Goal: Task Accomplishment & Management: Use online tool/utility

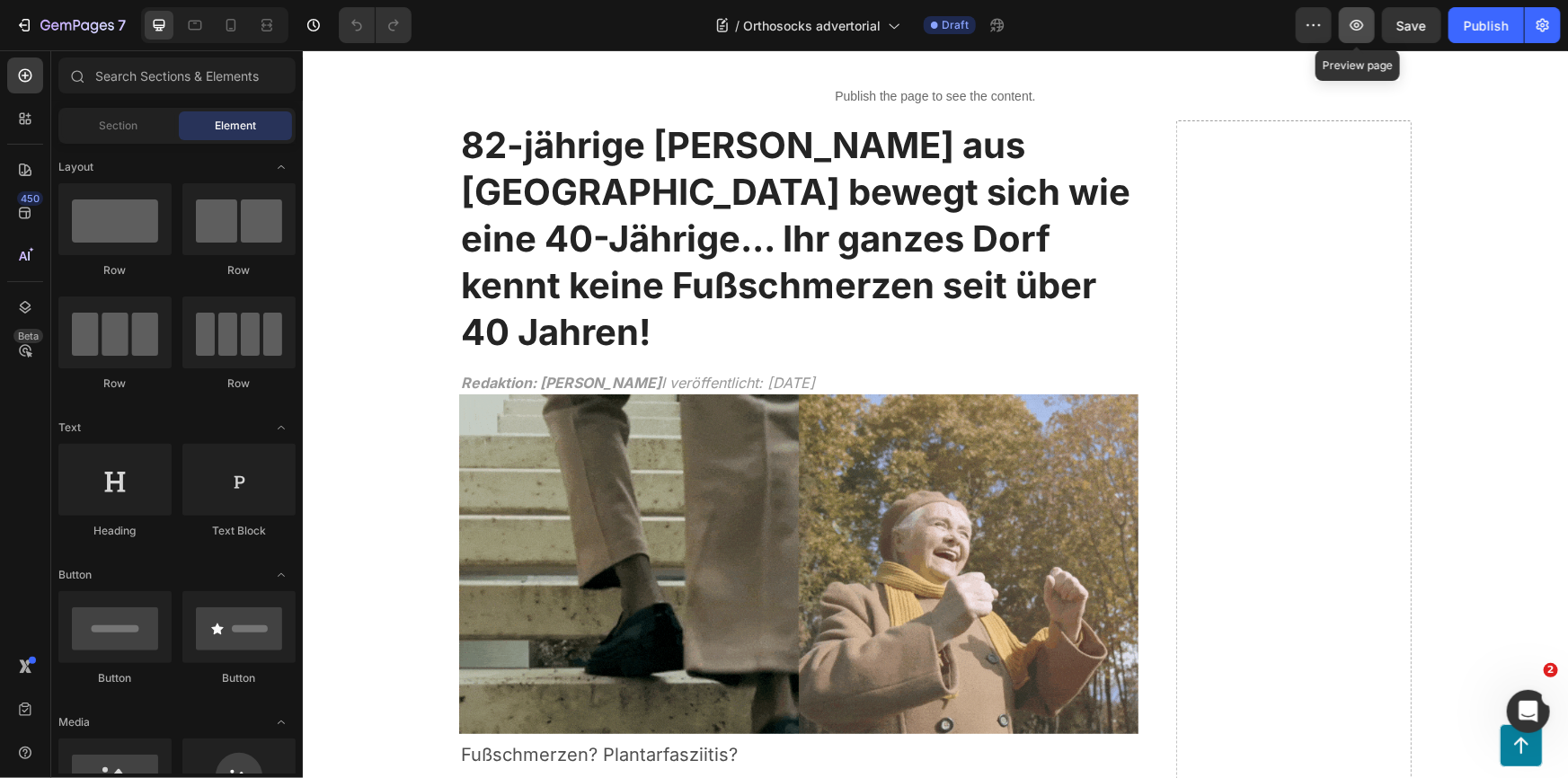
click at [1353, 28] on icon "button" at bounding box center [1357, 25] width 13 height 11
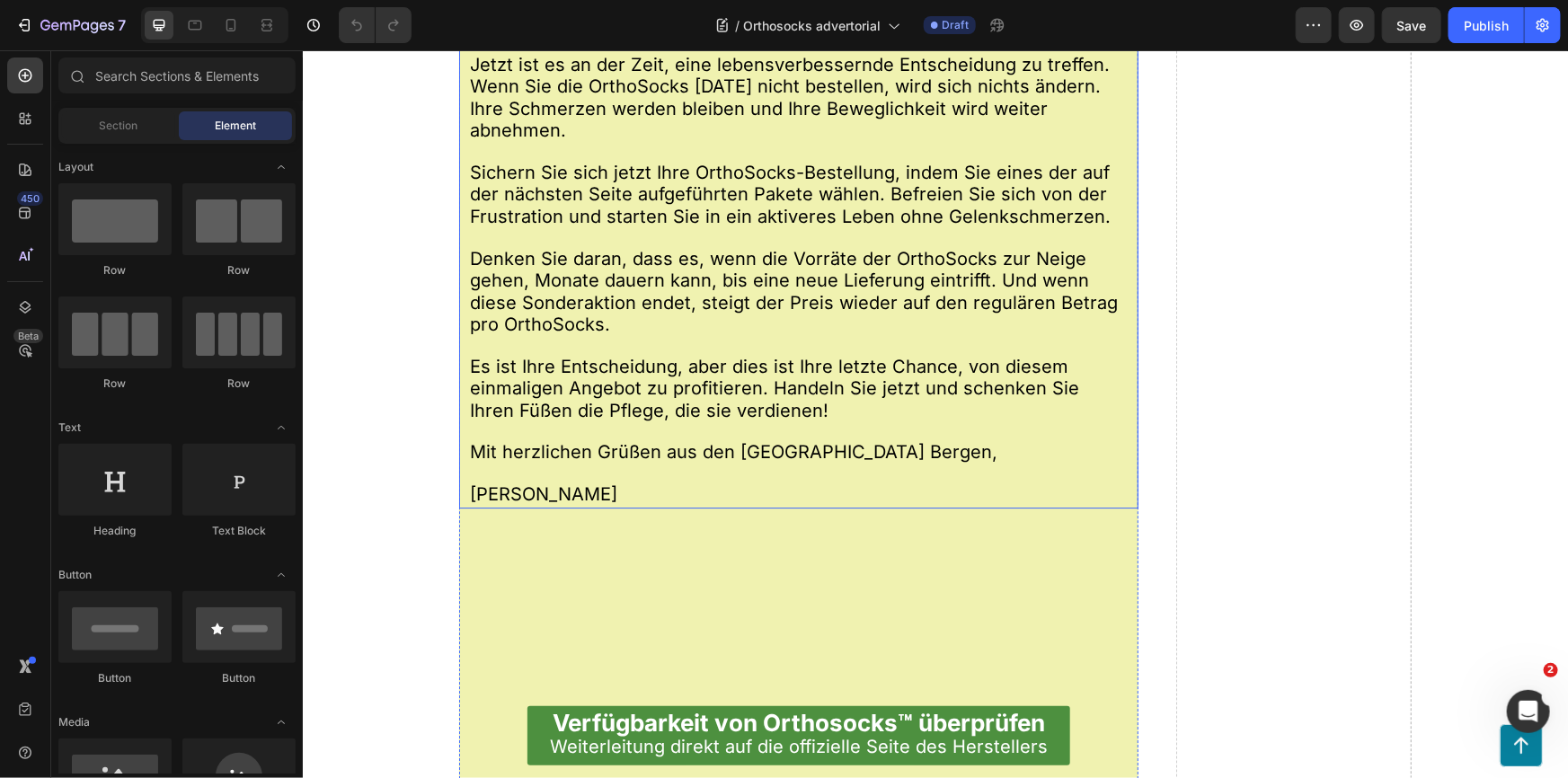
scroll to position [16171, 0]
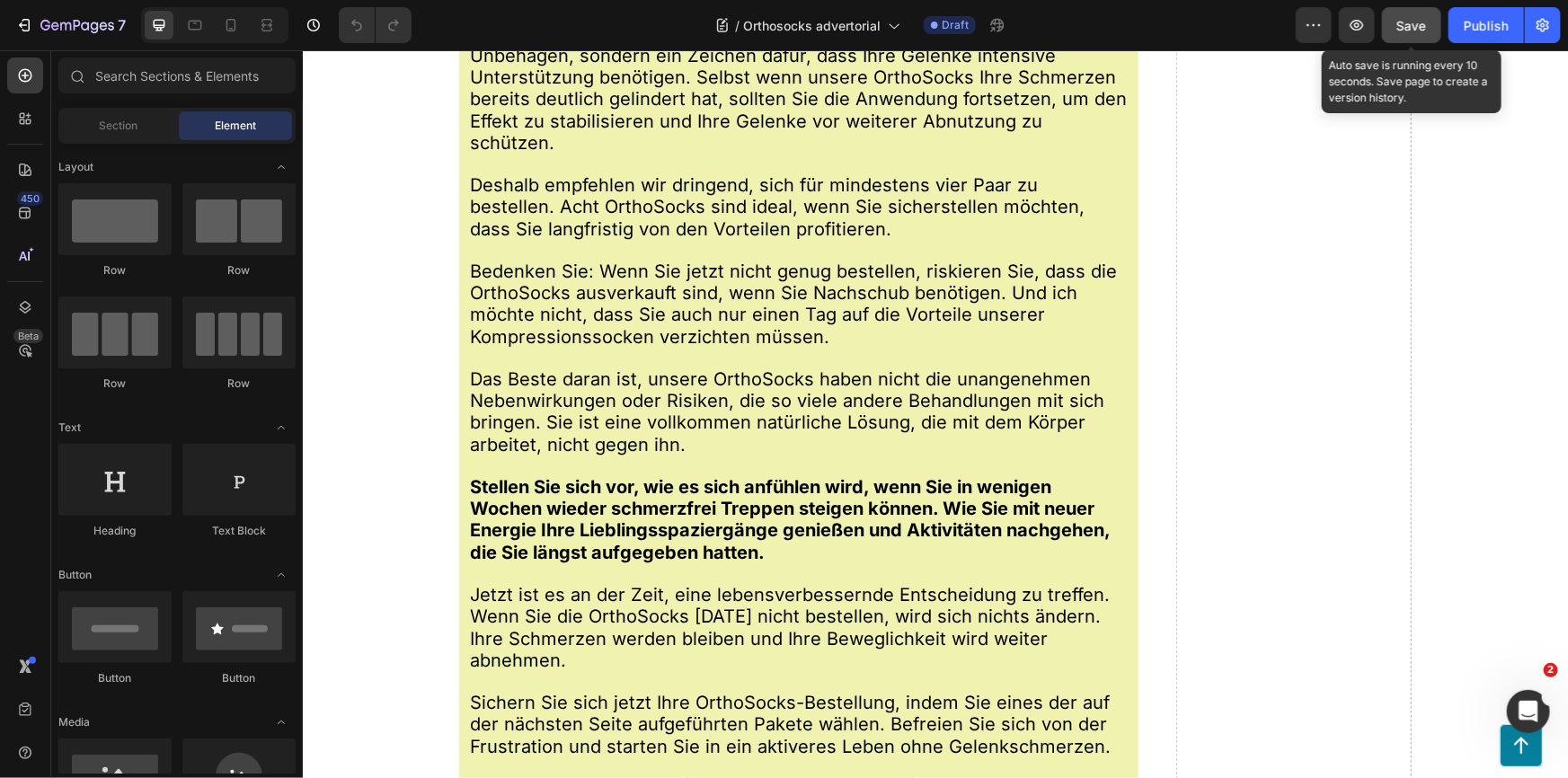
click at [1411, 23] on span "Save" at bounding box center [1411, 25] width 30 height 15
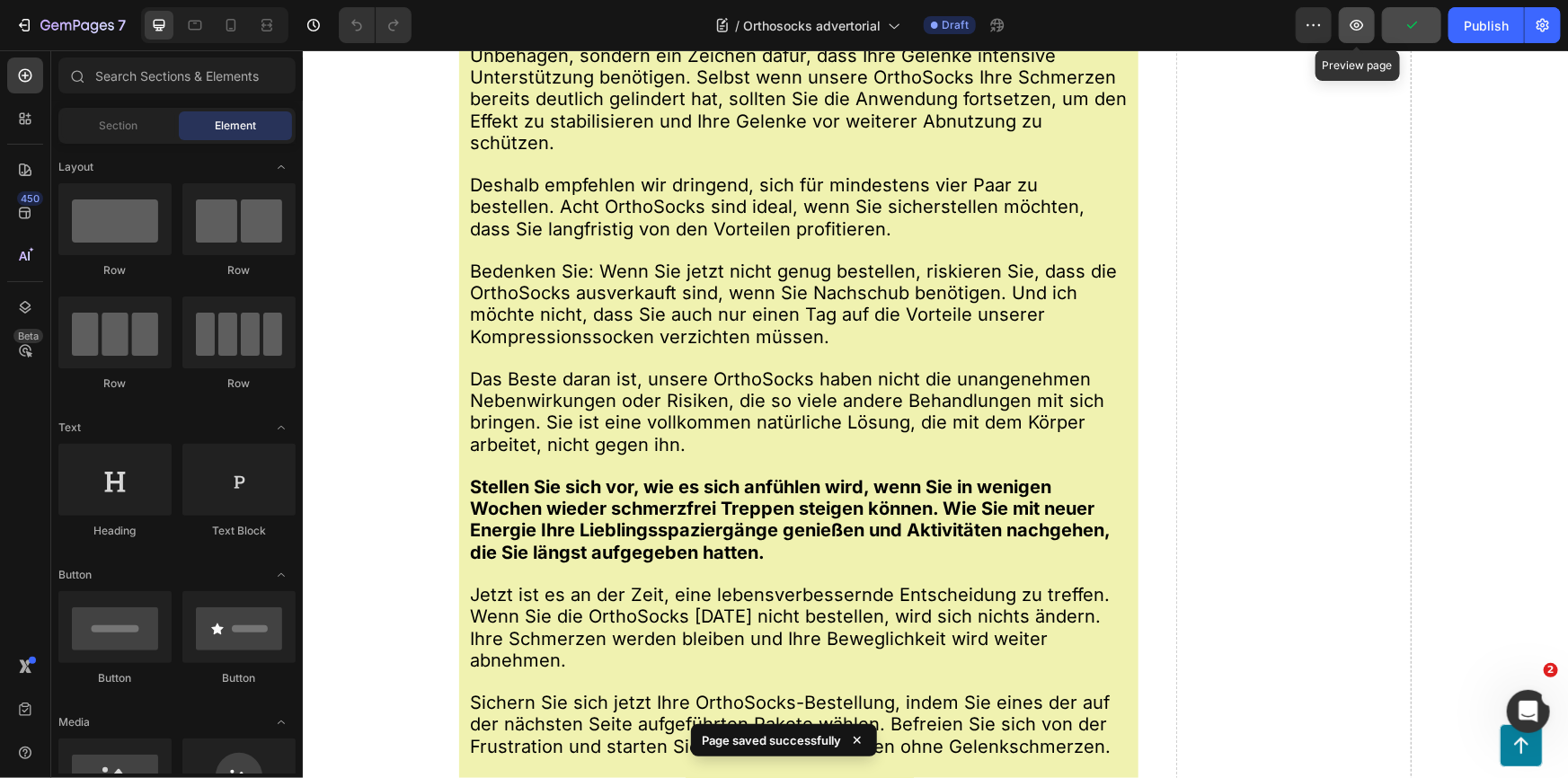
click at [1358, 25] on icon "button" at bounding box center [1356, 24] width 18 height 18
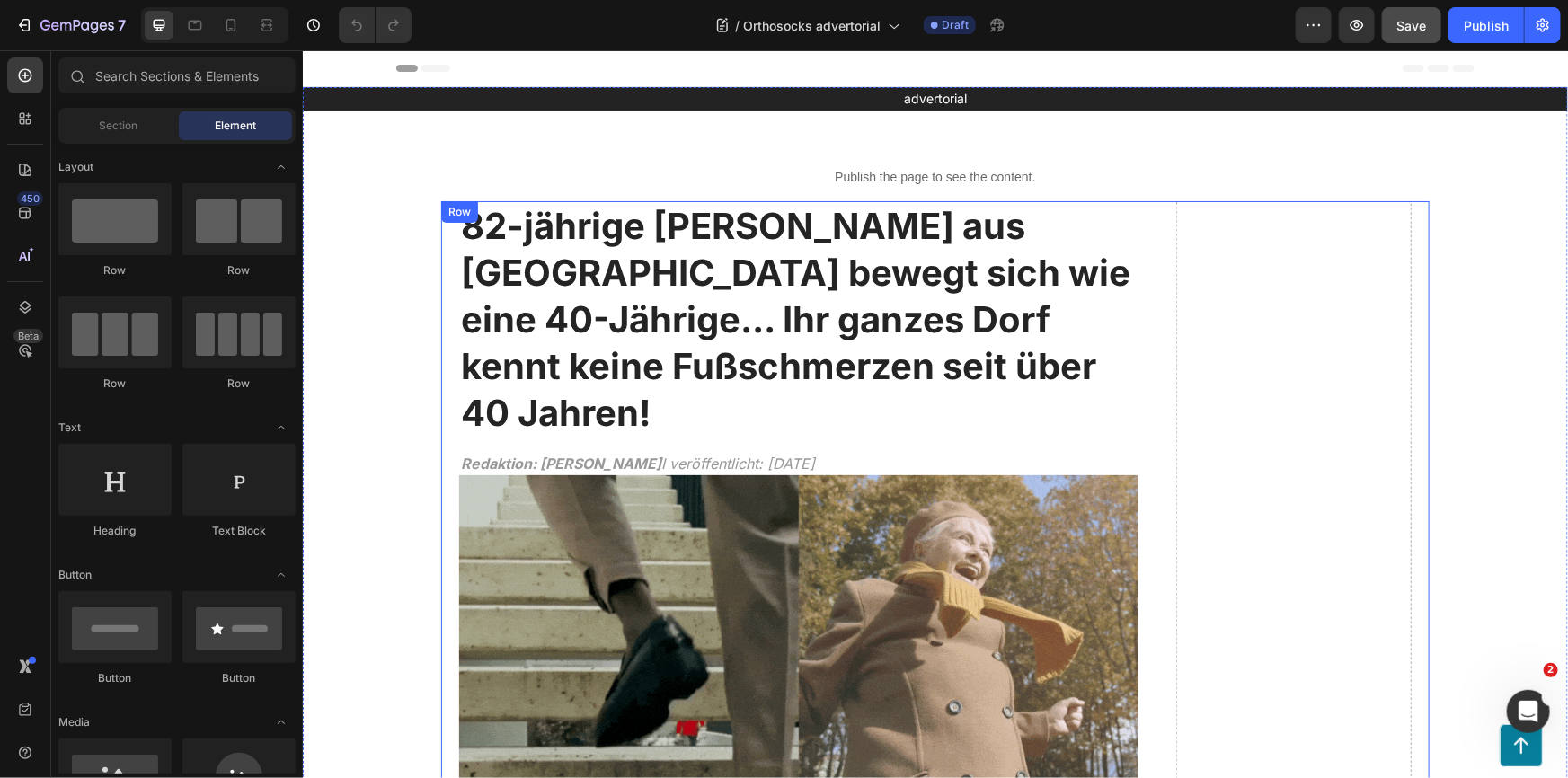
scroll to position [326, 0]
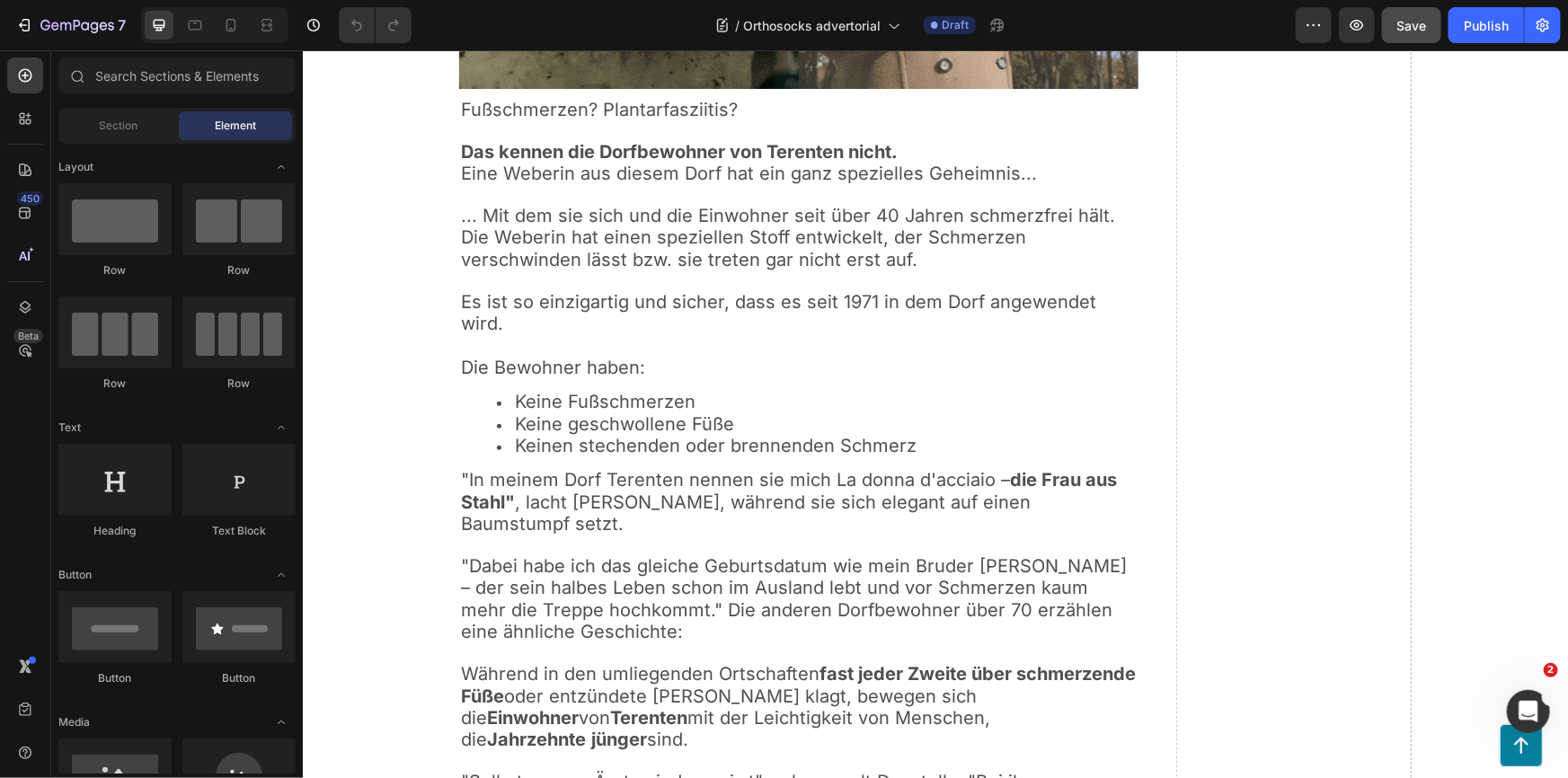
scroll to position [0, 0]
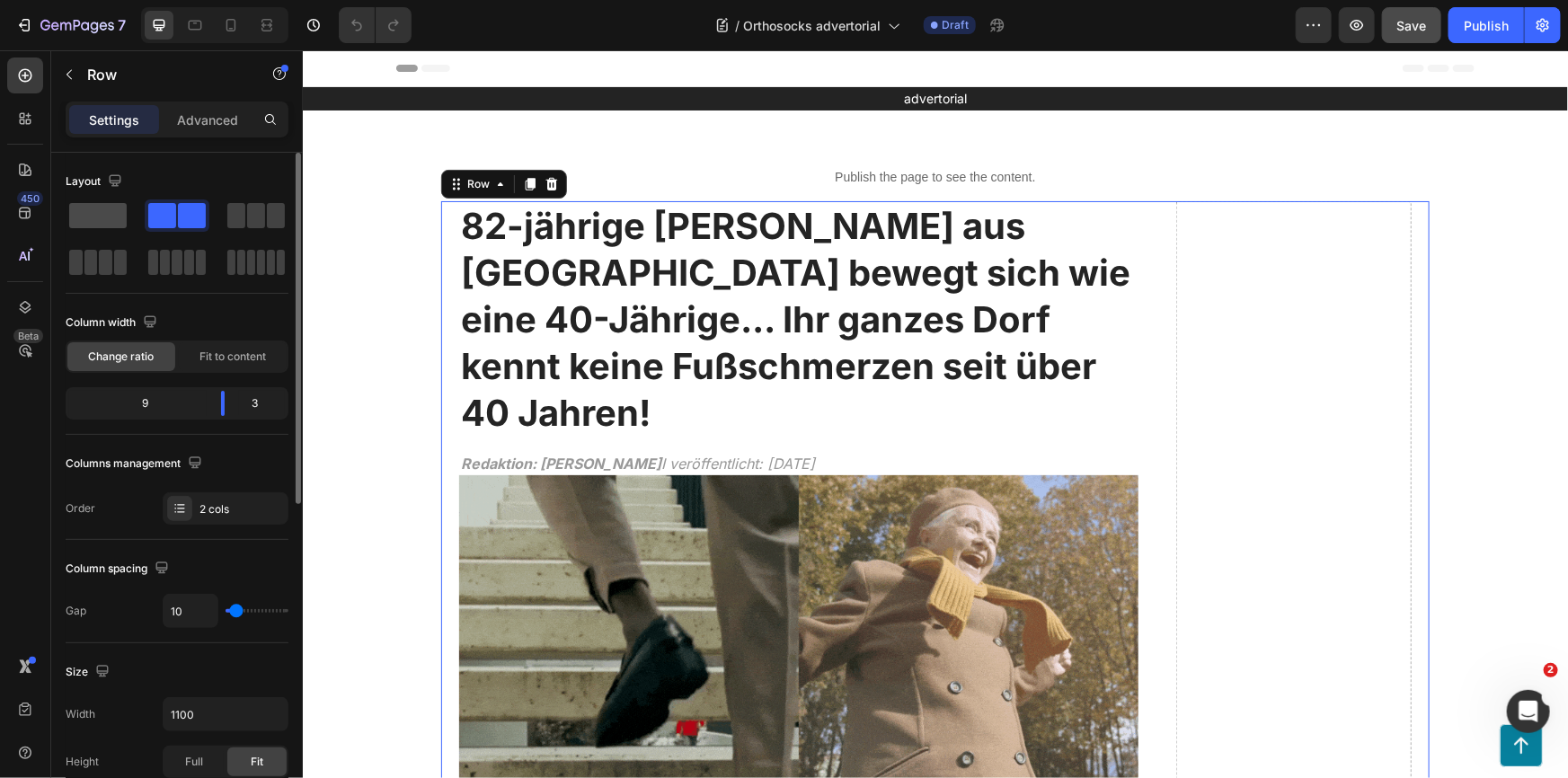
click at [95, 223] on span at bounding box center [98, 215] width 58 height 25
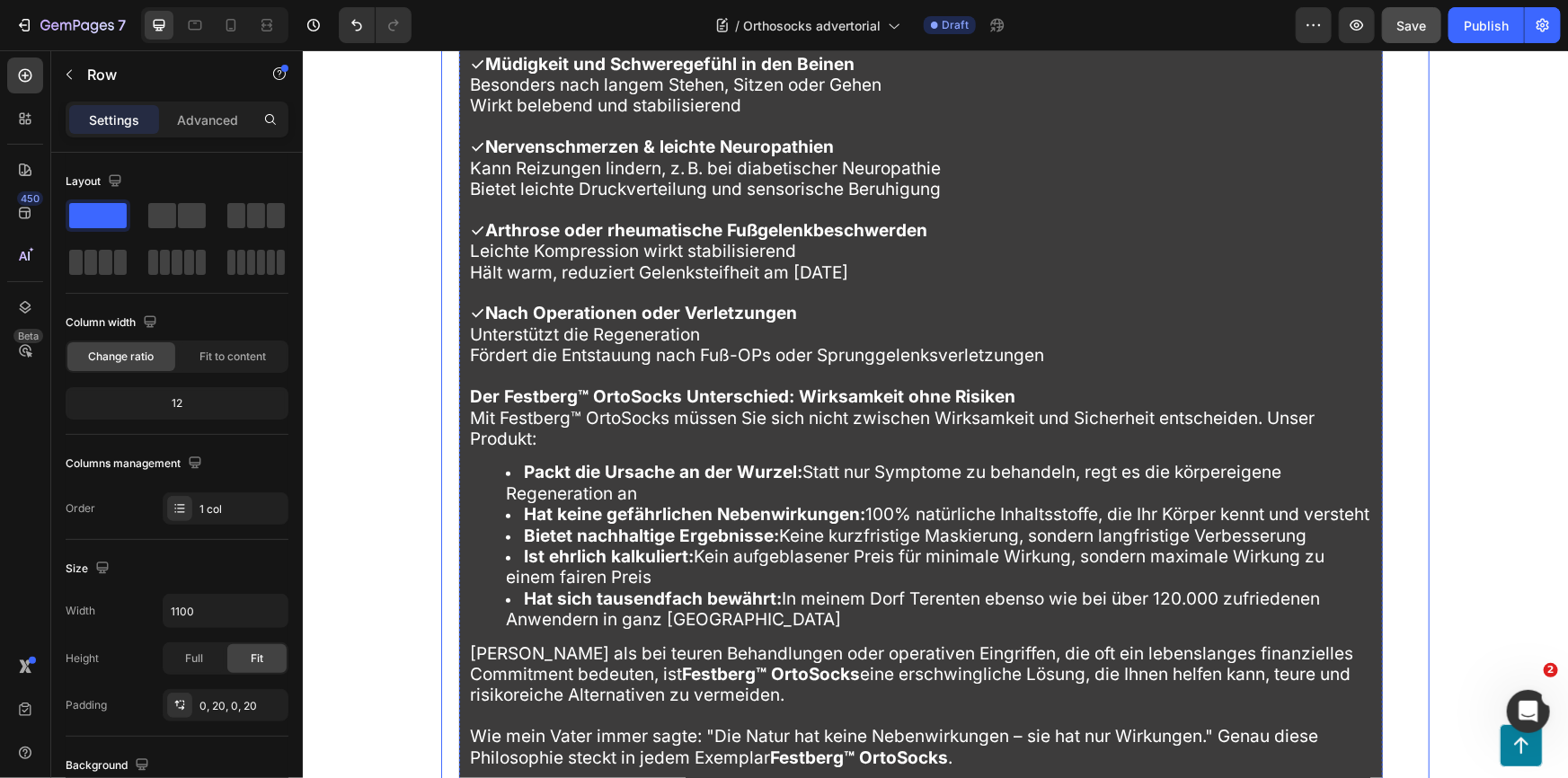
scroll to position [10943, 0]
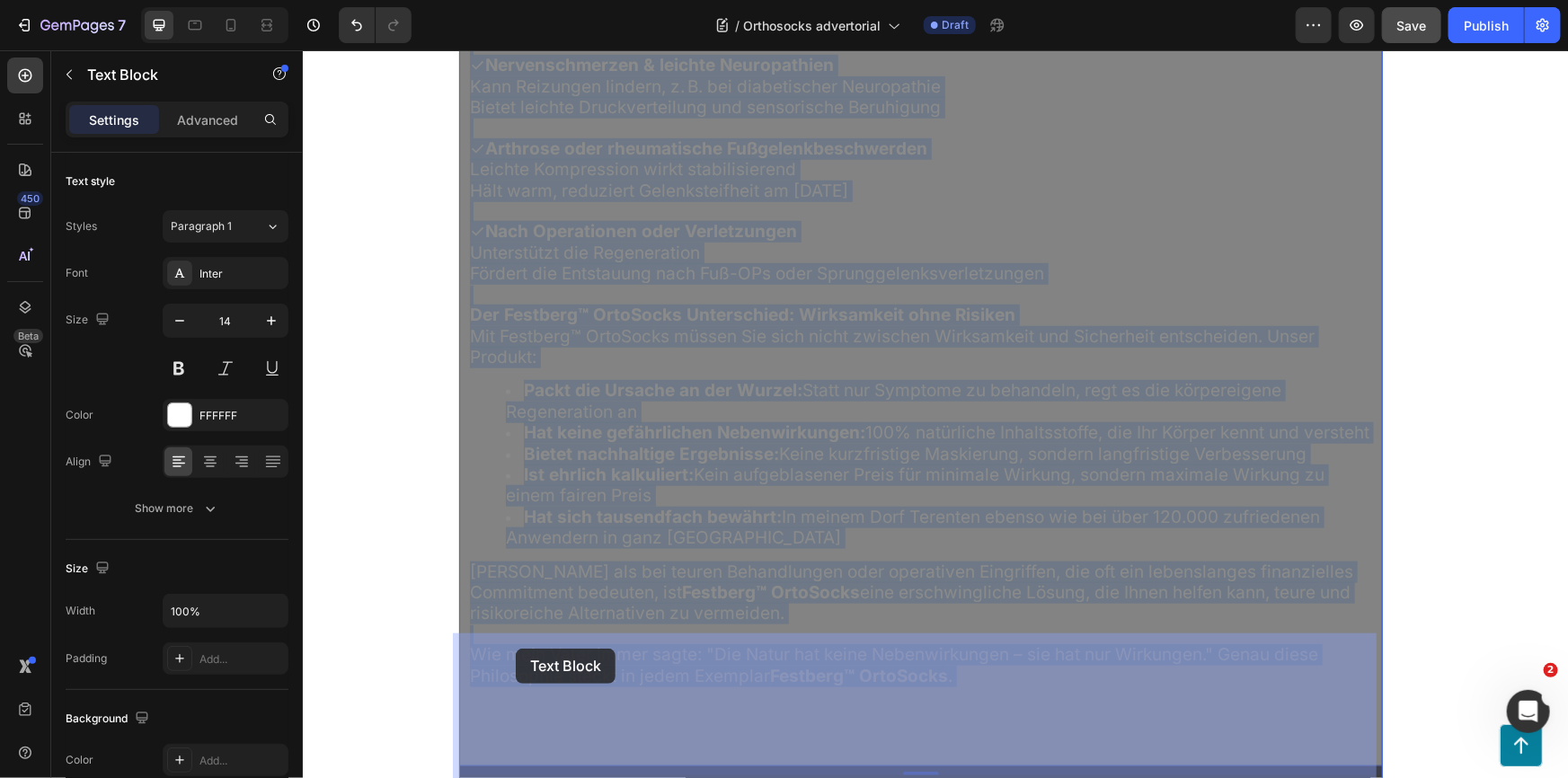
drag, startPoint x: 562, startPoint y: 649, endPoint x: 515, endPoint y: 648, distance: 47.0
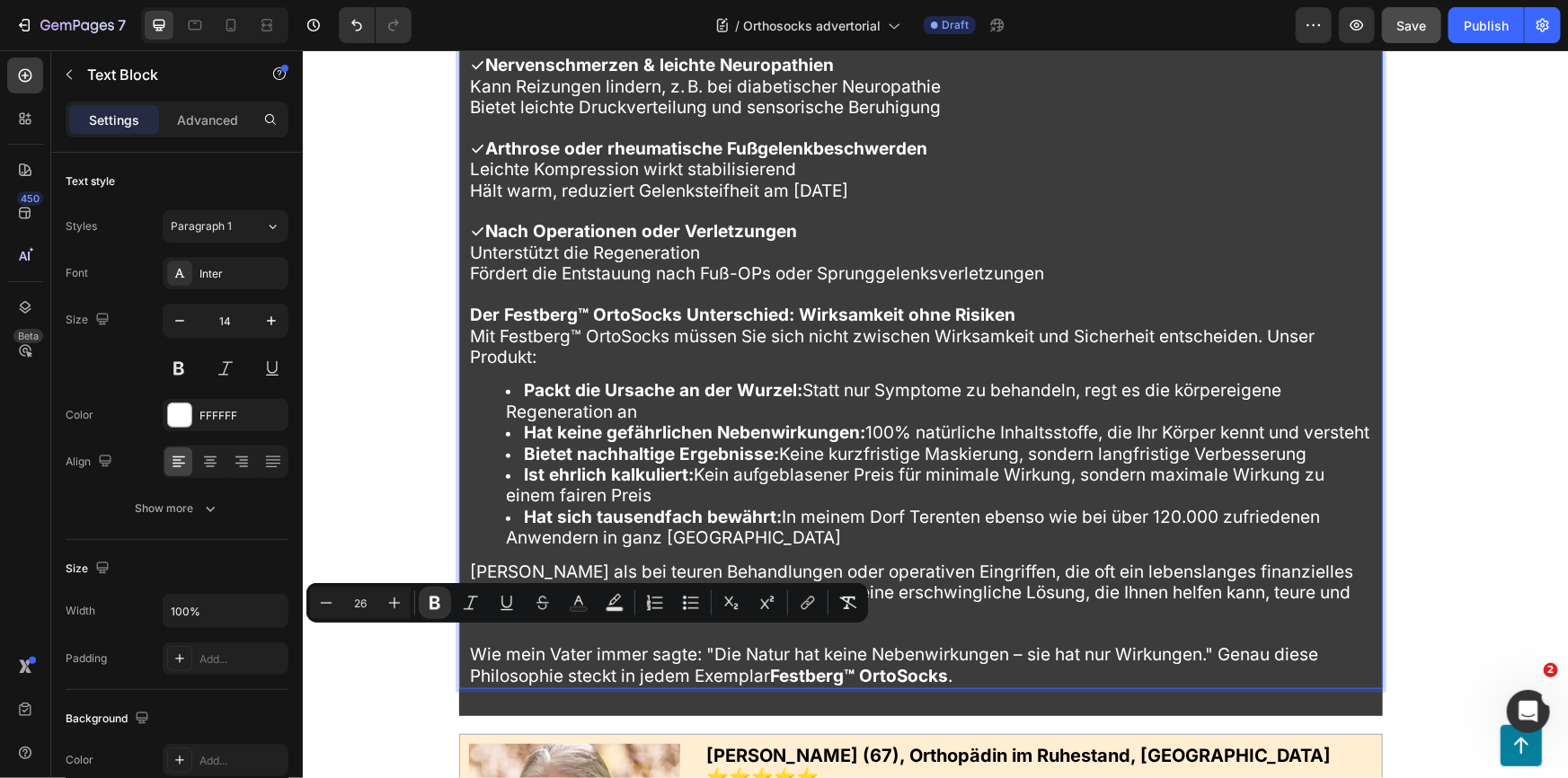
drag, startPoint x: 464, startPoint y: 646, endPoint x: 558, endPoint y: 646, distance: 94.0
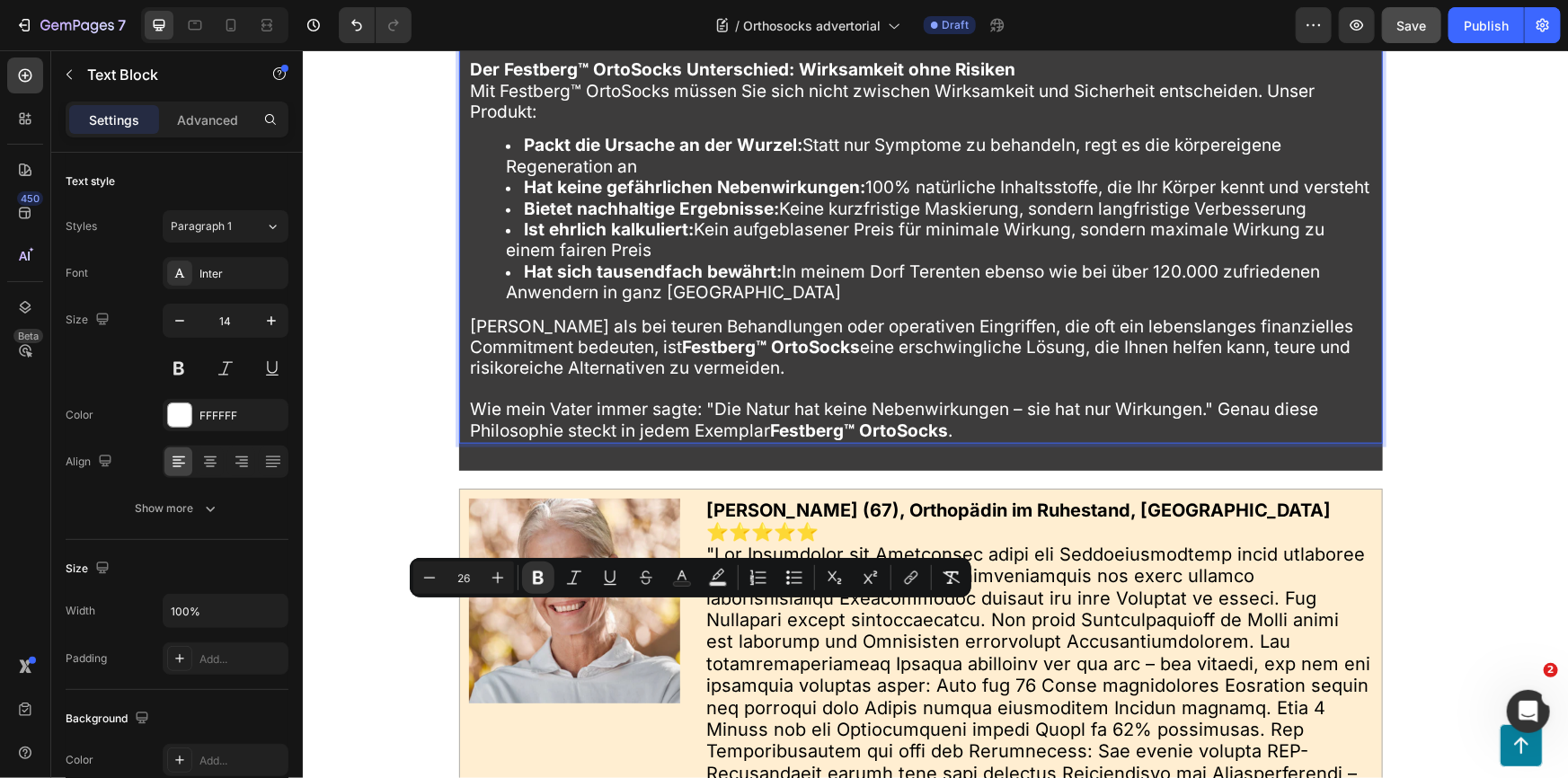
drag, startPoint x: 642, startPoint y: 620, endPoint x: 738, endPoint y: 630, distance: 96.5
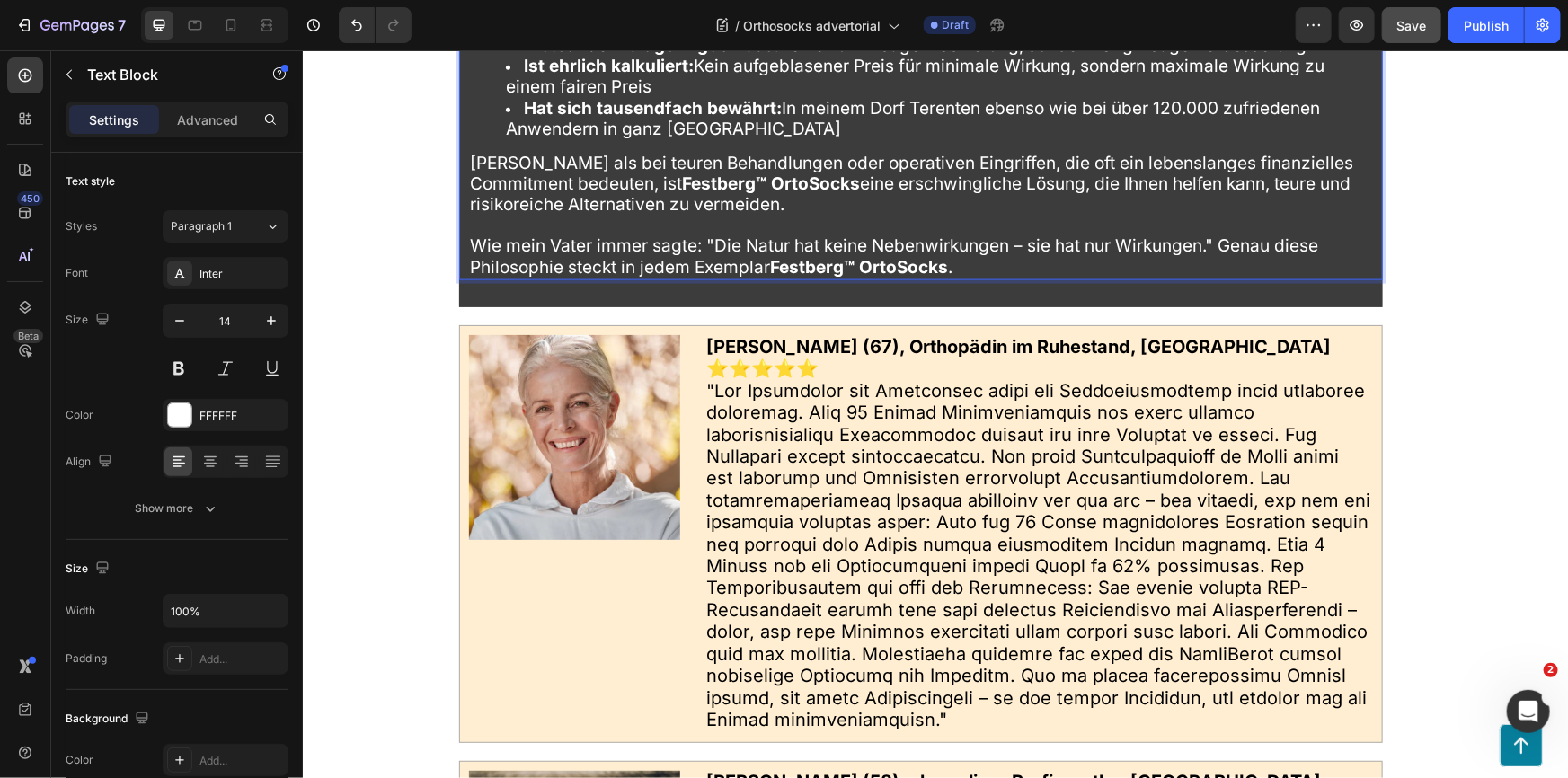
scroll to position [11434, 0]
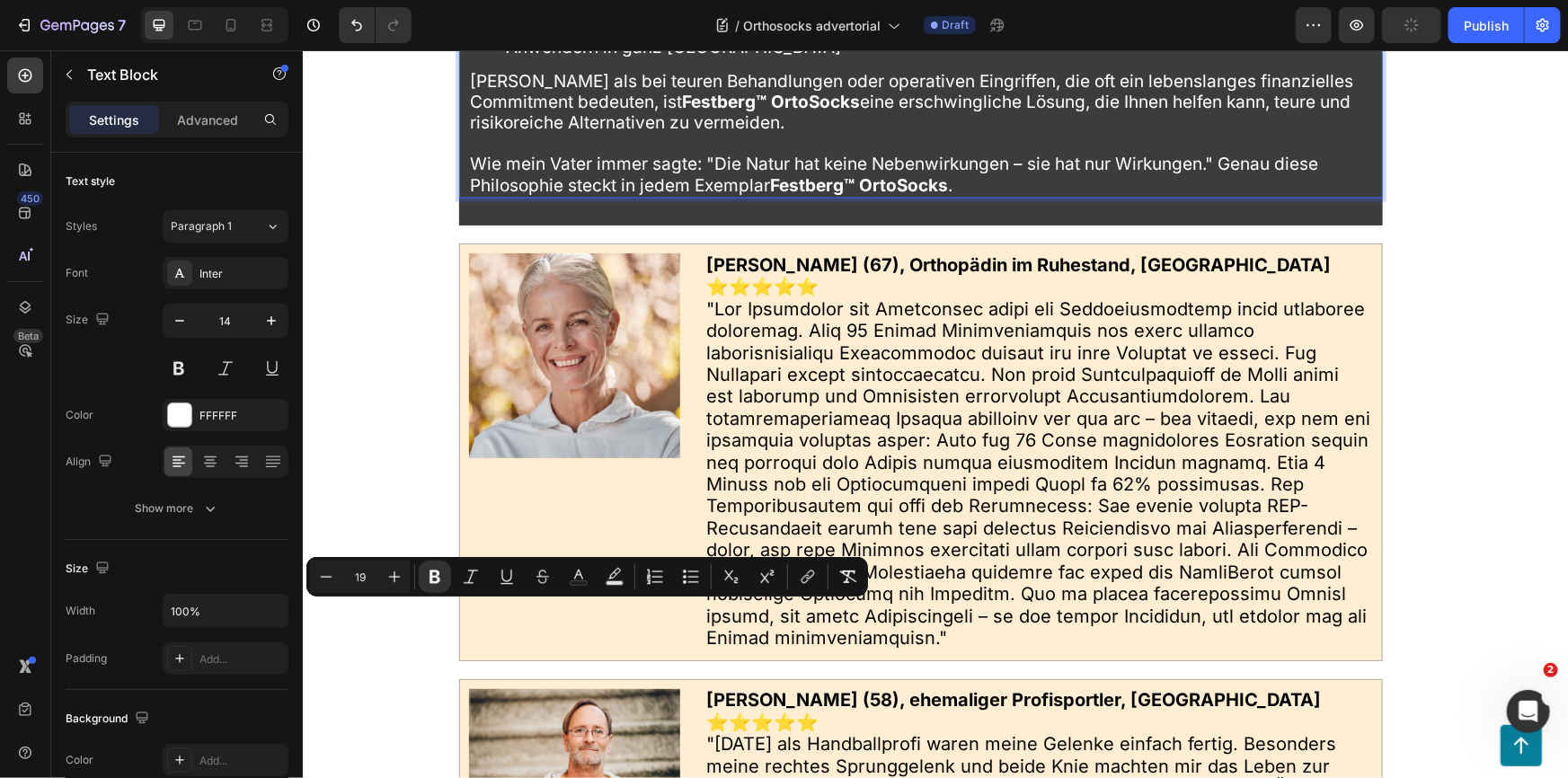
drag, startPoint x: 527, startPoint y: 615, endPoint x: 598, endPoint y: 618, distance: 71.1
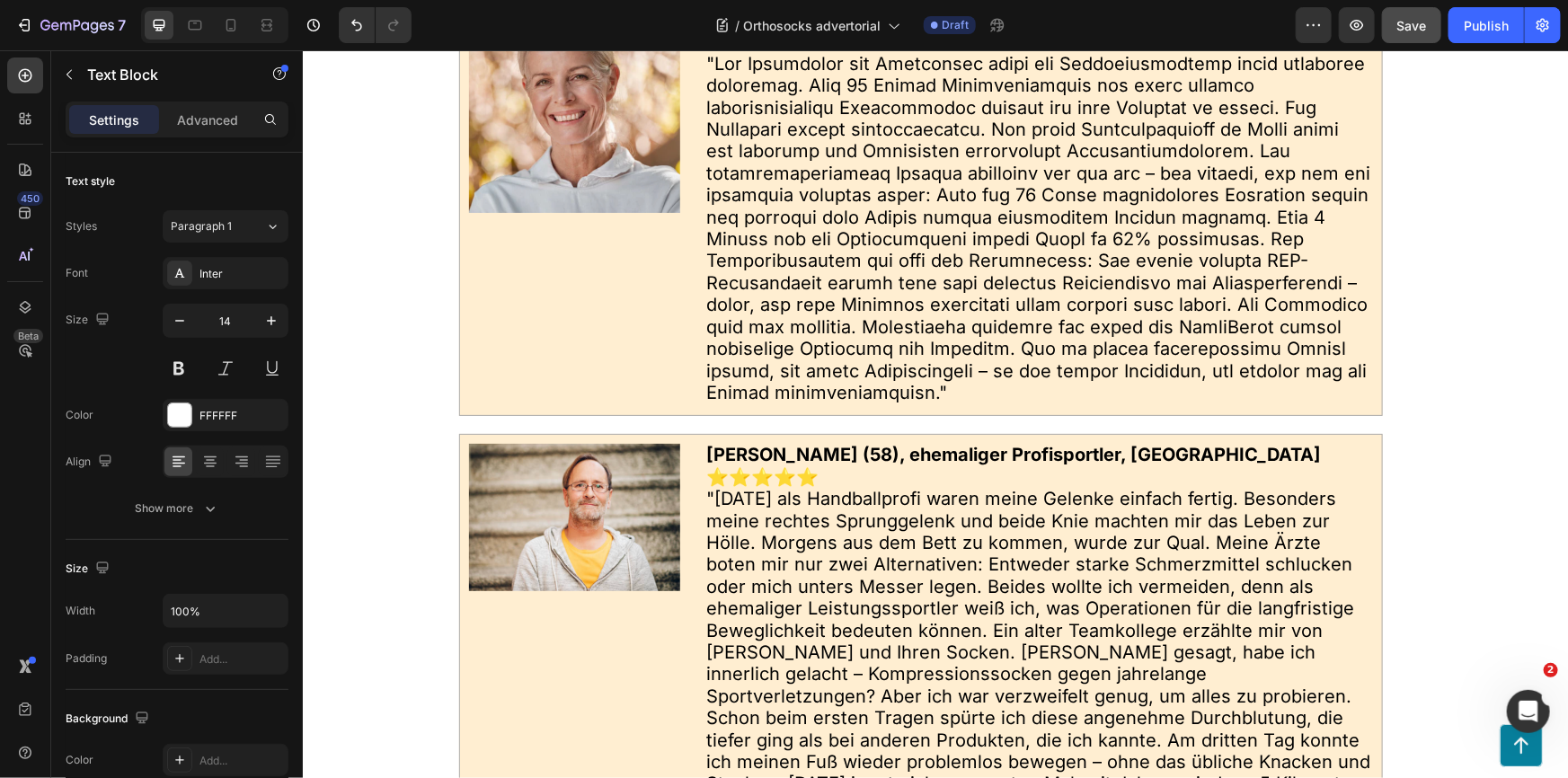
scroll to position [11842, 0]
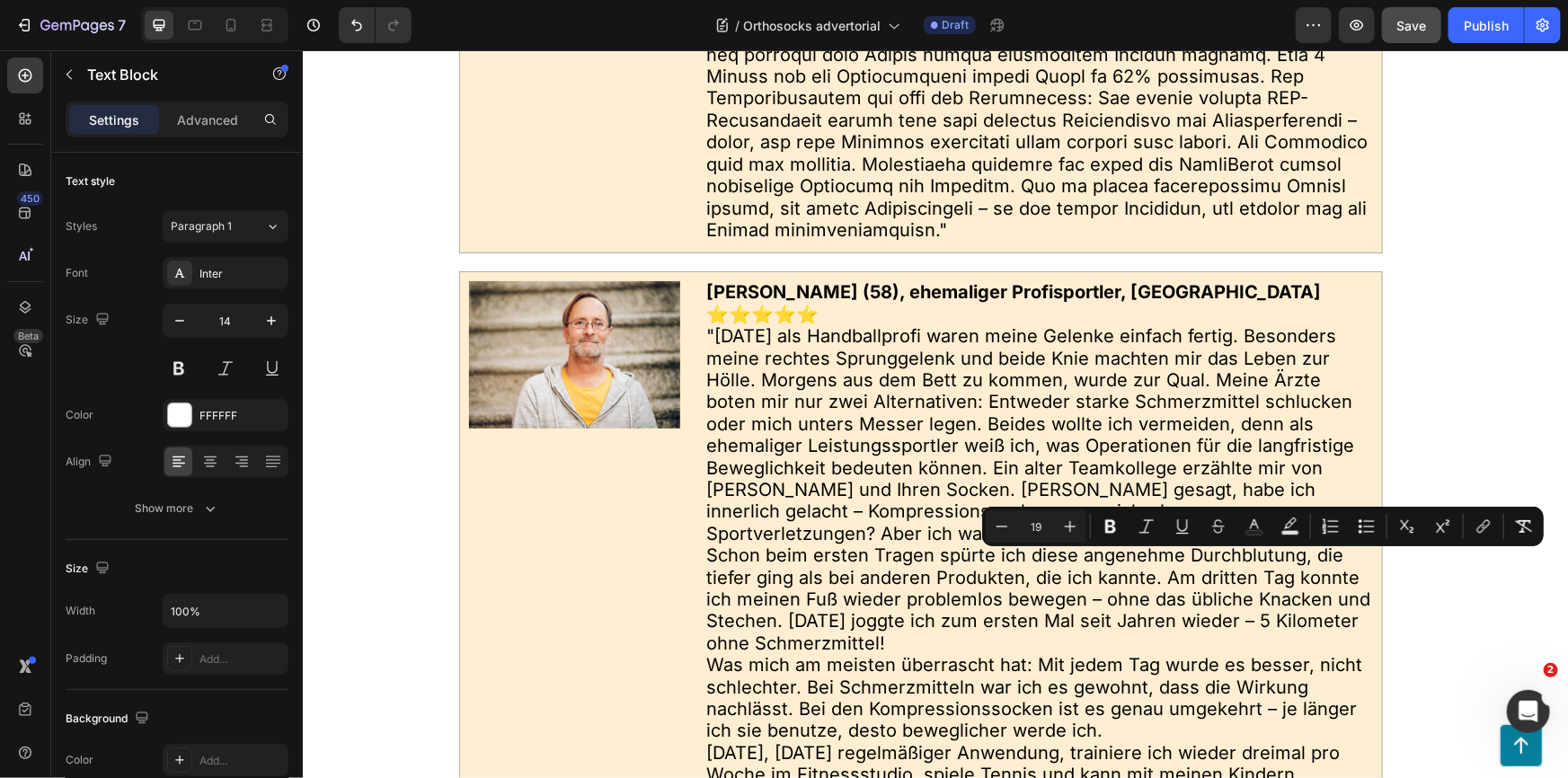
drag, startPoint x: 1228, startPoint y: 565, endPoint x: 1293, endPoint y: 567, distance: 65.0
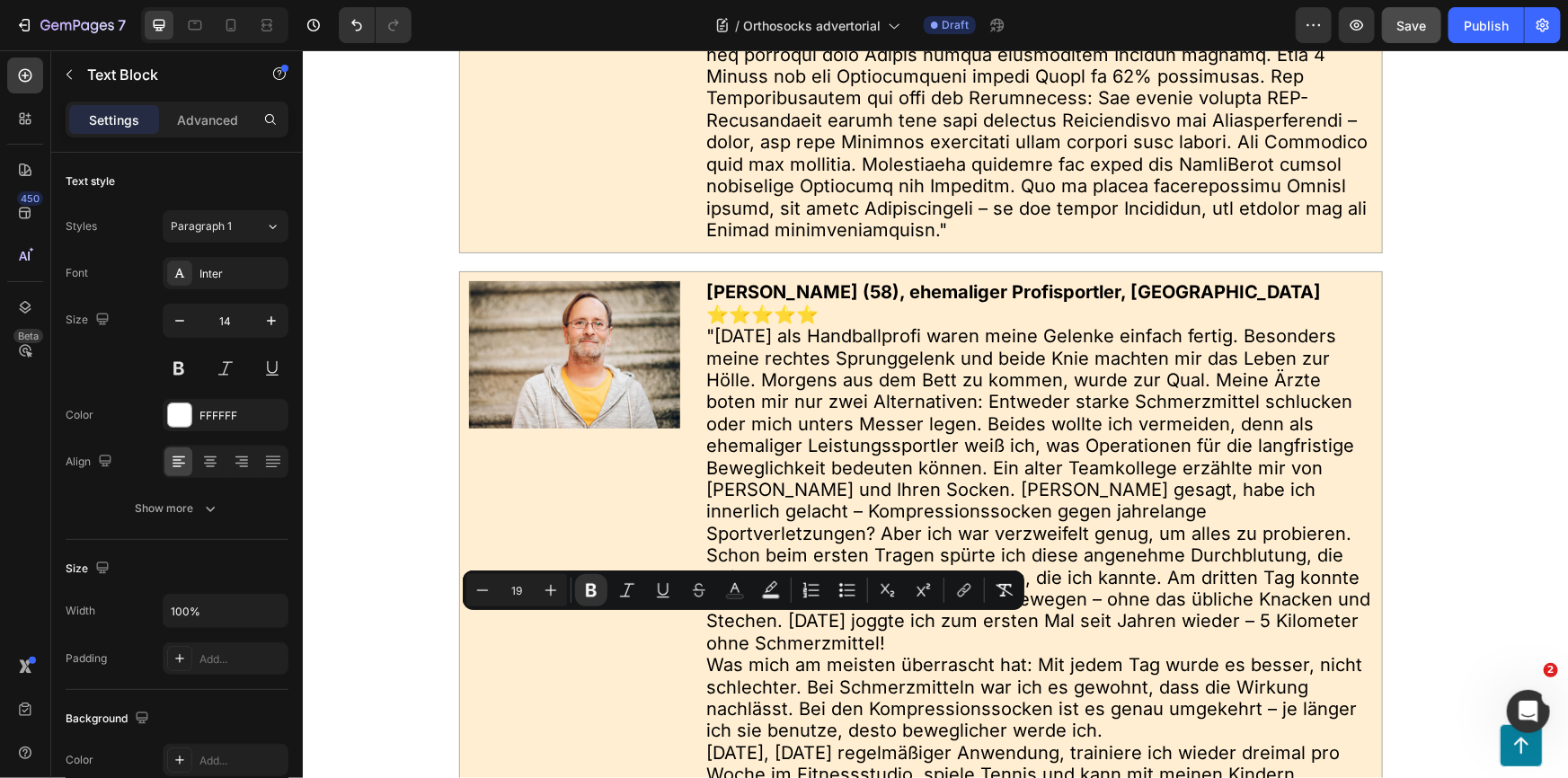
drag, startPoint x: 706, startPoint y: 628, endPoint x: 778, endPoint y: 632, distance: 72.1
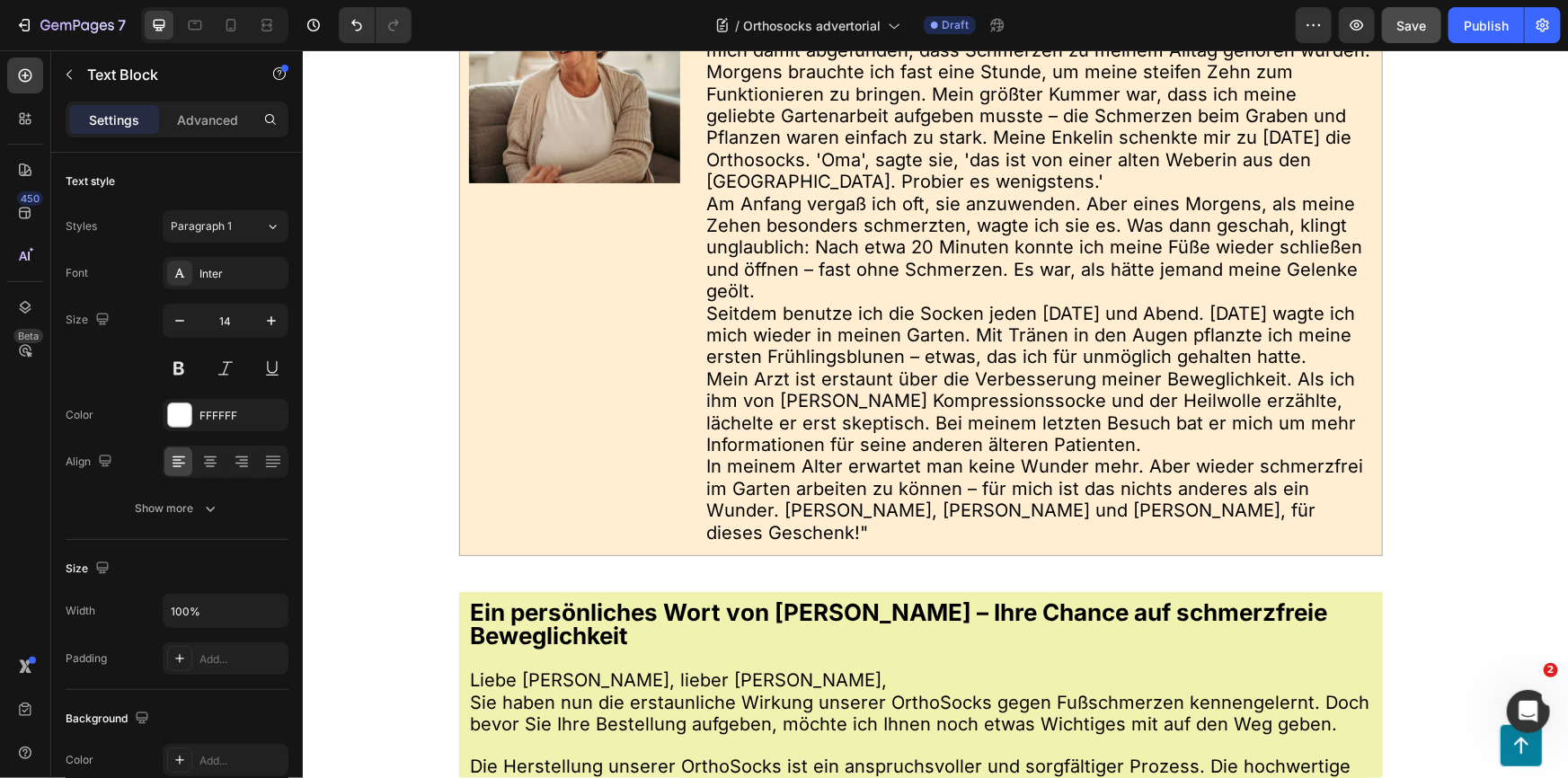
scroll to position [12823, 0]
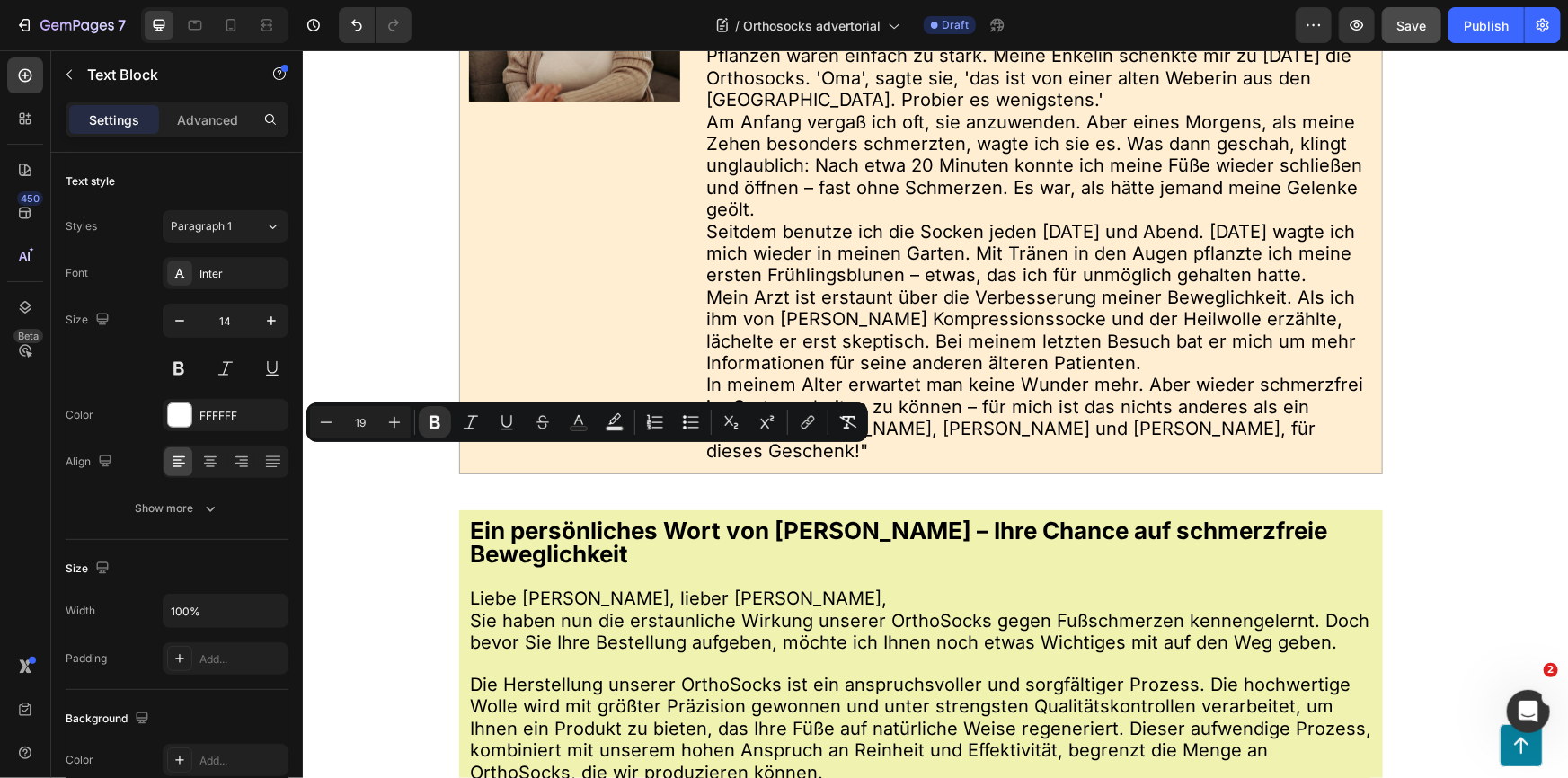
drag, startPoint x: 498, startPoint y: 459, endPoint x: 567, endPoint y: 459, distance: 69.0
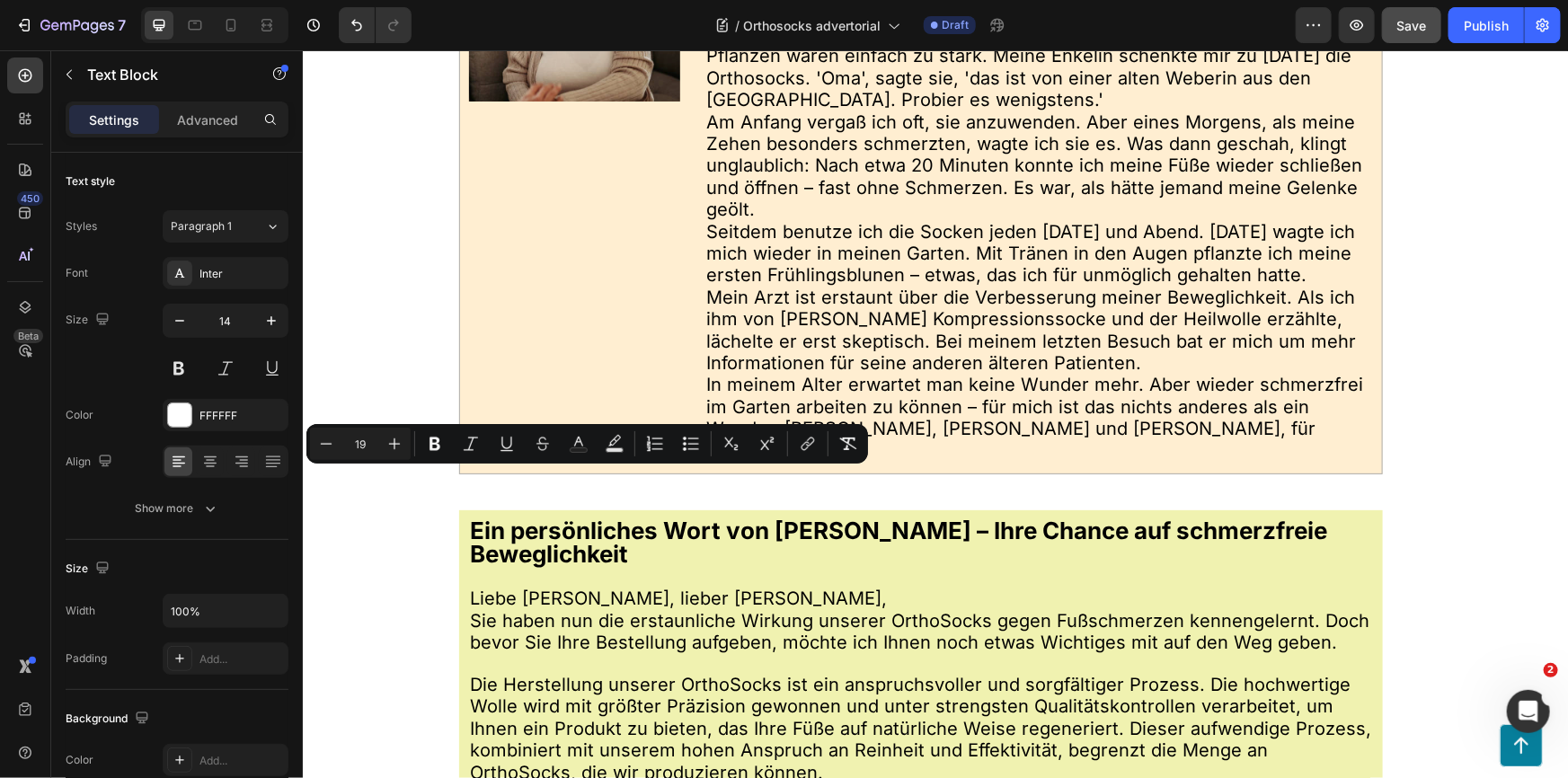
drag, startPoint x: 495, startPoint y: 480, endPoint x: 562, endPoint y: 485, distance: 67.2
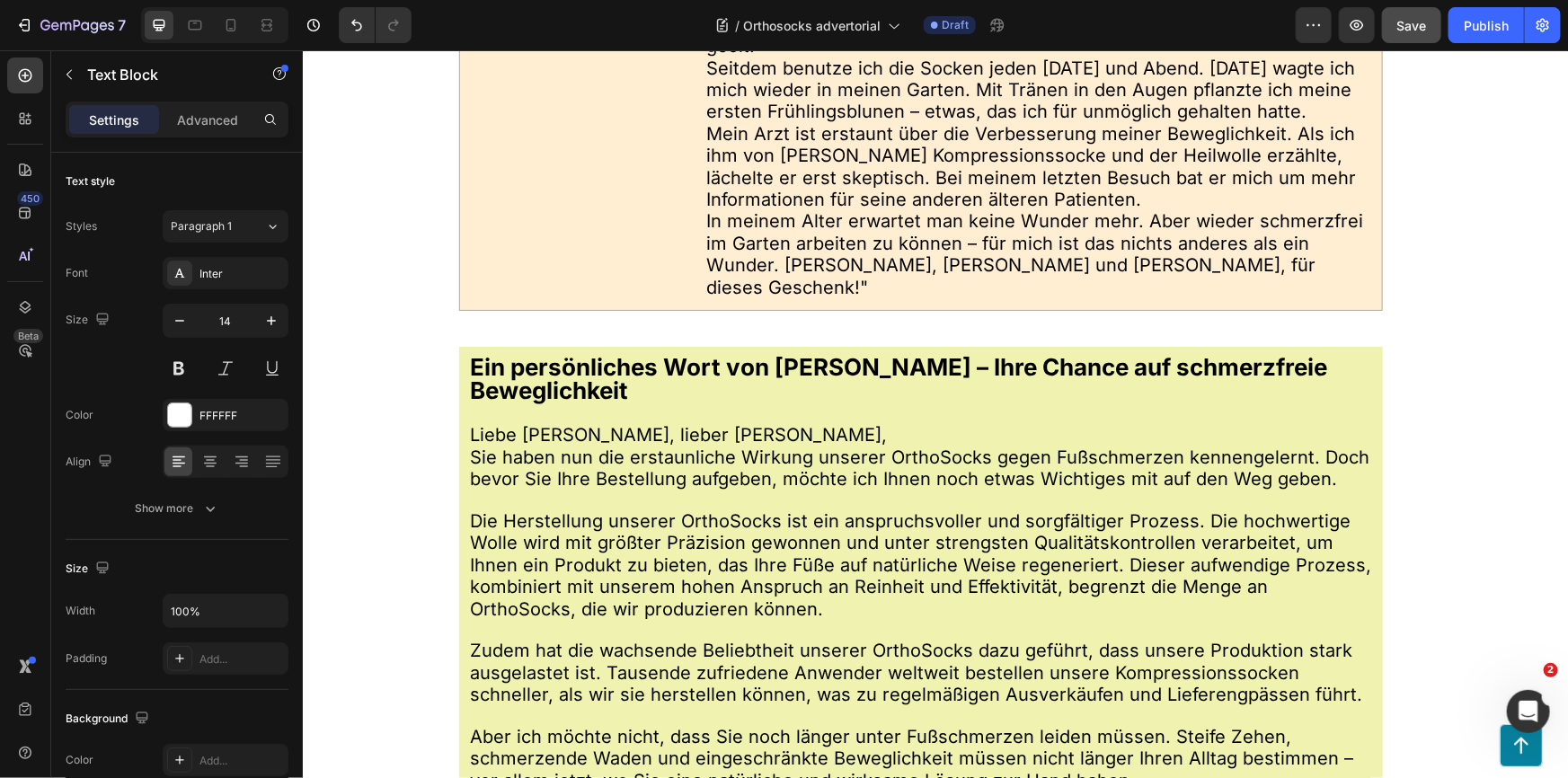
scroll to position [13068, 0]
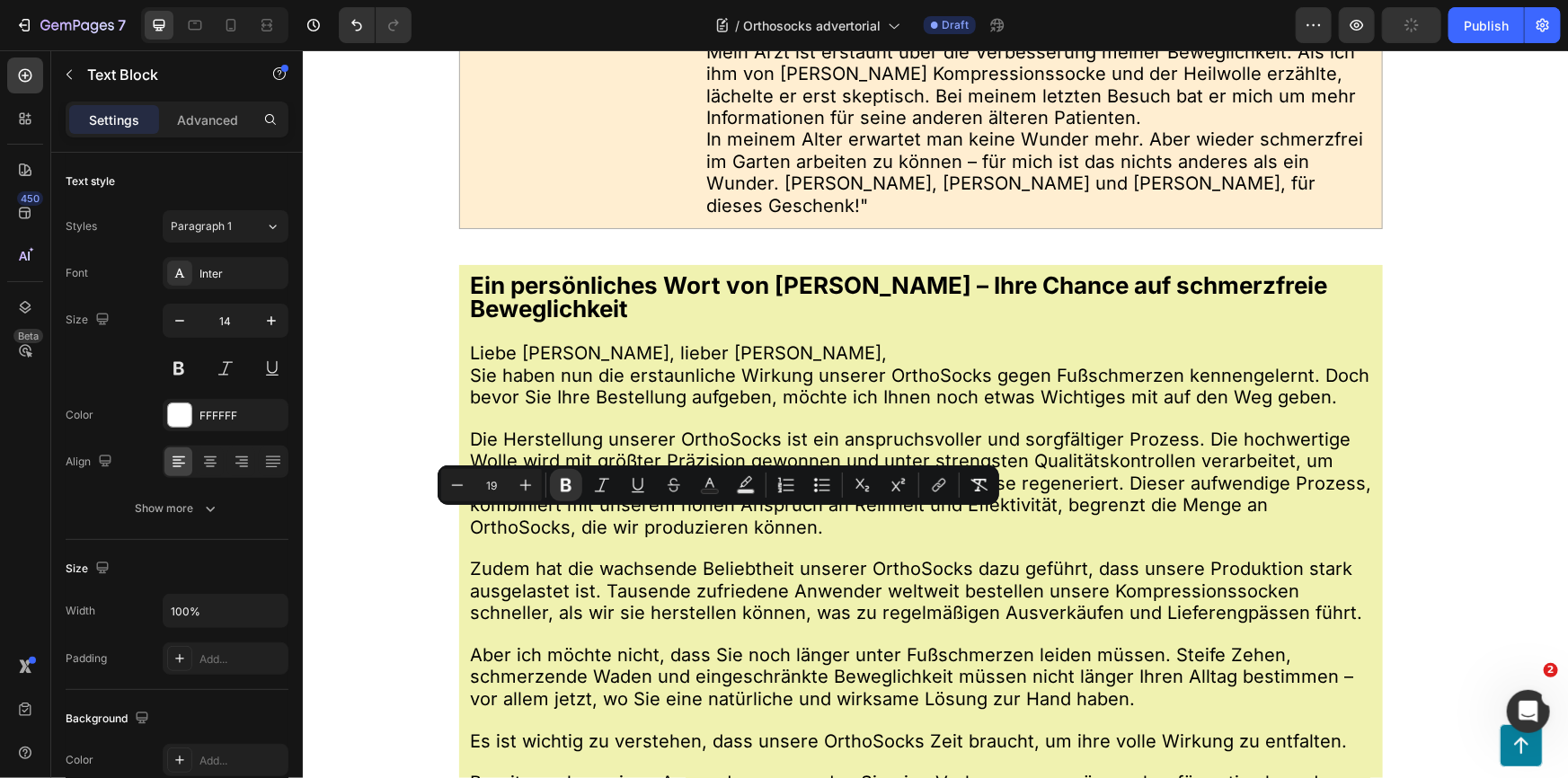
drag, startPoint x: 680, startPoint y: 522, endPoint x: 751, endPoint y: 527, distance: 71.2
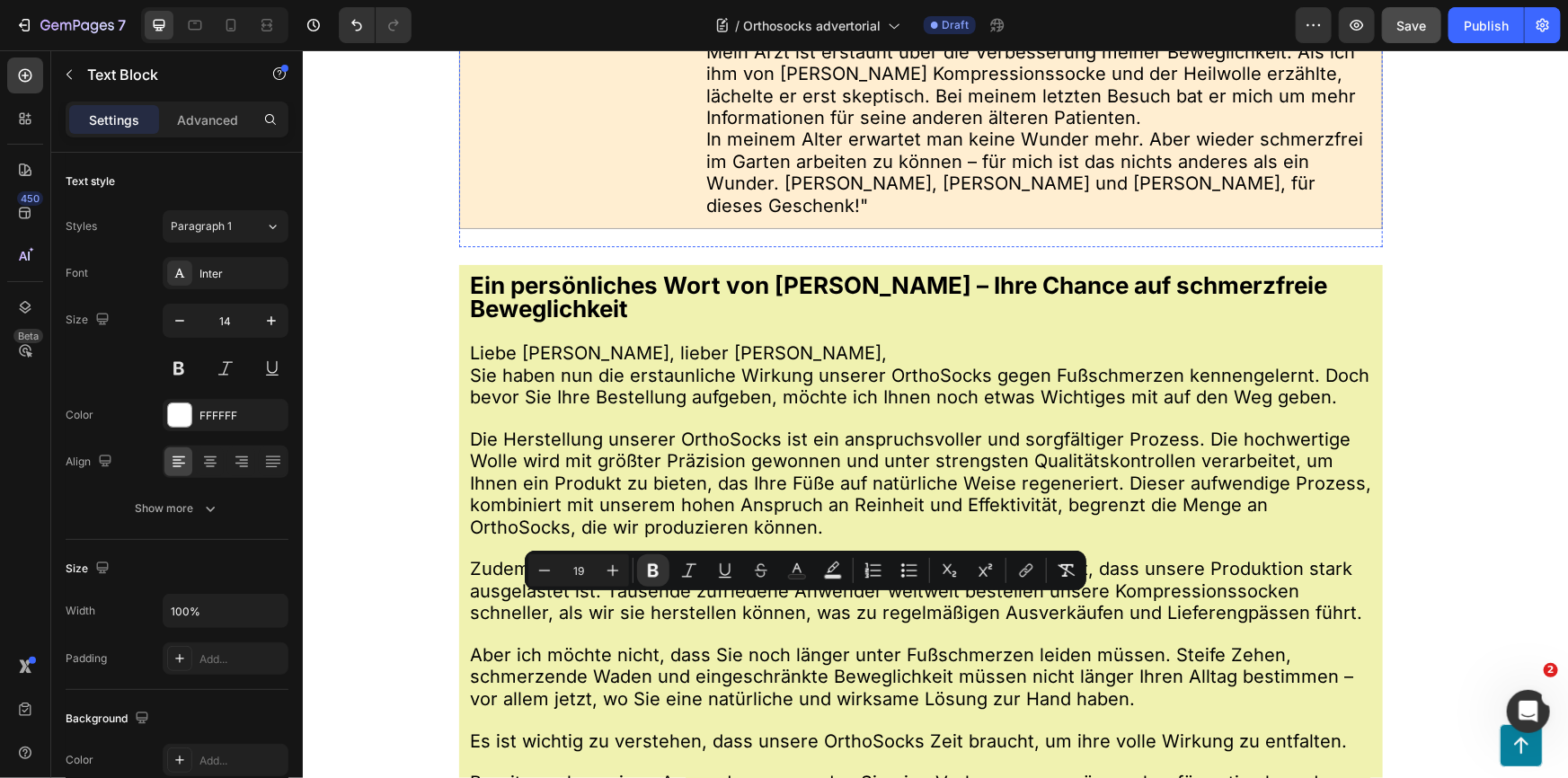
drag, startPoint x: 770, startPoint y: 609, endPoint x: 839, endPoint y: 621, distance: 70.0
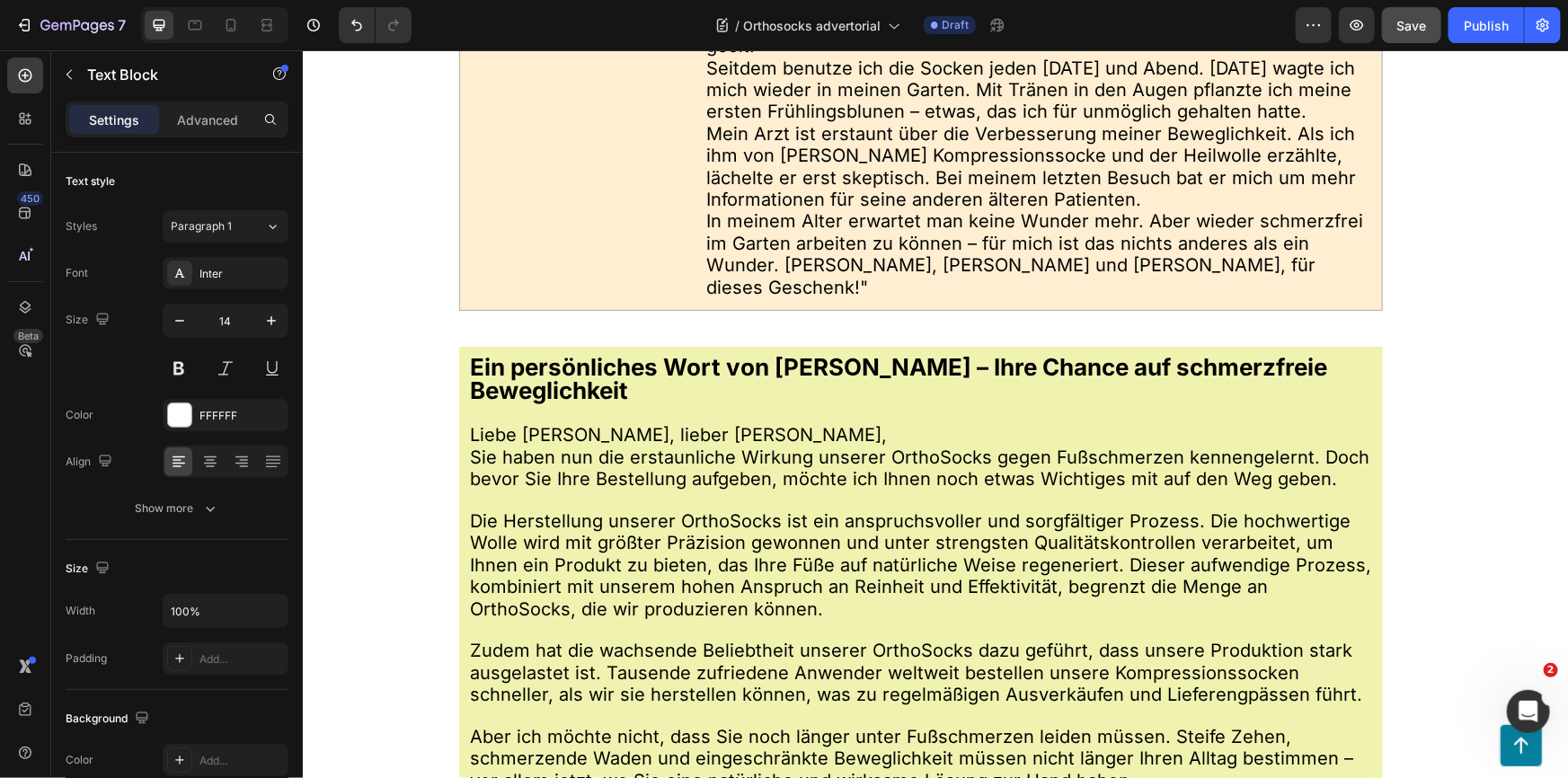
scroll to position [12741, 0]
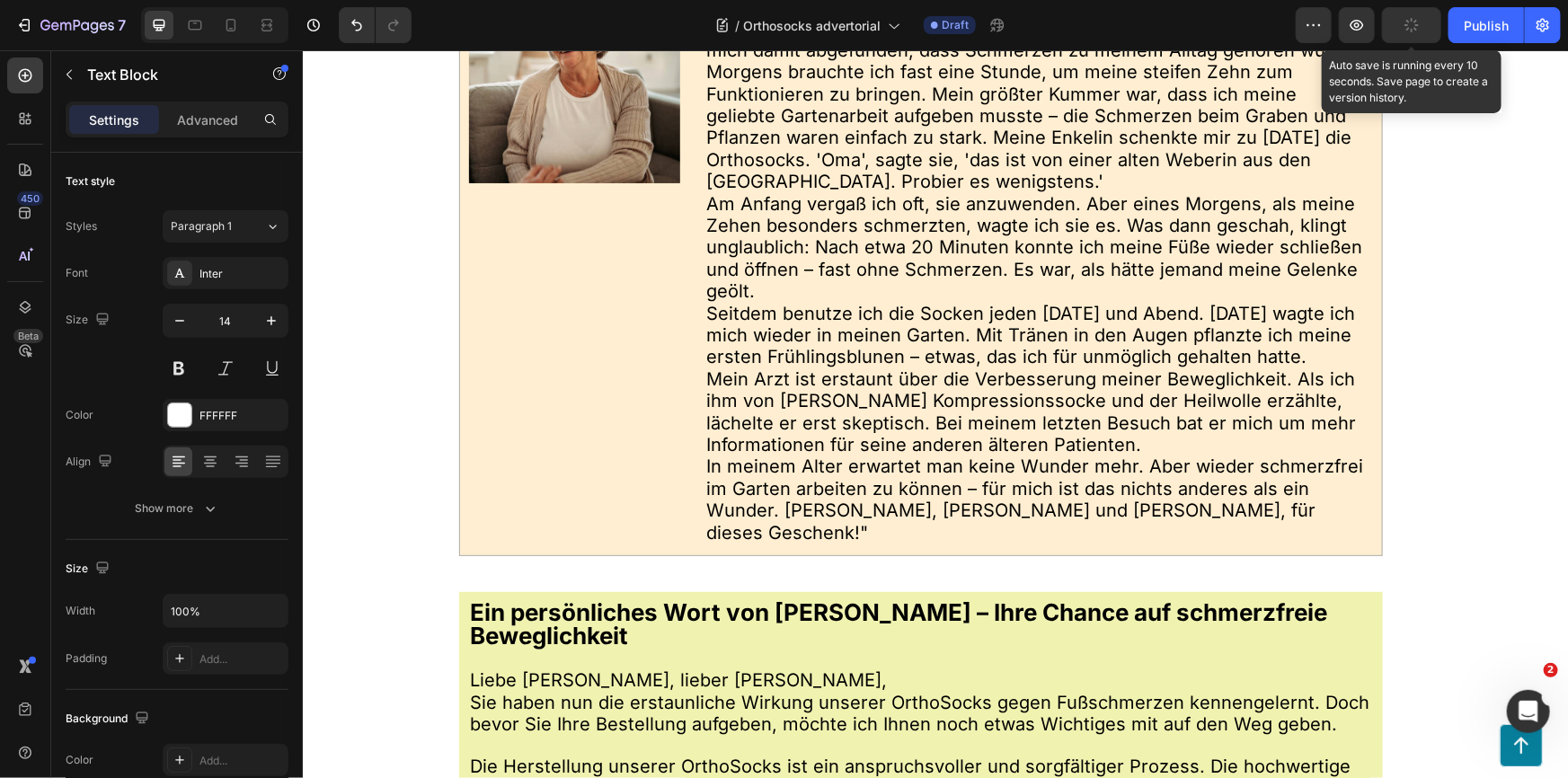
click at [1416, 20] on icon "button" at bounding box center [1411, 25] width 17 height 17
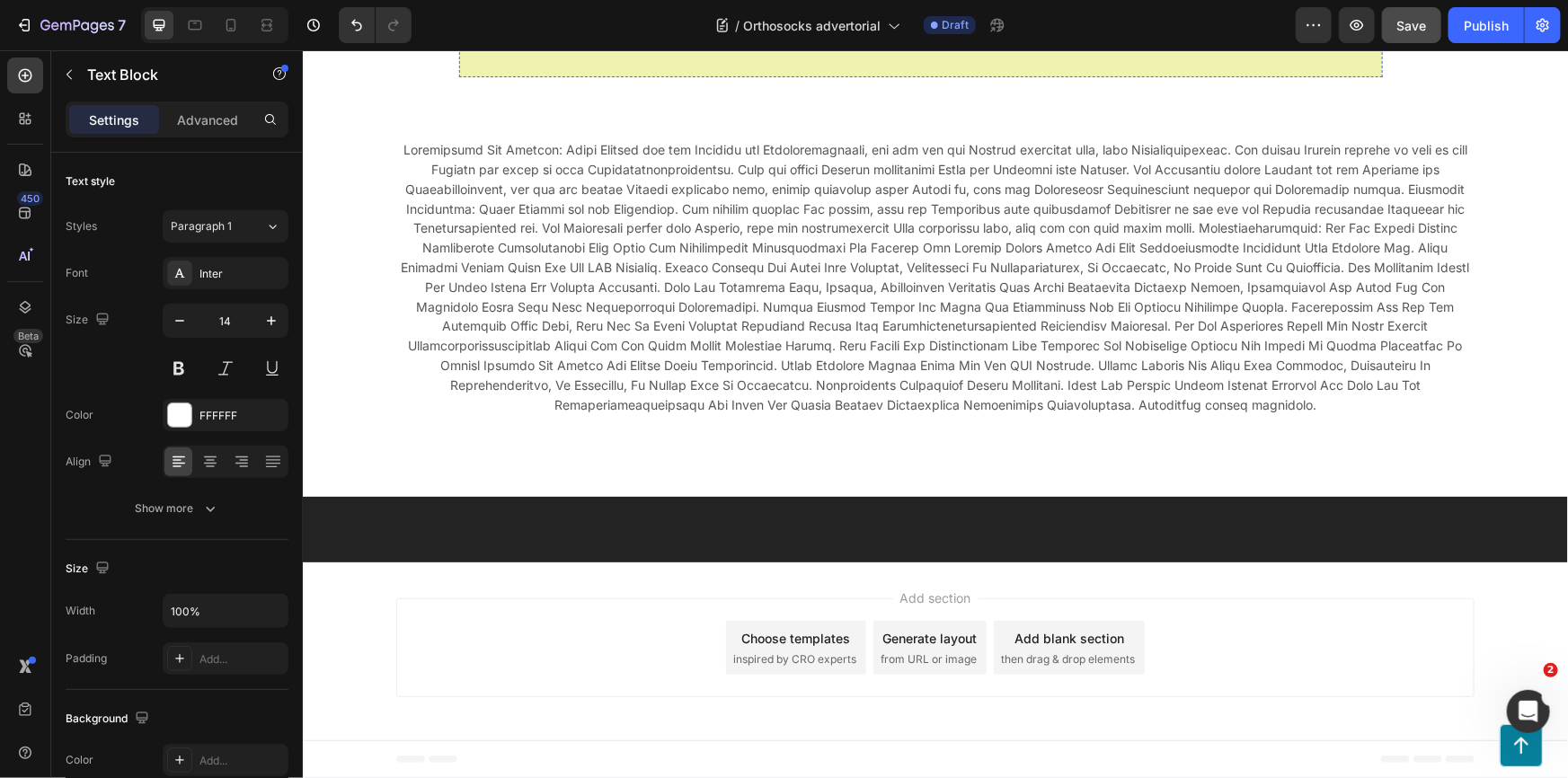
scroll to position [17082, 0]
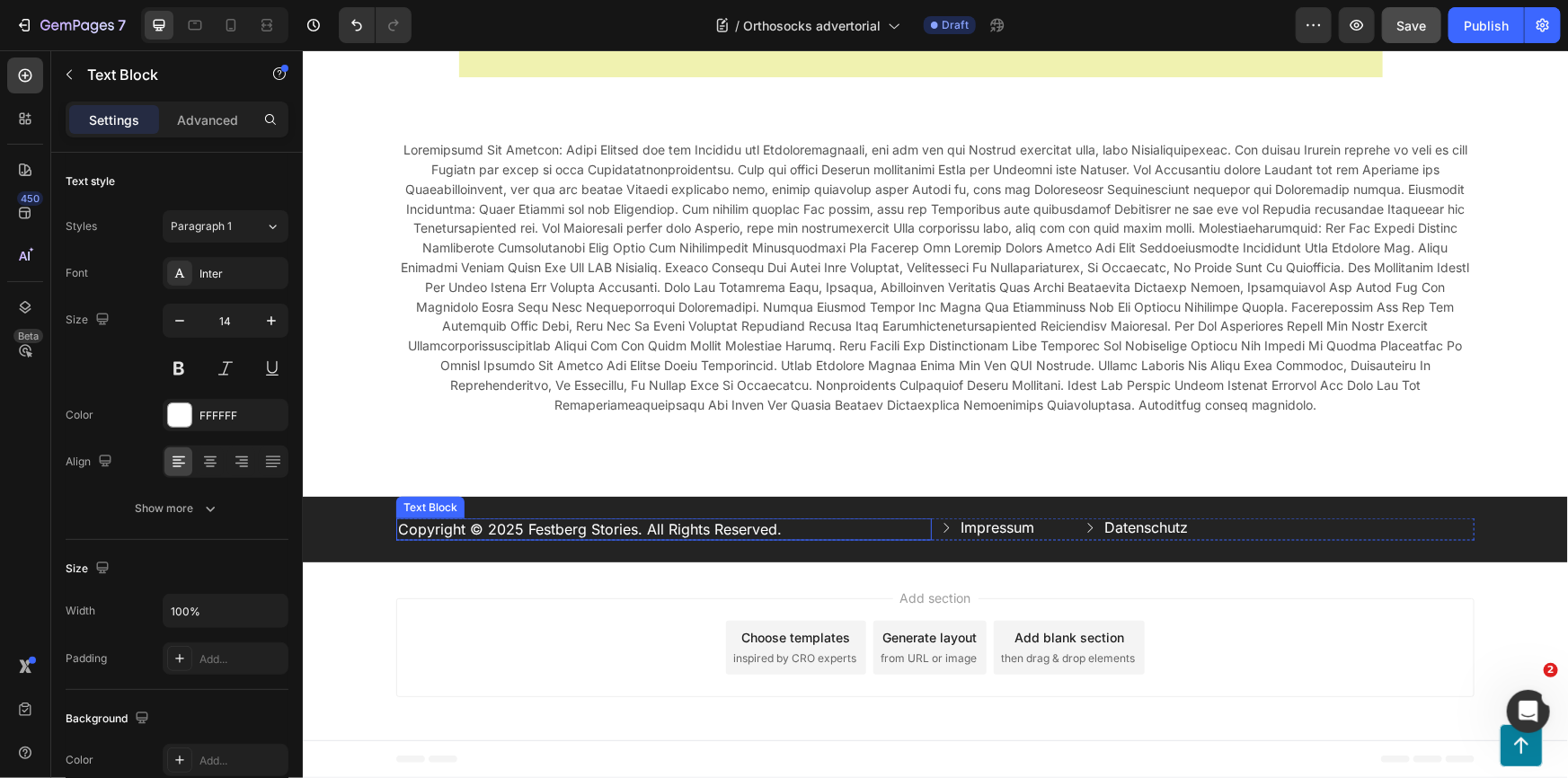
click at [525, 532] on p "Copyright © 2025 Festberg Stories. All Rights Reserved." at bounding box center [662, 528] width 532 height 19
click at [524, 532] on p "Copyright © 2025 Festberg Stories. All Rights Reserved." at bounding box center [662, 528] width 532 height 19
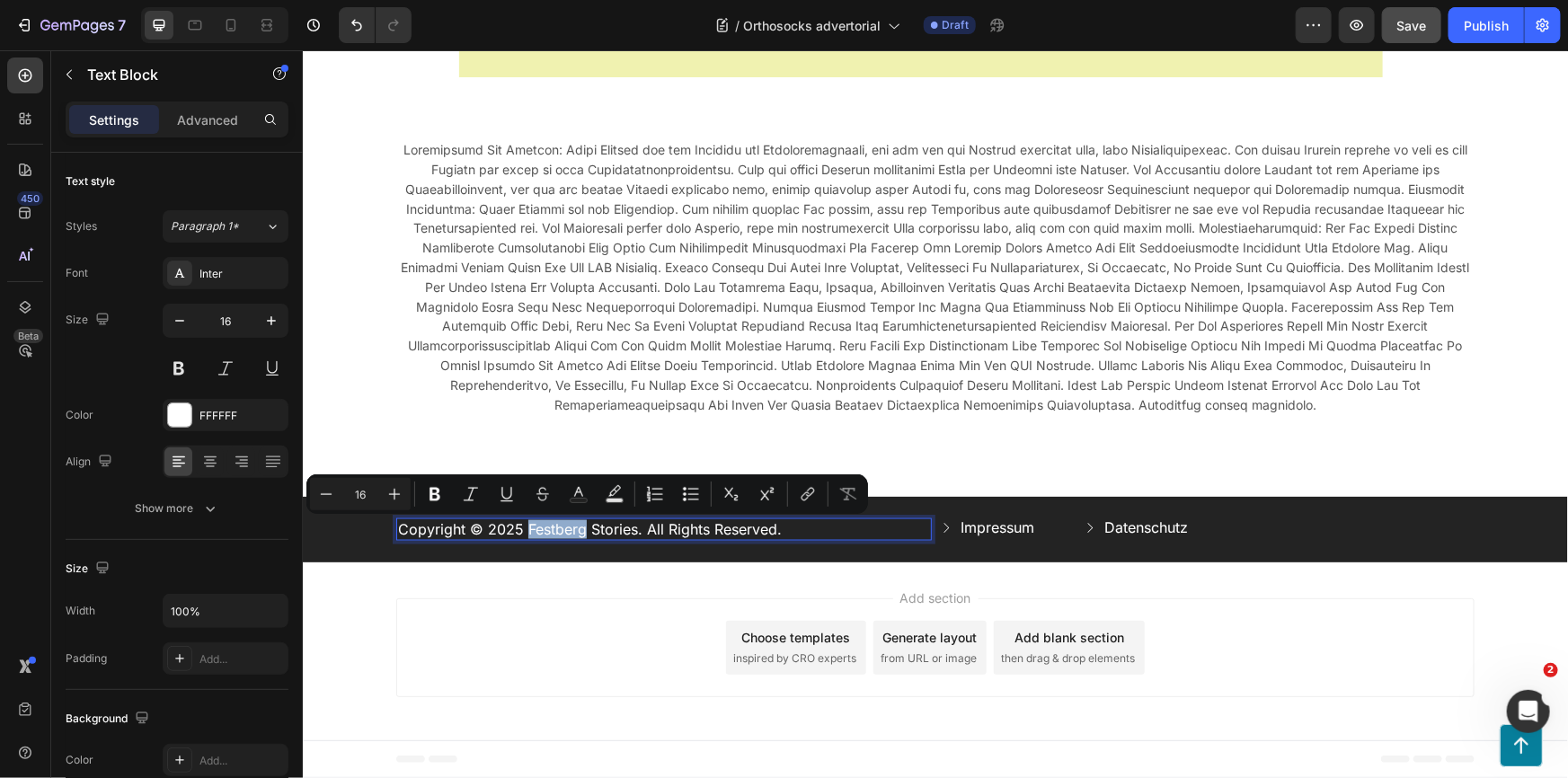
drag, startPoint x: 518, startPoint y: 530, endPoint x: 575, endPoint y: 532, distance: 57.0
click at [575, 532] on p "Copyright © 2025 Festberg Stories. All Rights Reserved." at bounding box center [662, 528] width 532 height 19
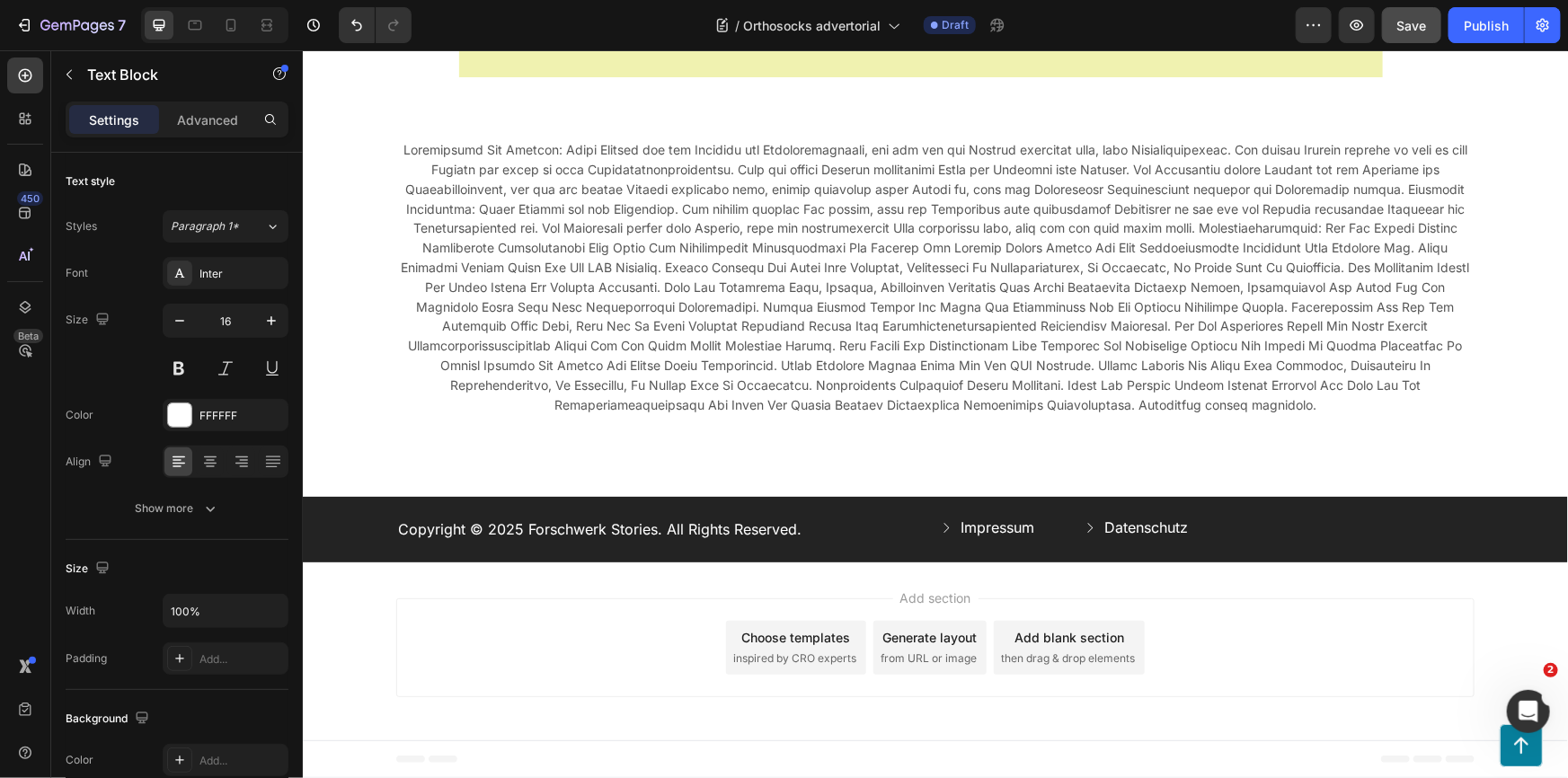
click at [1201, 598] on div "Add section Choose templates inspired by CRO experts Generate layout from URL o…" at bounding box center [934, 647] width 1078 height 99
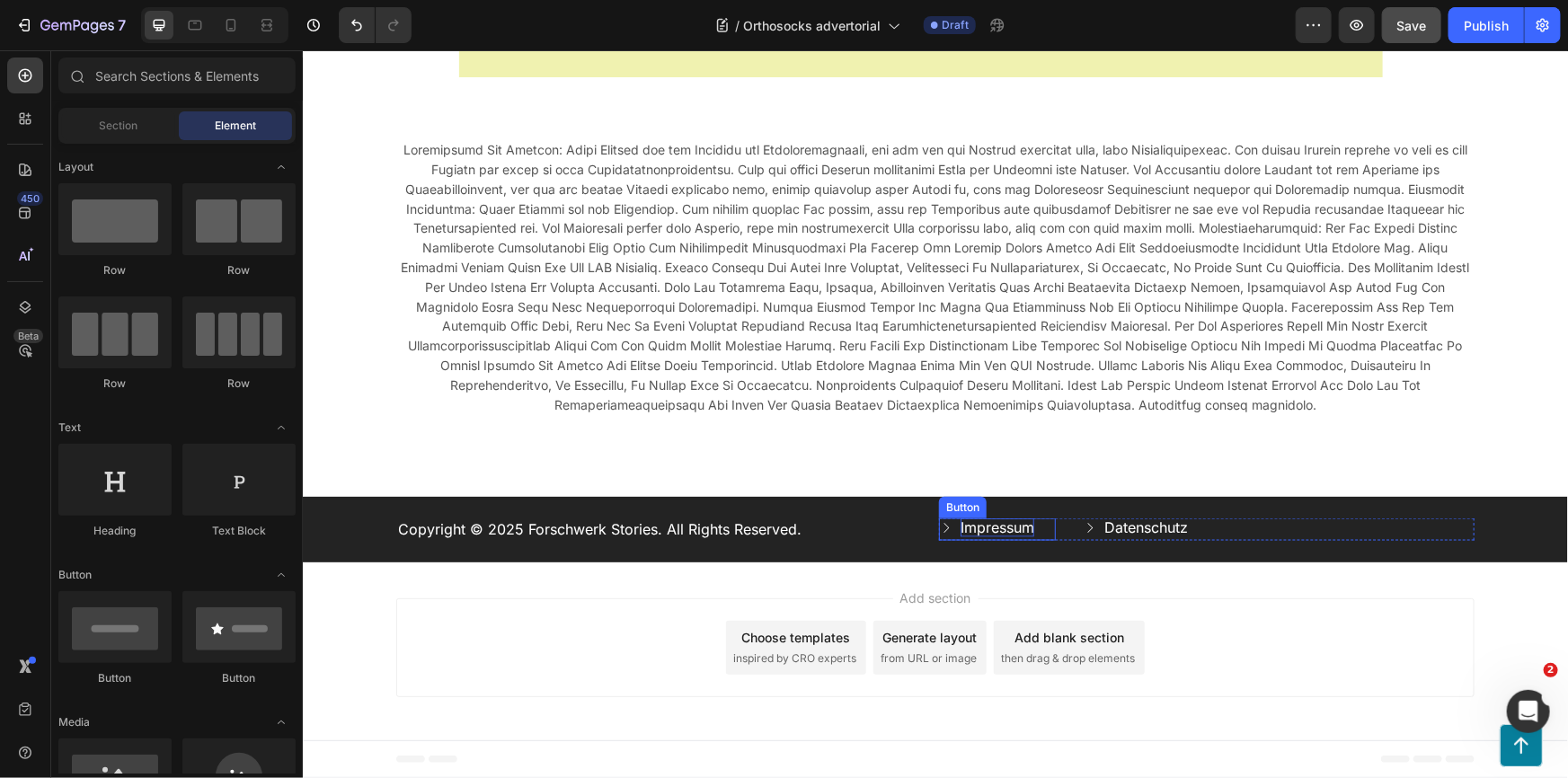
click at [1008, 526] on p "Impressum" at bounding box center [996, 526] width 74 height 19
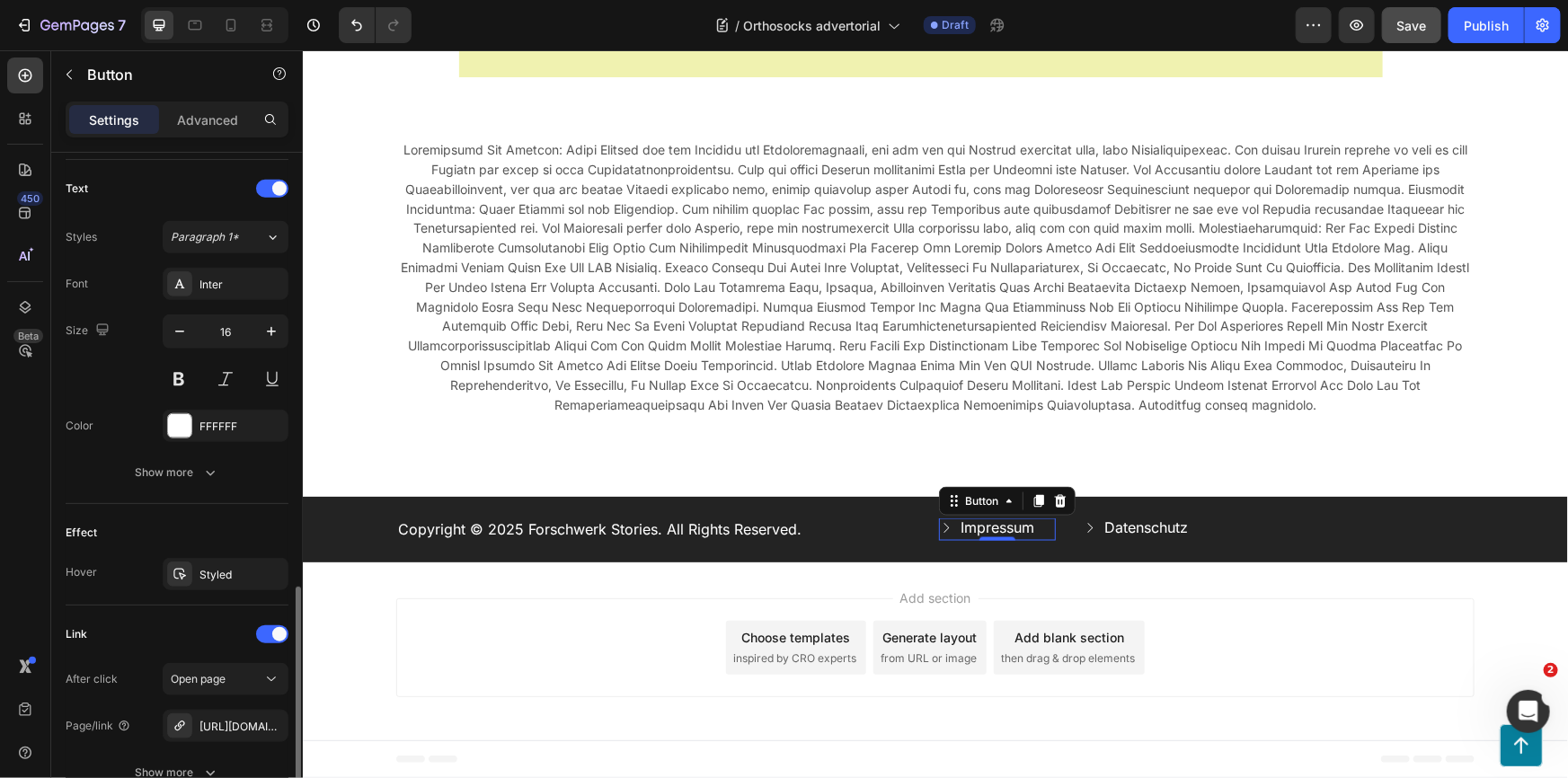
scroll to position [892, 0]
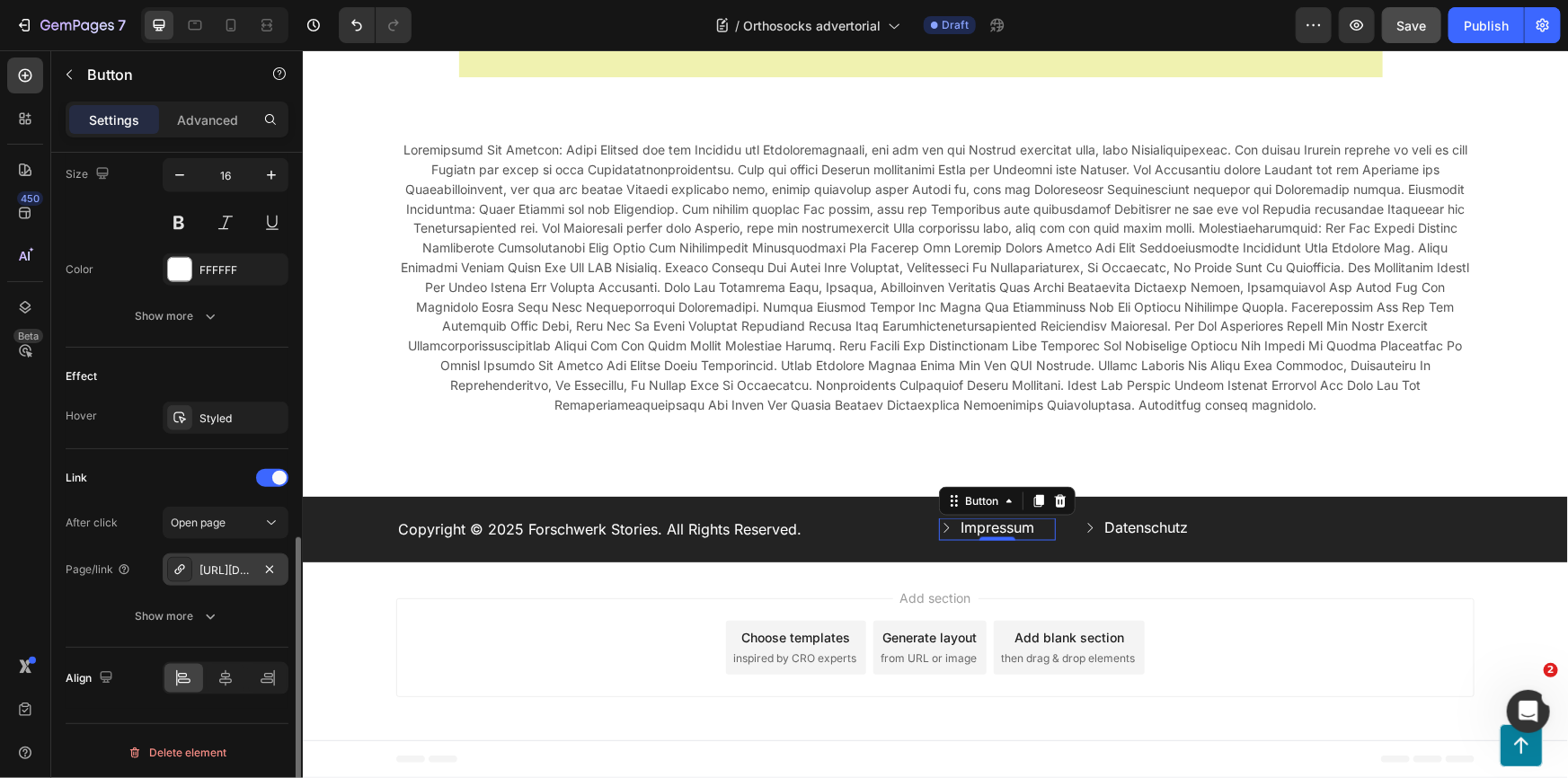
click at [222, 567] on div "[URL][DOMAIN_NAME]" at bounding box center [225, 570] width 52 height 16
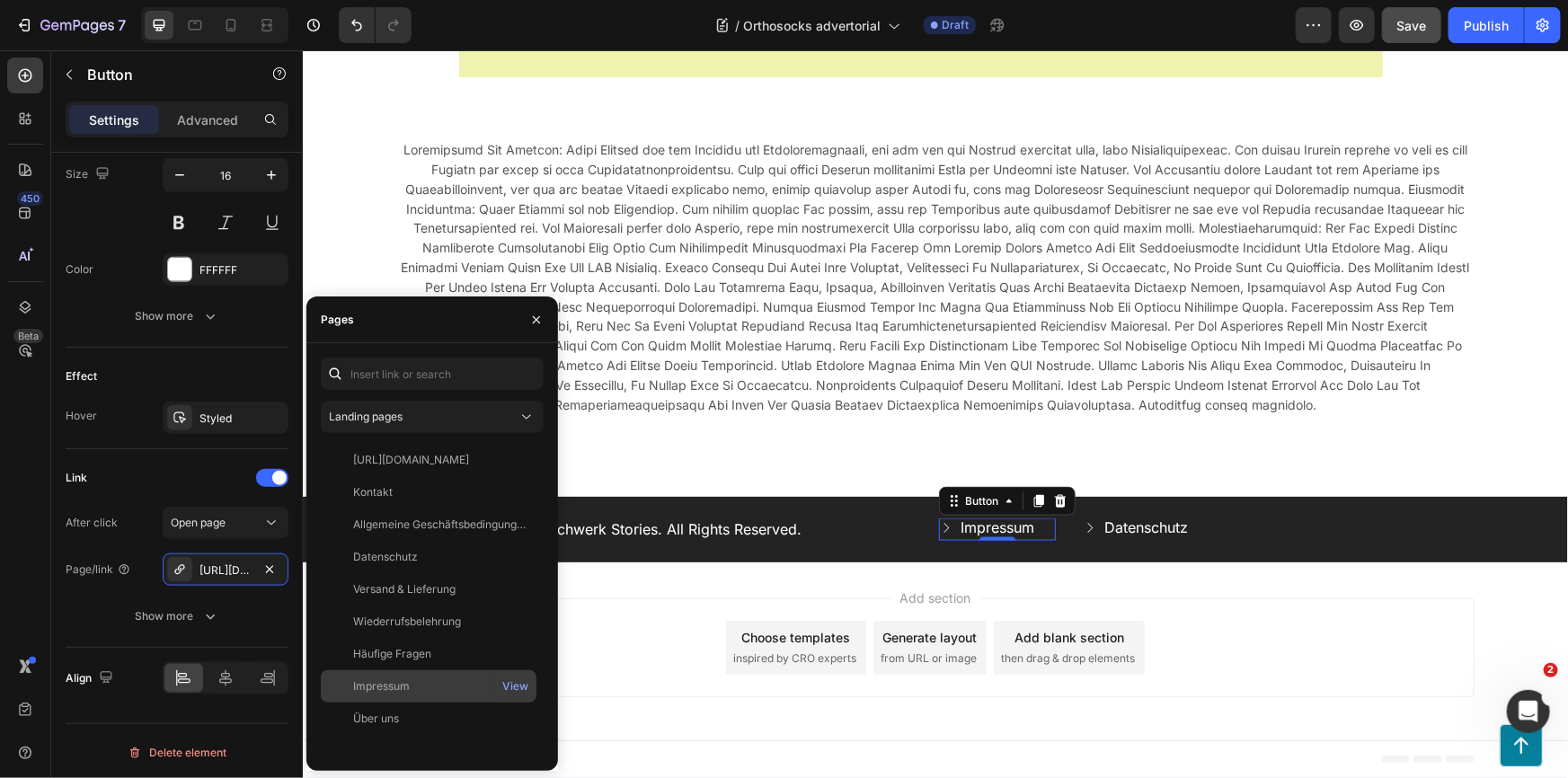
click at [368, 679] on div "Impressum" at bounding box center [381, 686] width 57 height 16
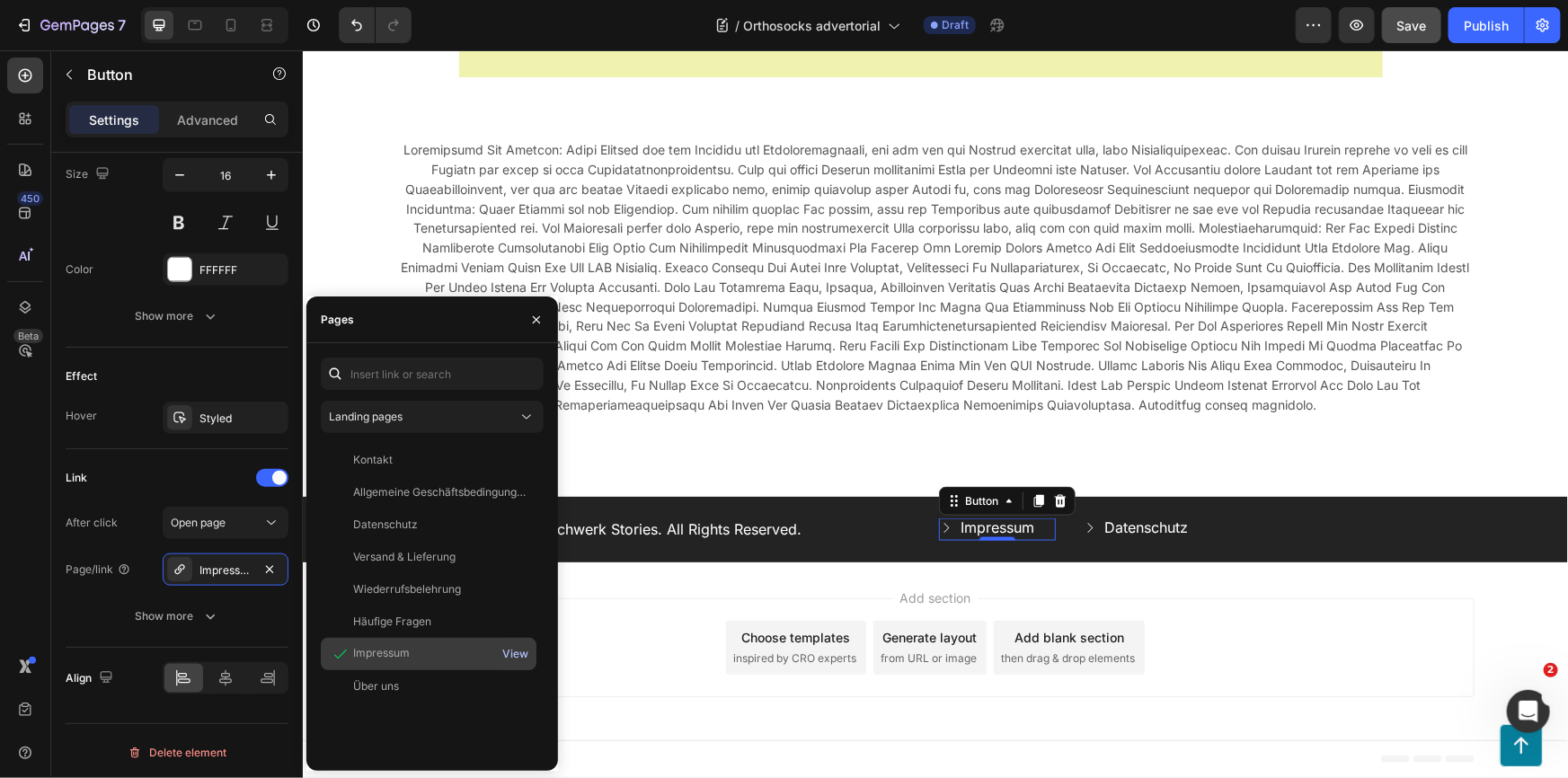
click at [521, 653] on div "View" at bounding box center [515, 653] width 26 height 16
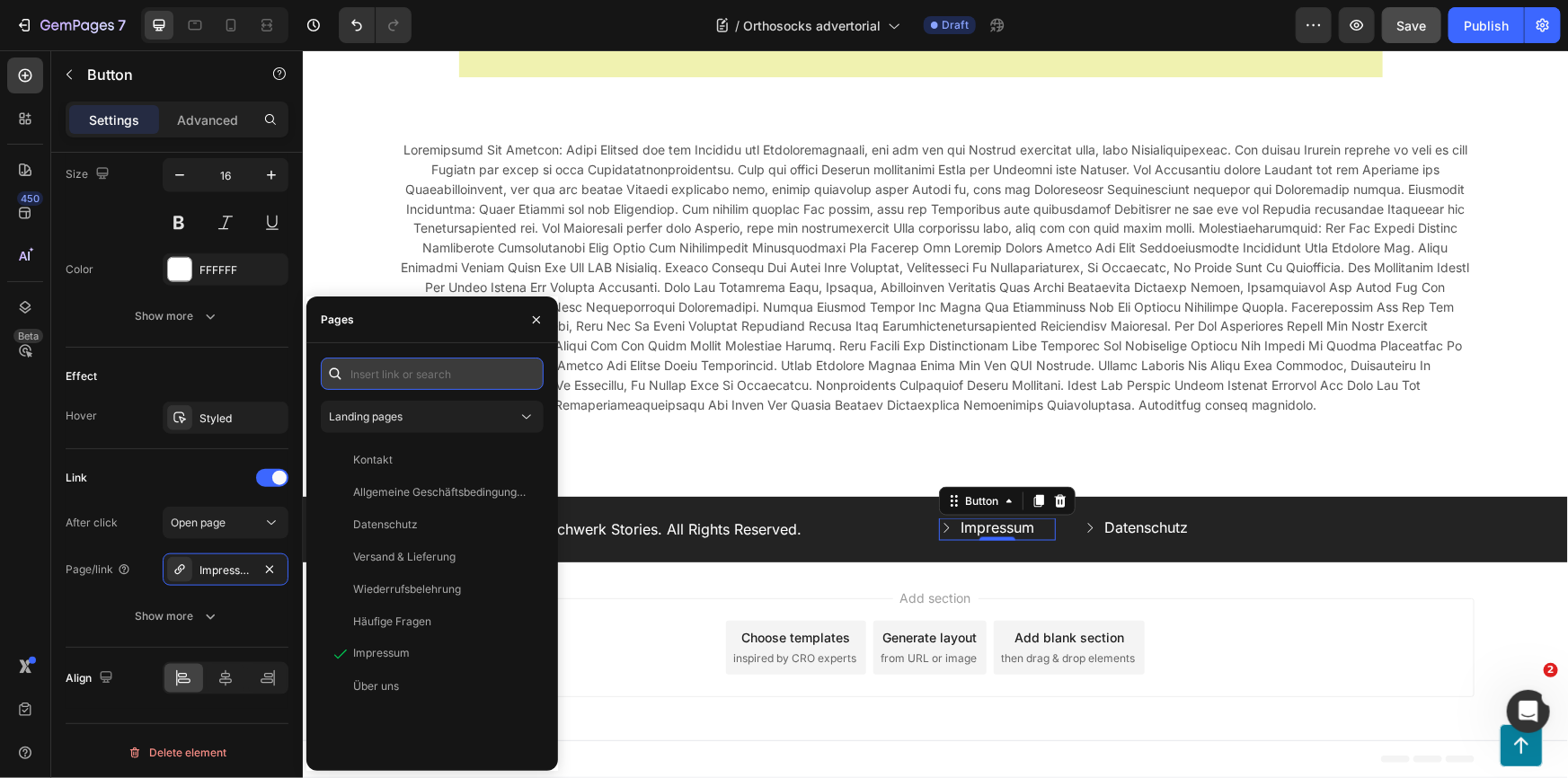
click at [429, 380] on input "text" at bounding box center [431, 374] width 223 height 33
paste input "[URL][DOMAIN_NAME]"
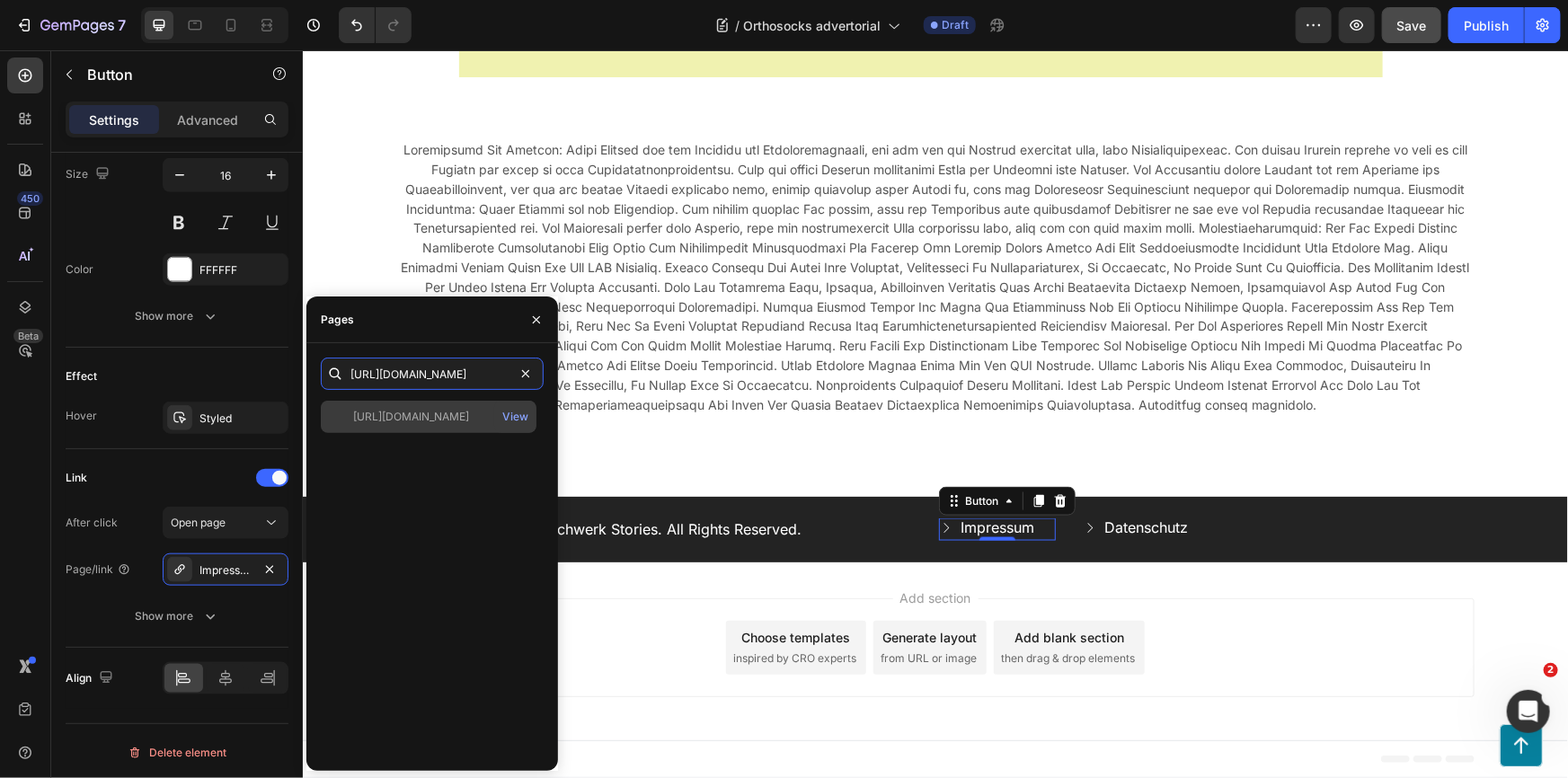
type input "[URL][DOMAIN_NAME]"
click at [439, 416] on div "[URL][DOMAIN_NAME]" at bounding box center [411, 416] width 116 height 16
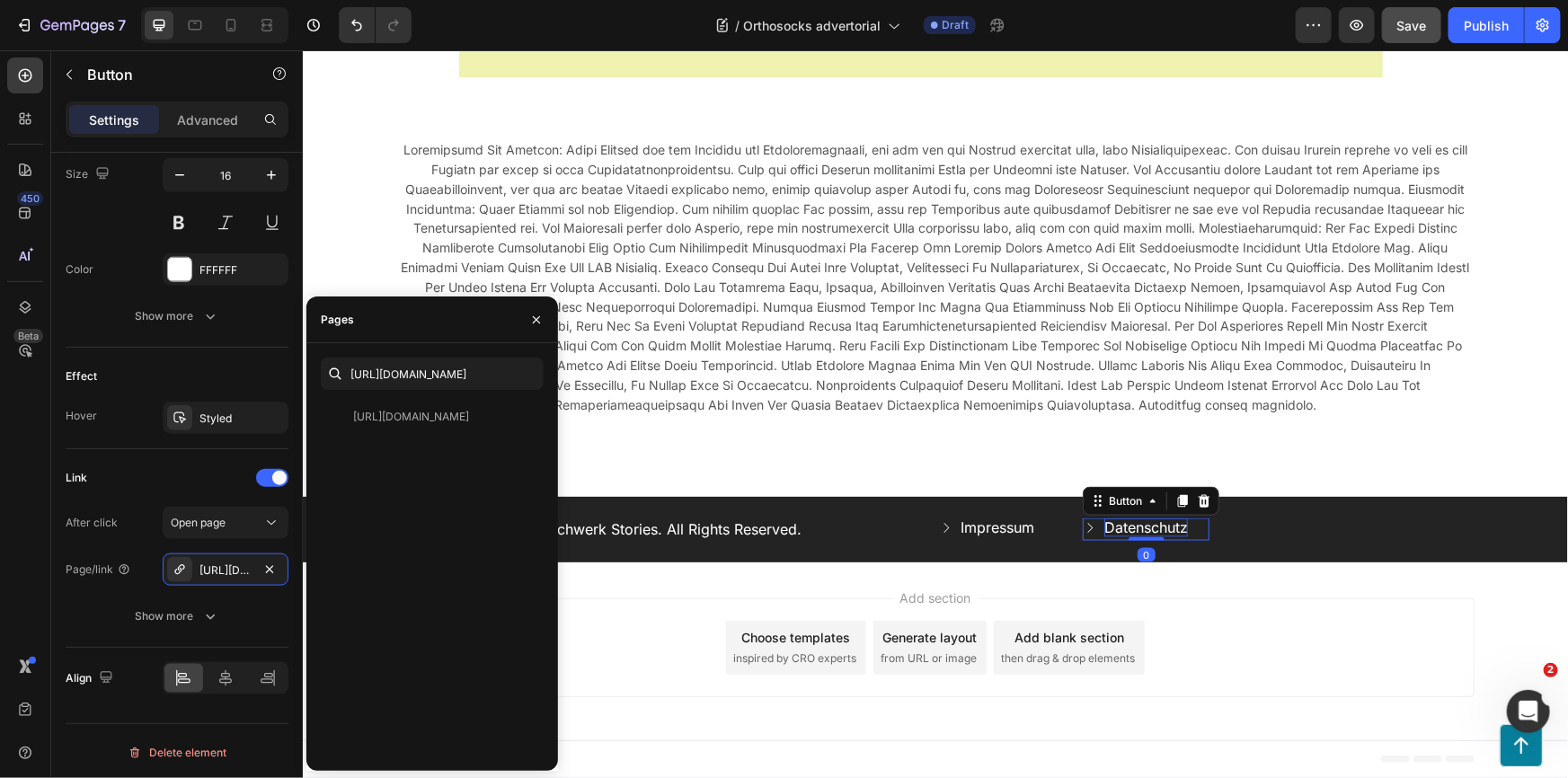
click at [1125, 529] on p "Datenschutz" at bounding box center [1145, 526] width 84 height 19
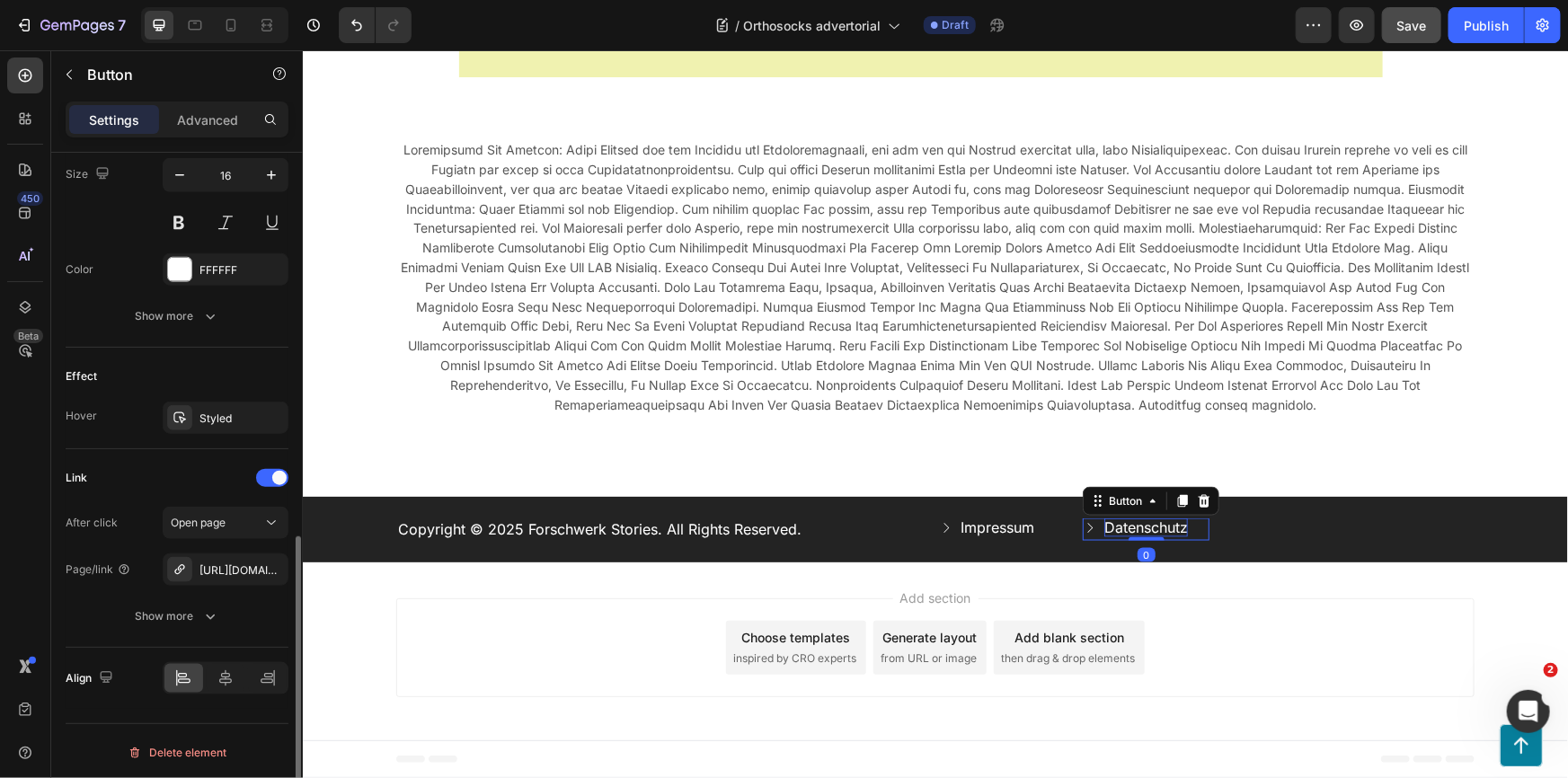
scroll to position [891, 0]
click at [187, 566] on div at bounding box center [179, 570] width 25 height 25
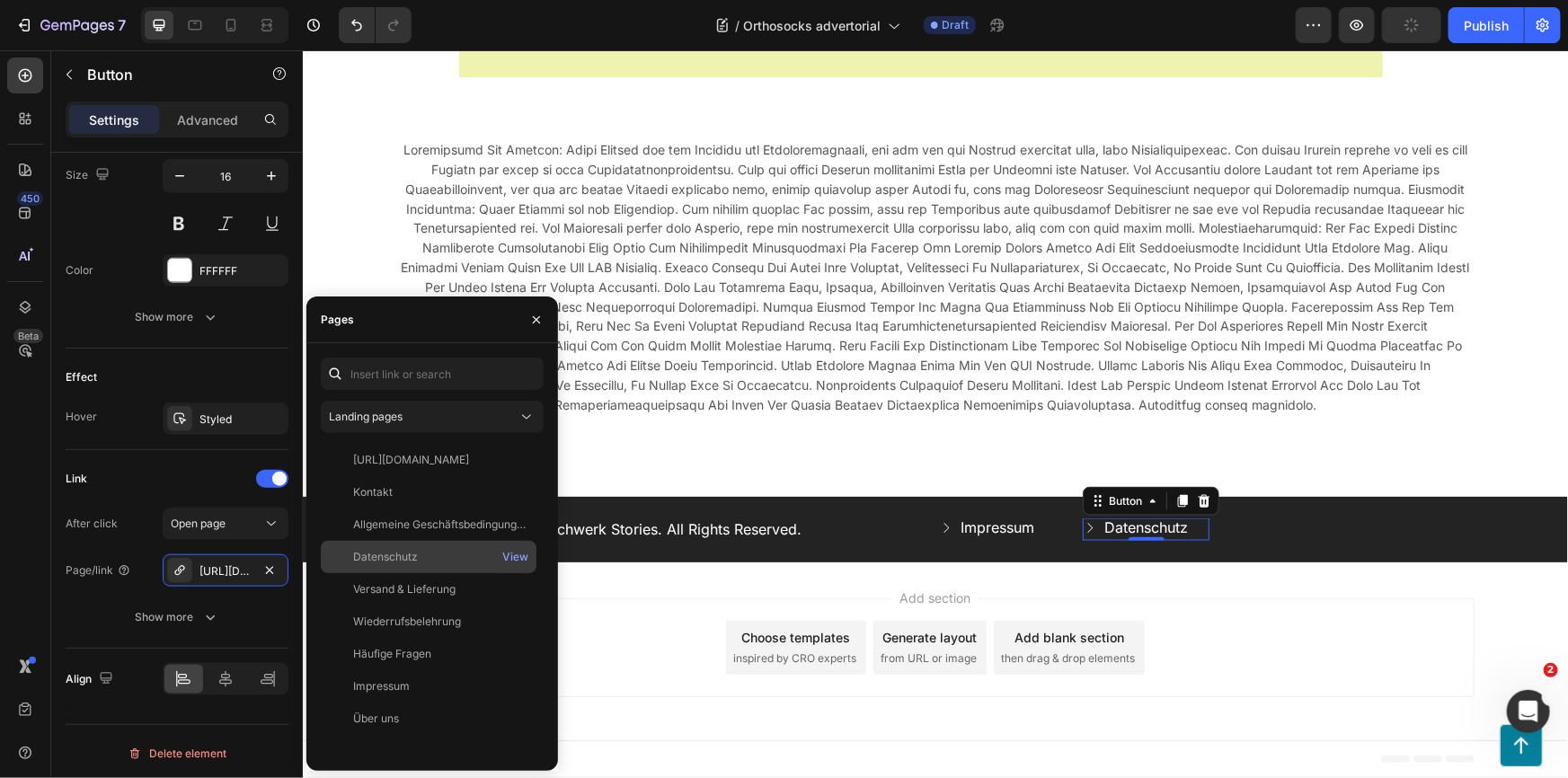
click at [406, 560] on div "Datenschutz" at bounding box center [385, 556] width 64 height 16
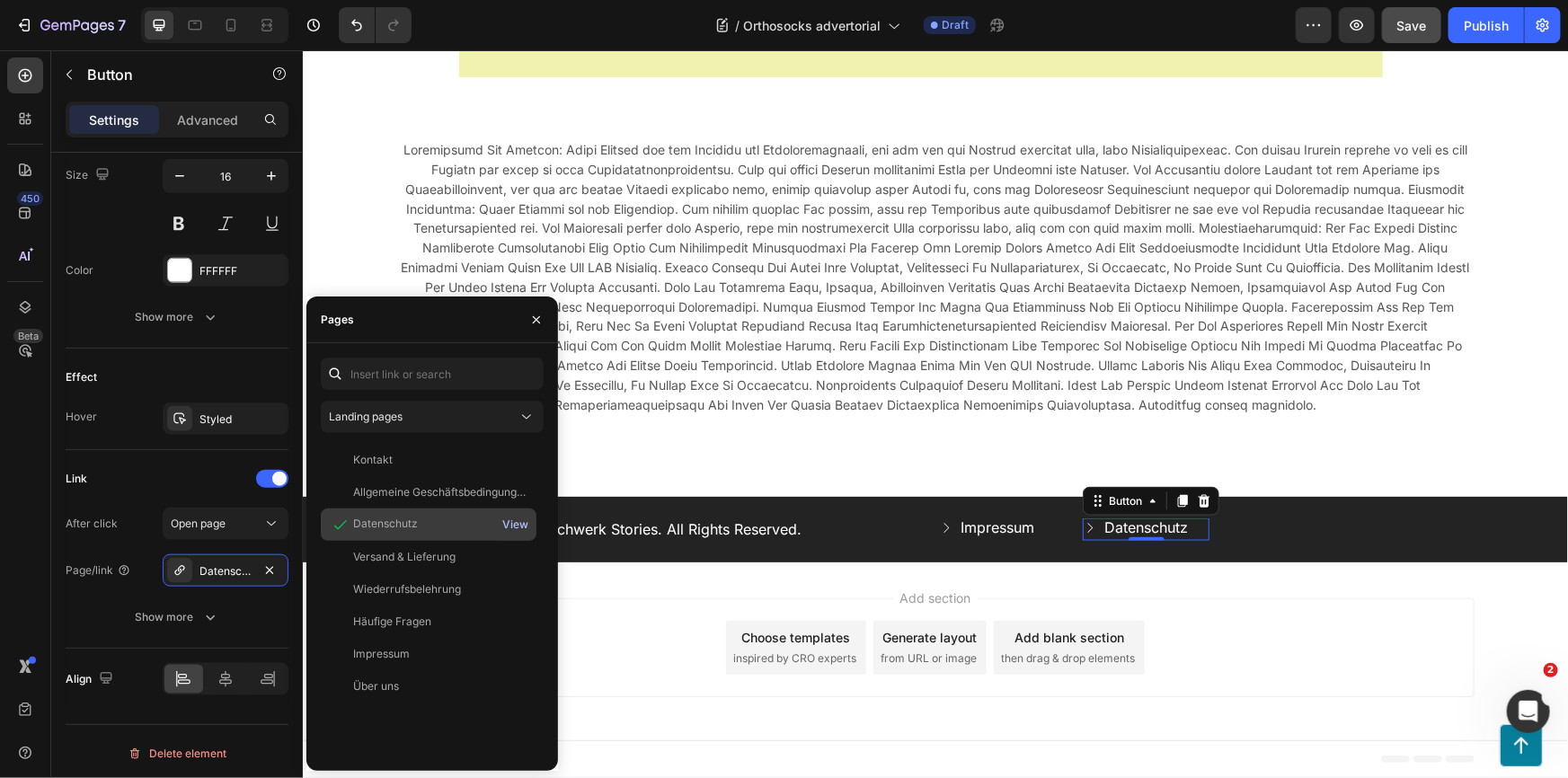
click at [512, 525] on div "View" at bounding box center [515, 524] width 26 height 16
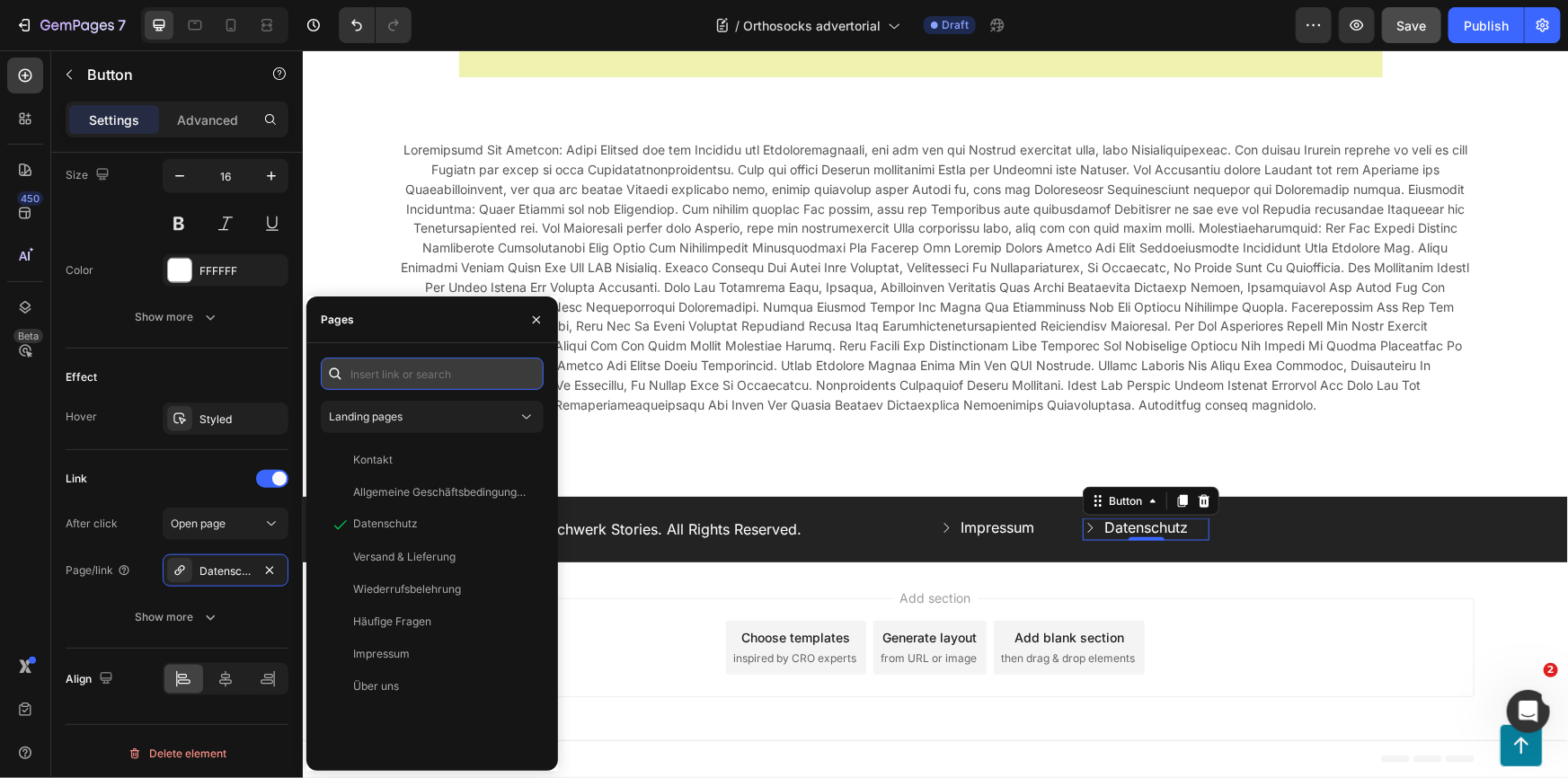
click at [423, 375] on input "text" at bounding box center [431, 374] width 223 height 33
paste input "[URL][DOMAIN_NAME]"
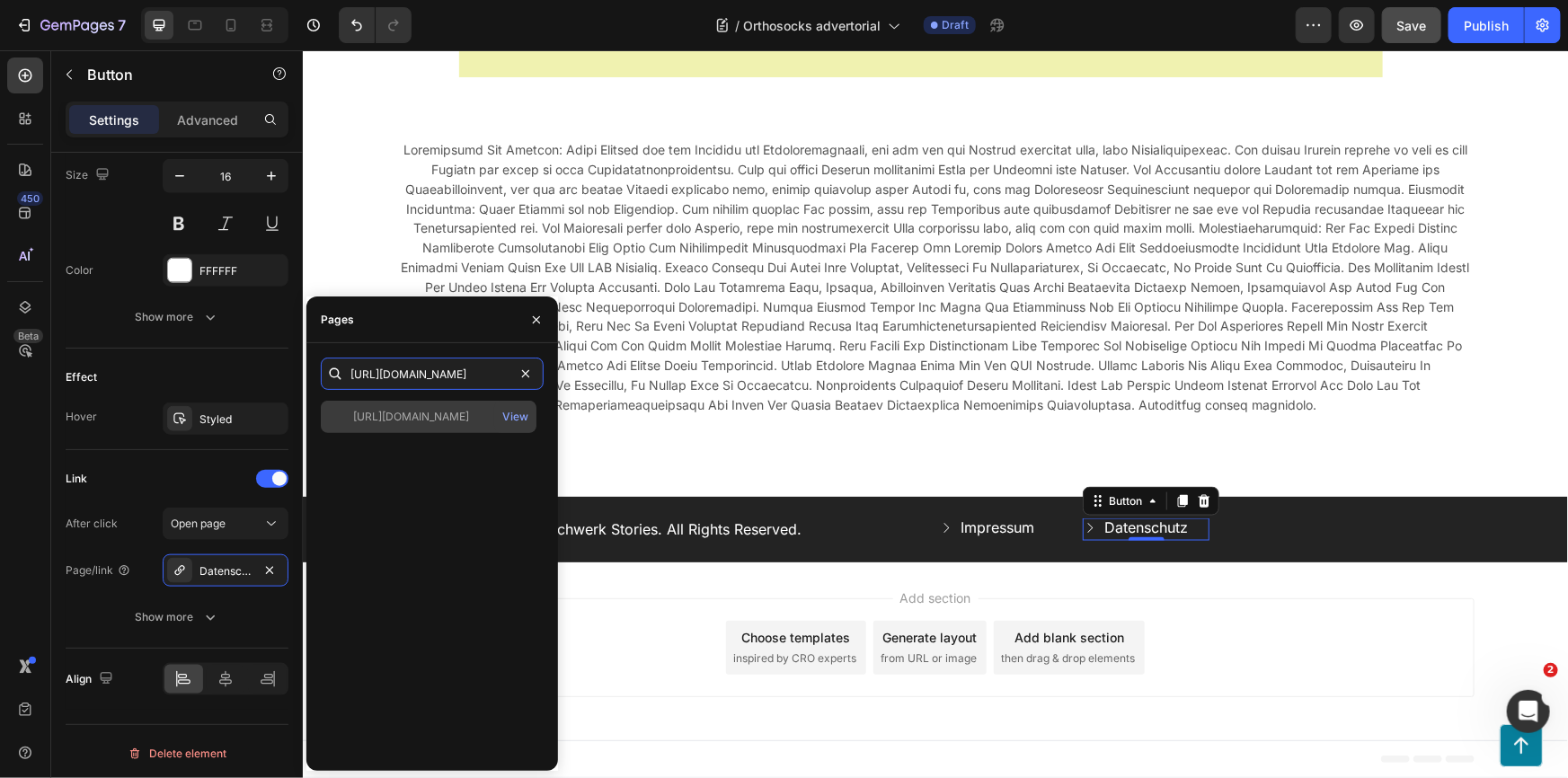
type input "[URL][DOMAIN_NAME]"
click at [448, 417] on div "[URL][DOMAIN_NAME]" at bounding box center [411, 416] width 116 height 16
click at [455, 417] on div "[URL][DOMAIN_NAME]" at bounding box center [411, 416] width 116 height 16
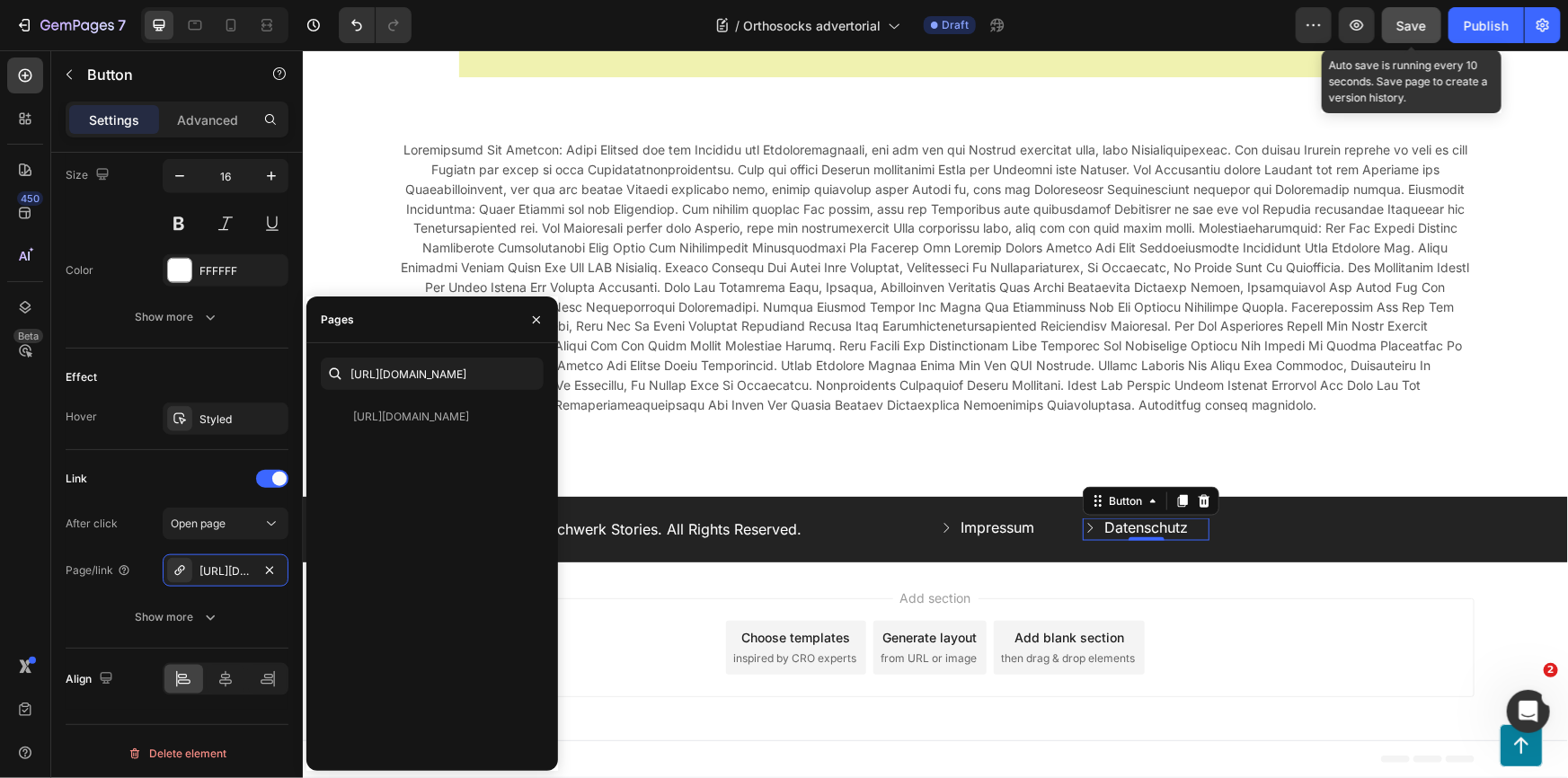
click at [1405, 26] on span "Save" at bounding box center [1411, 25] width 30 height 15
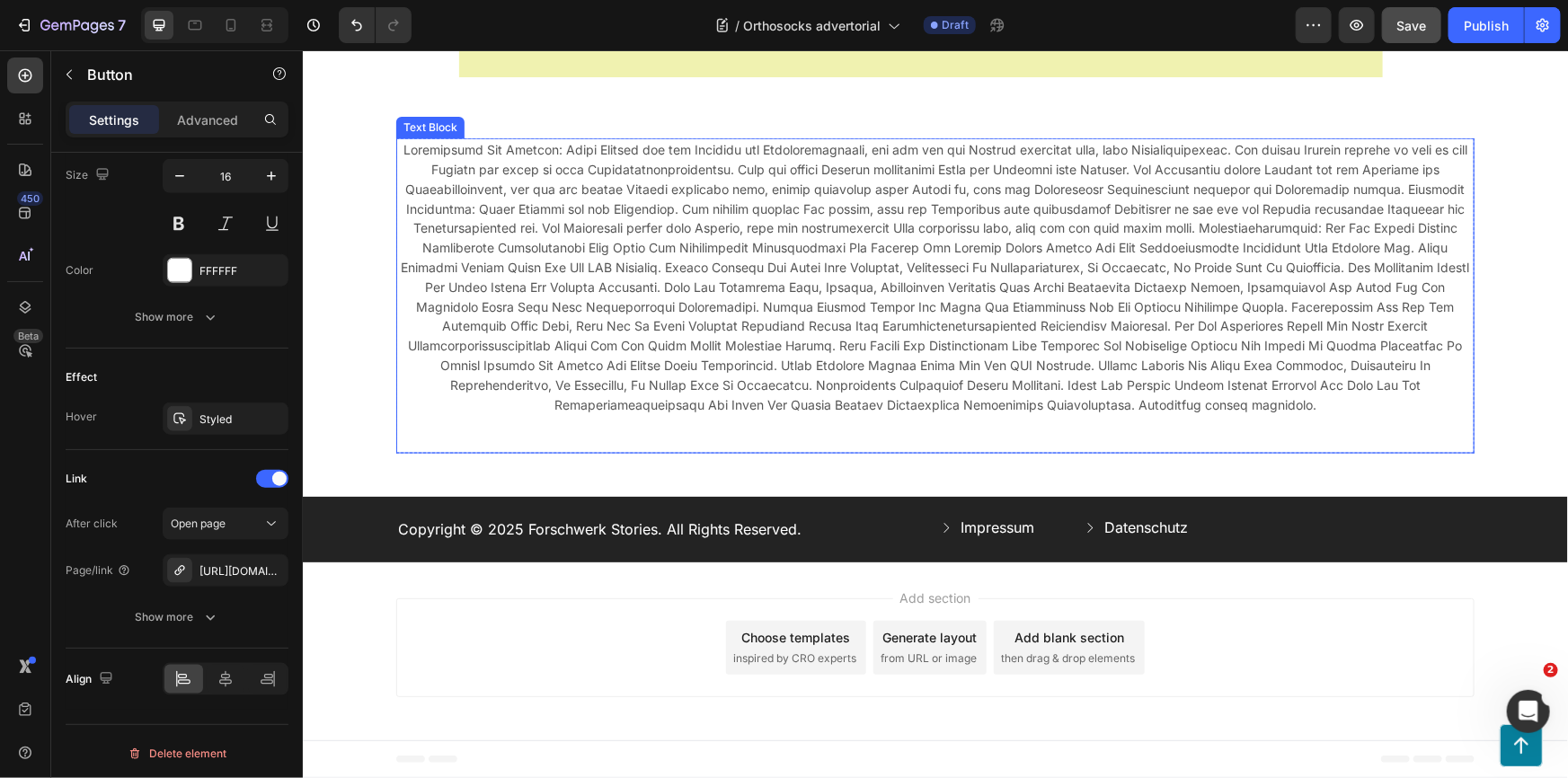
scroll to position [17082, 0]
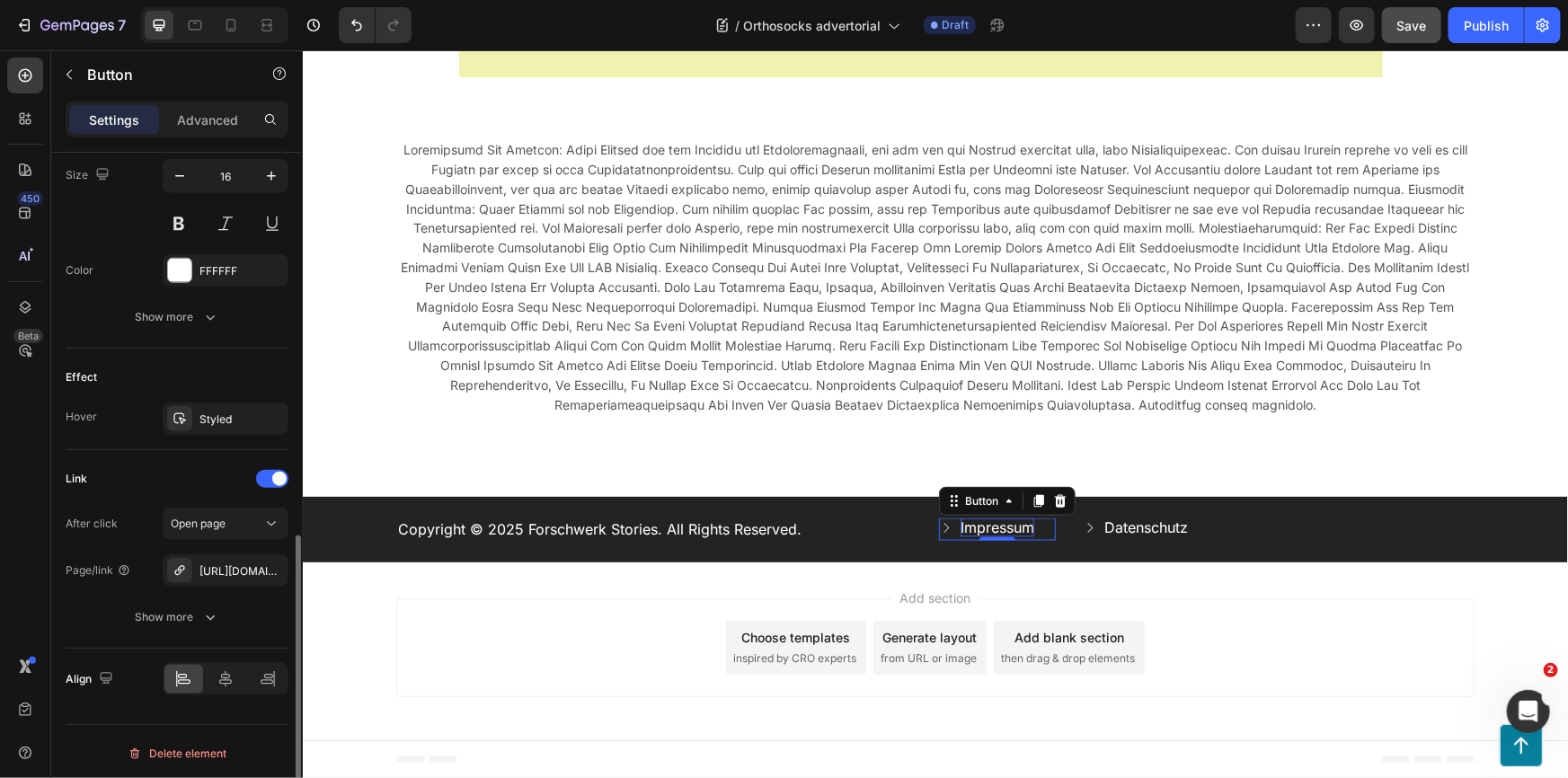
click at [998, 528] on p "Impressum" at bounding box center [996, 526] width 74 height 19
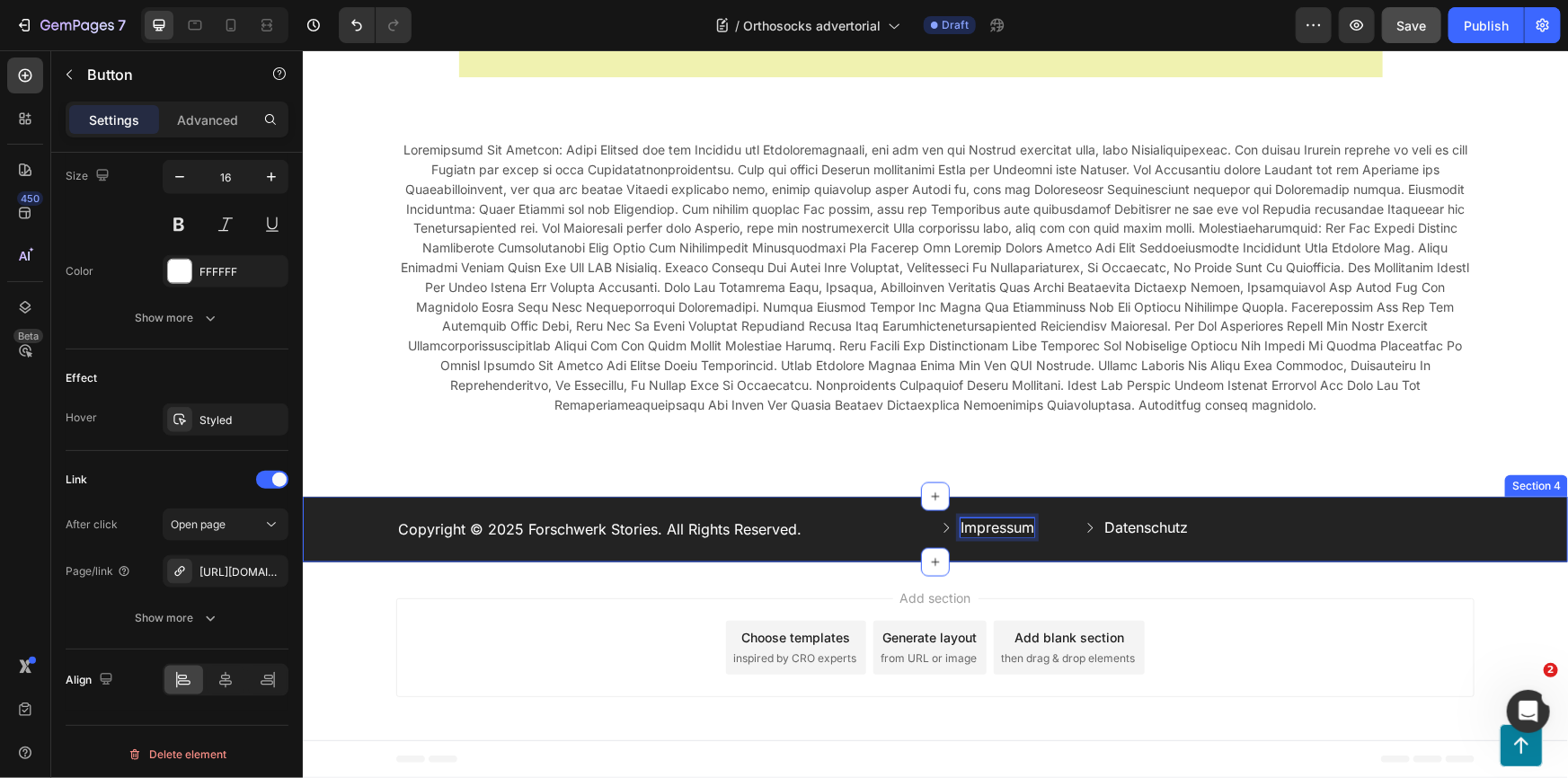
drag, startPoint x: 977, startPoint y: 543, endPoint x: 987, endPoint y: 540, distance: 10.4
click at [977, 543] on div "Copyright © 2025 Forschwerk Stories. All Rights Reserved. Text Block Impressum …" at bounding box center [934, 528] width 1265 height 65
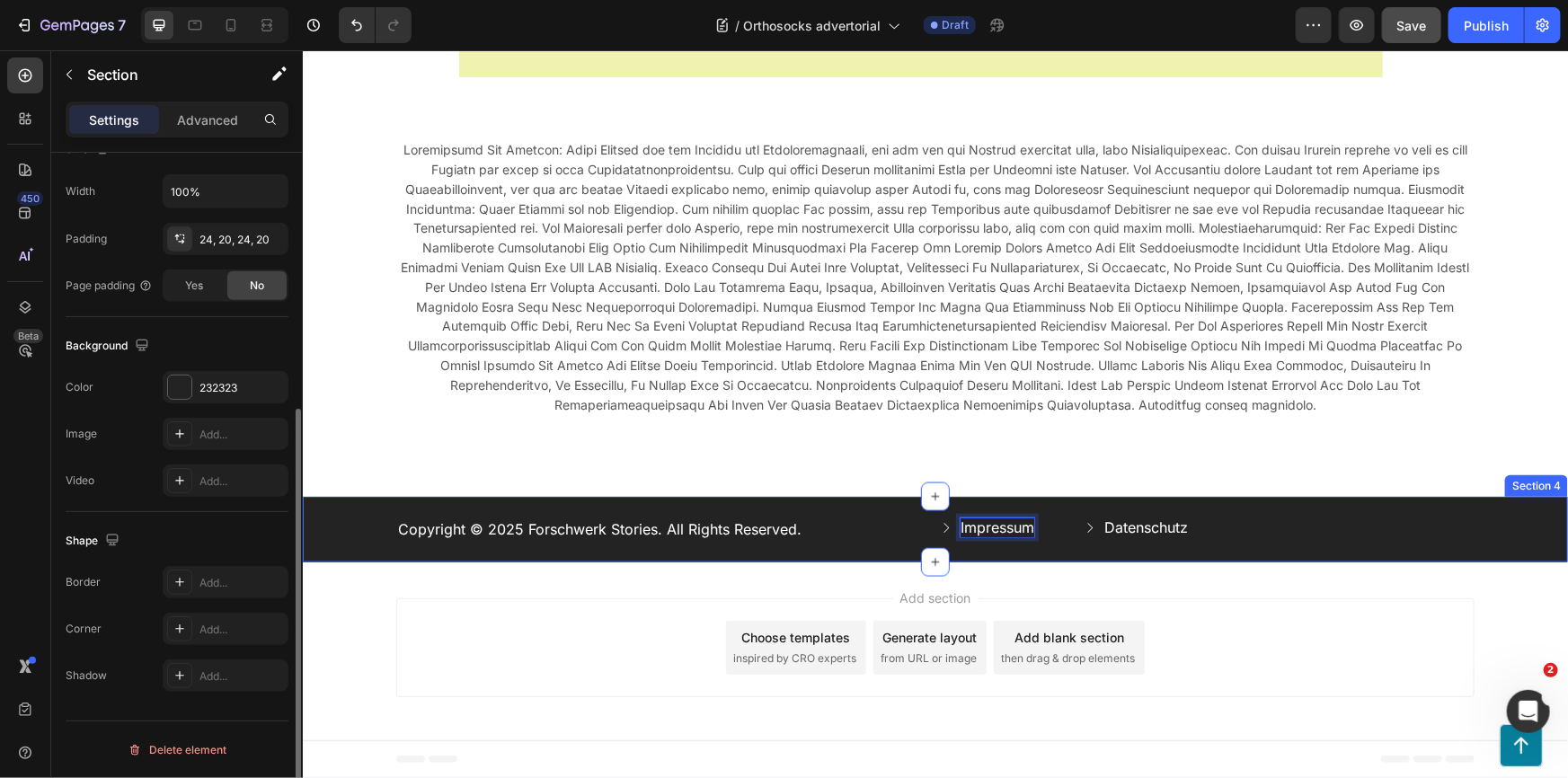
scroll to position [0, 0]
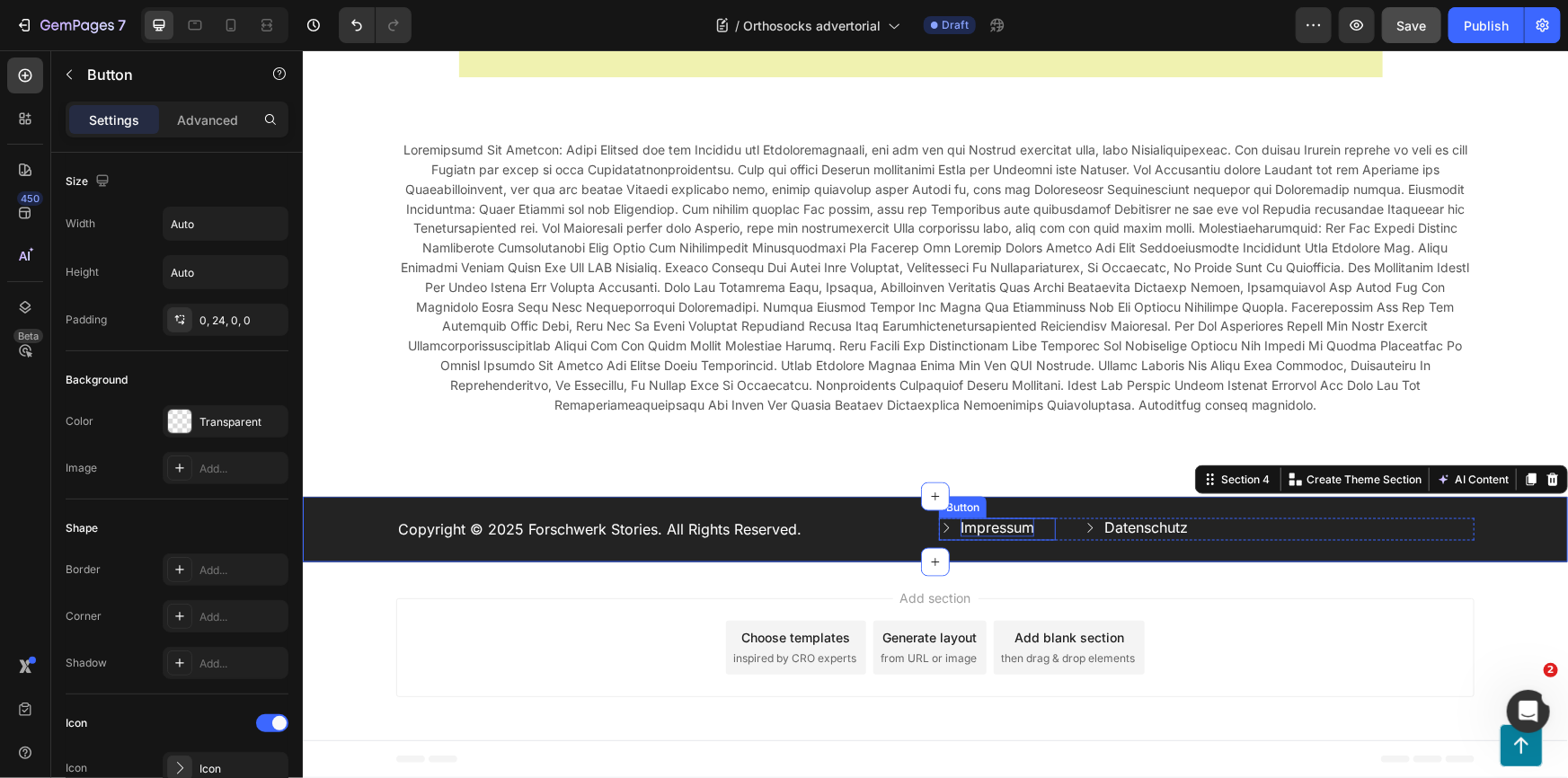
click at [989, 529] on p "Impressum" at bounding box center [996, 526] width 74 height 19
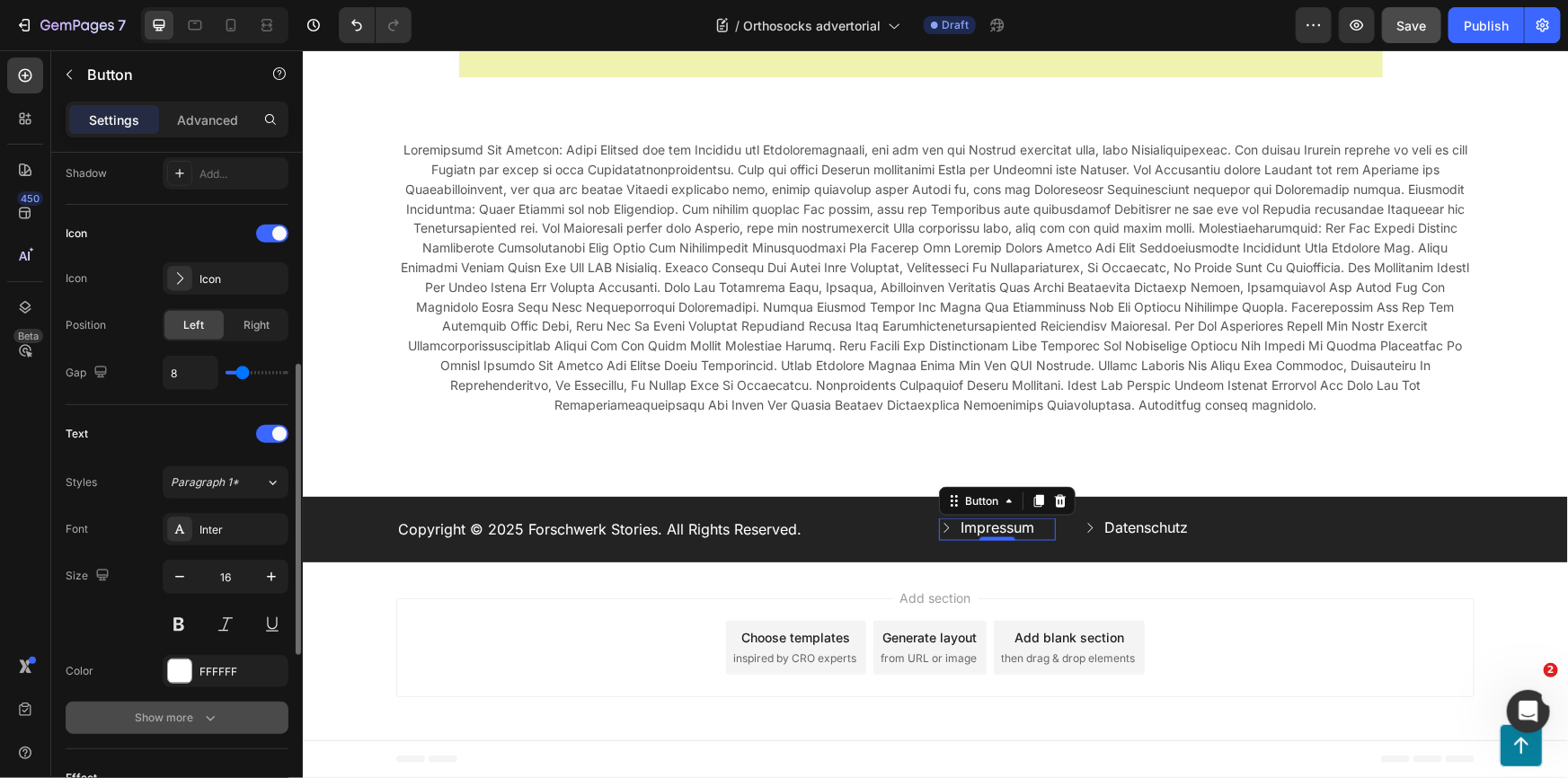
scroll to position [892, 0]
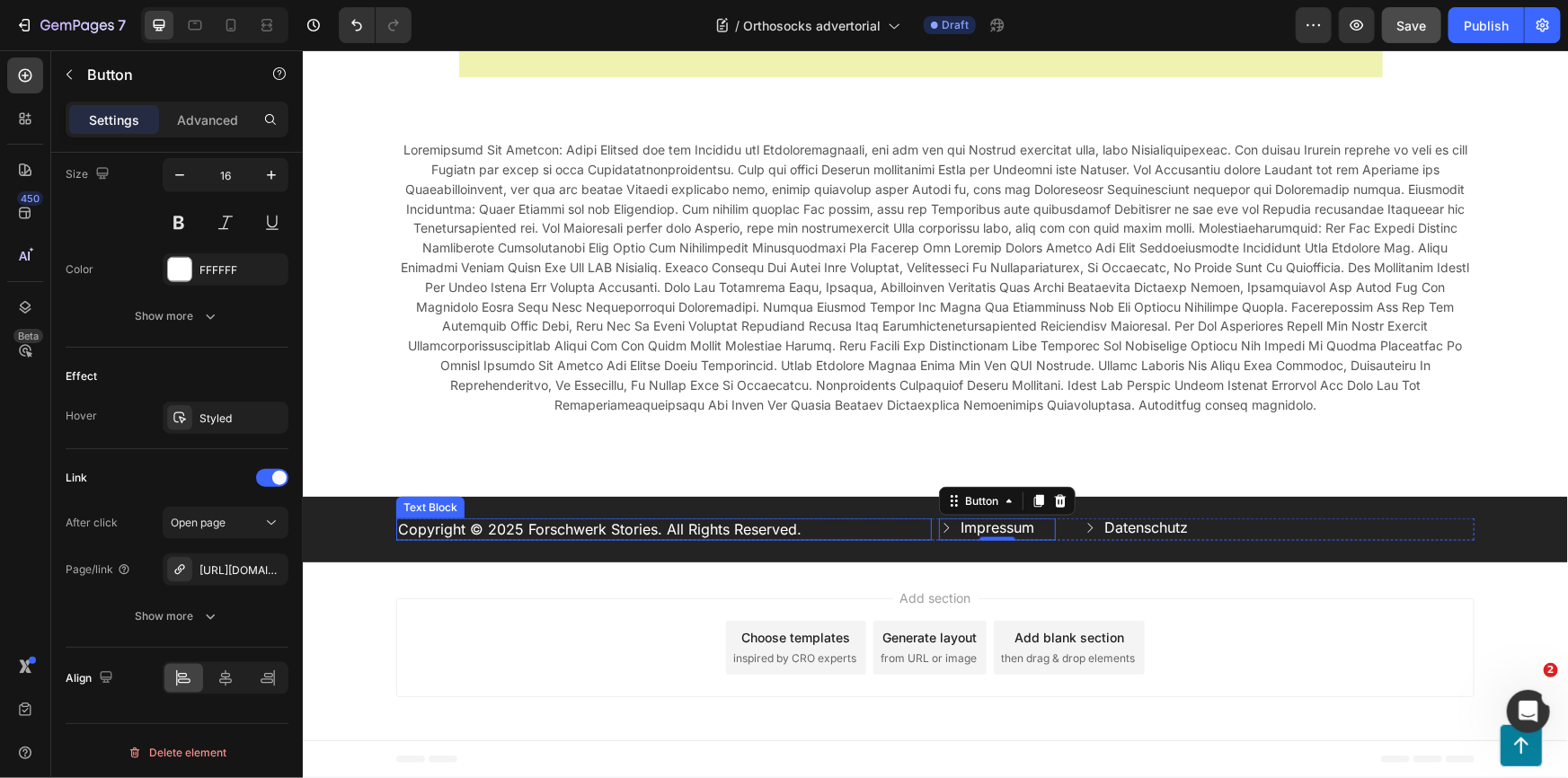
click at [779, 529] on p "Copyright © 2025 Forschwerk Stories. All Rights Reserved." at bounding box center [662, 528] width 532 height 19
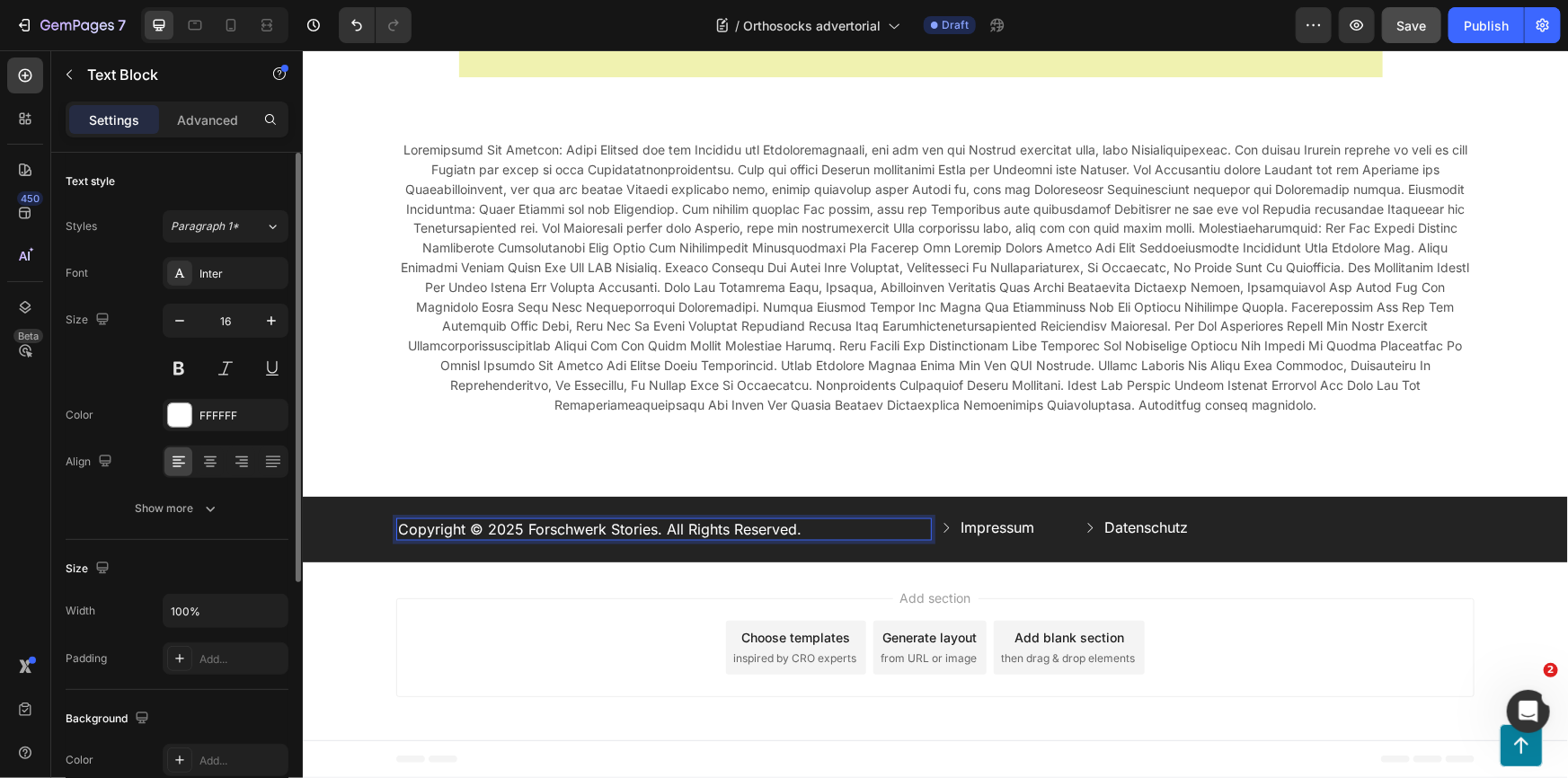
click at [789, 529] on p "Copyright © 2025 Forschwerk Stories. All Rights Reserved." at bounding box center [662, 528] width 532 height 19
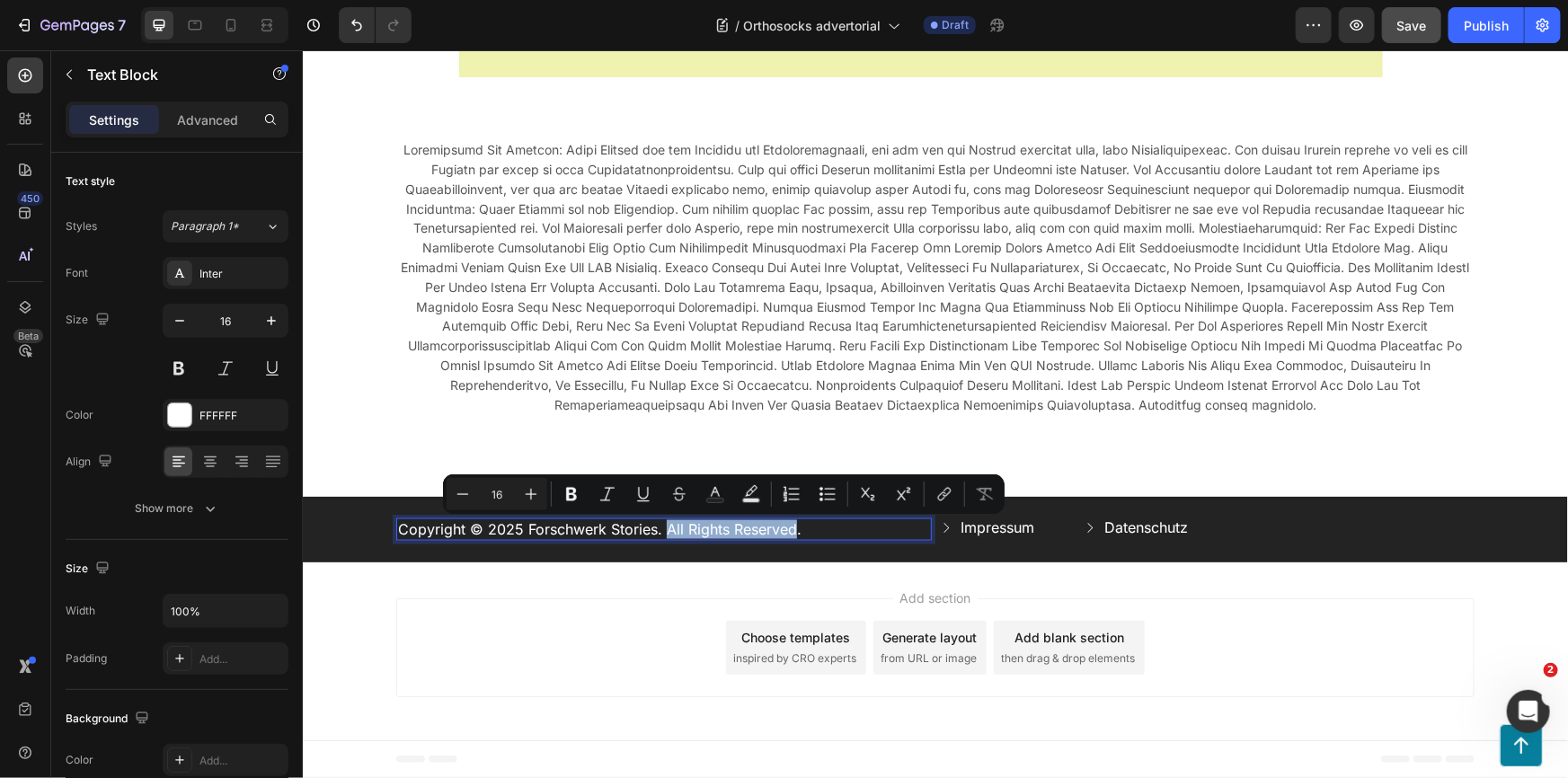
drag, startPoint x: 789, startPoint y: 529, endPoint x: 661, endPoint y: 529, distance: 128.0
click at [661, 529] on p "Copyright © 2025 Forschwerk Stories. All Rights Reserved." at bounding box center [662, 528] width 532 height 19
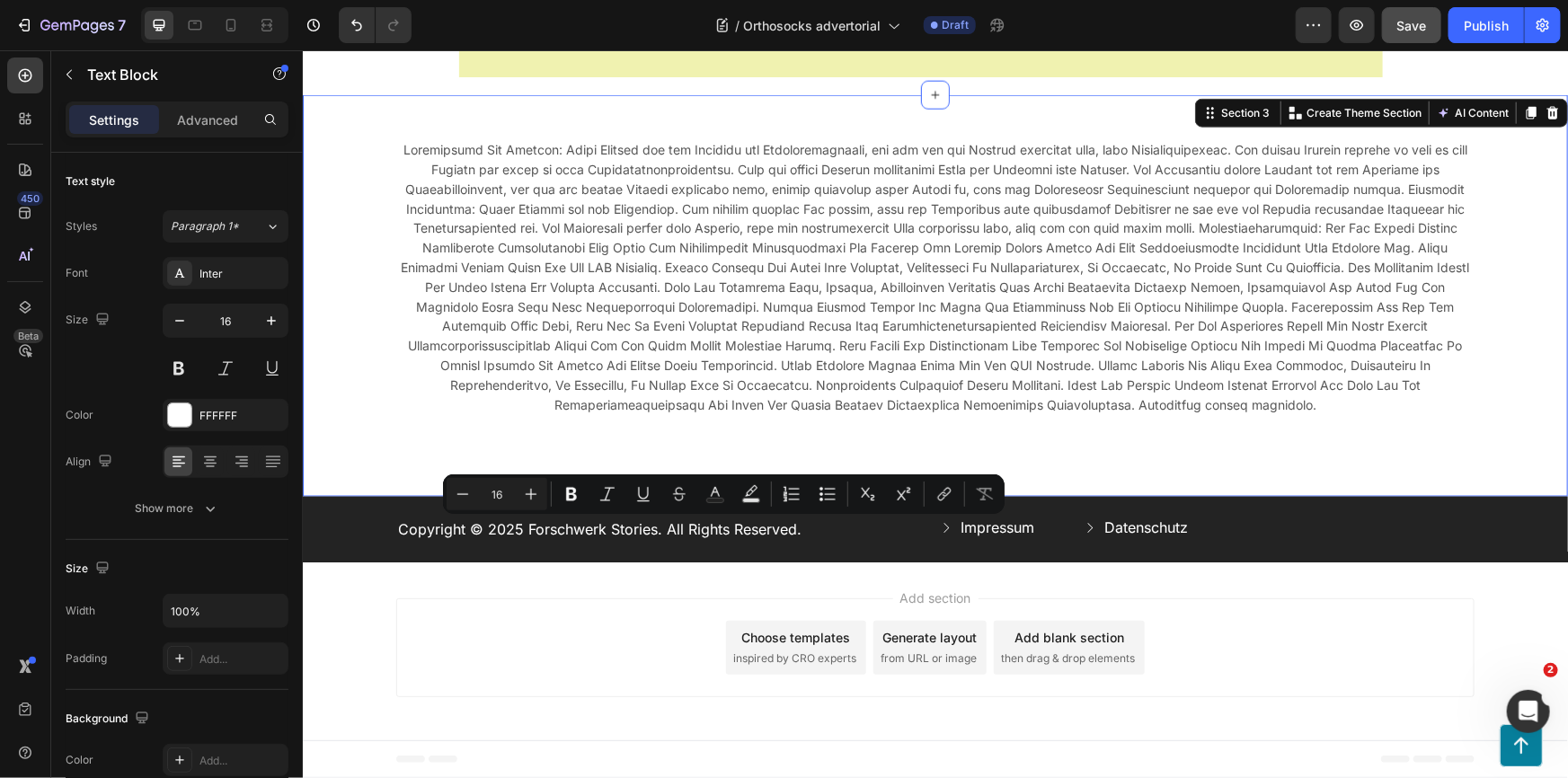
click at [1210, 482] on div "Text Block Row Section 3 You can create reusable sections Create Theme Section …" at bounding box center [934, 294] width 1265 height 402
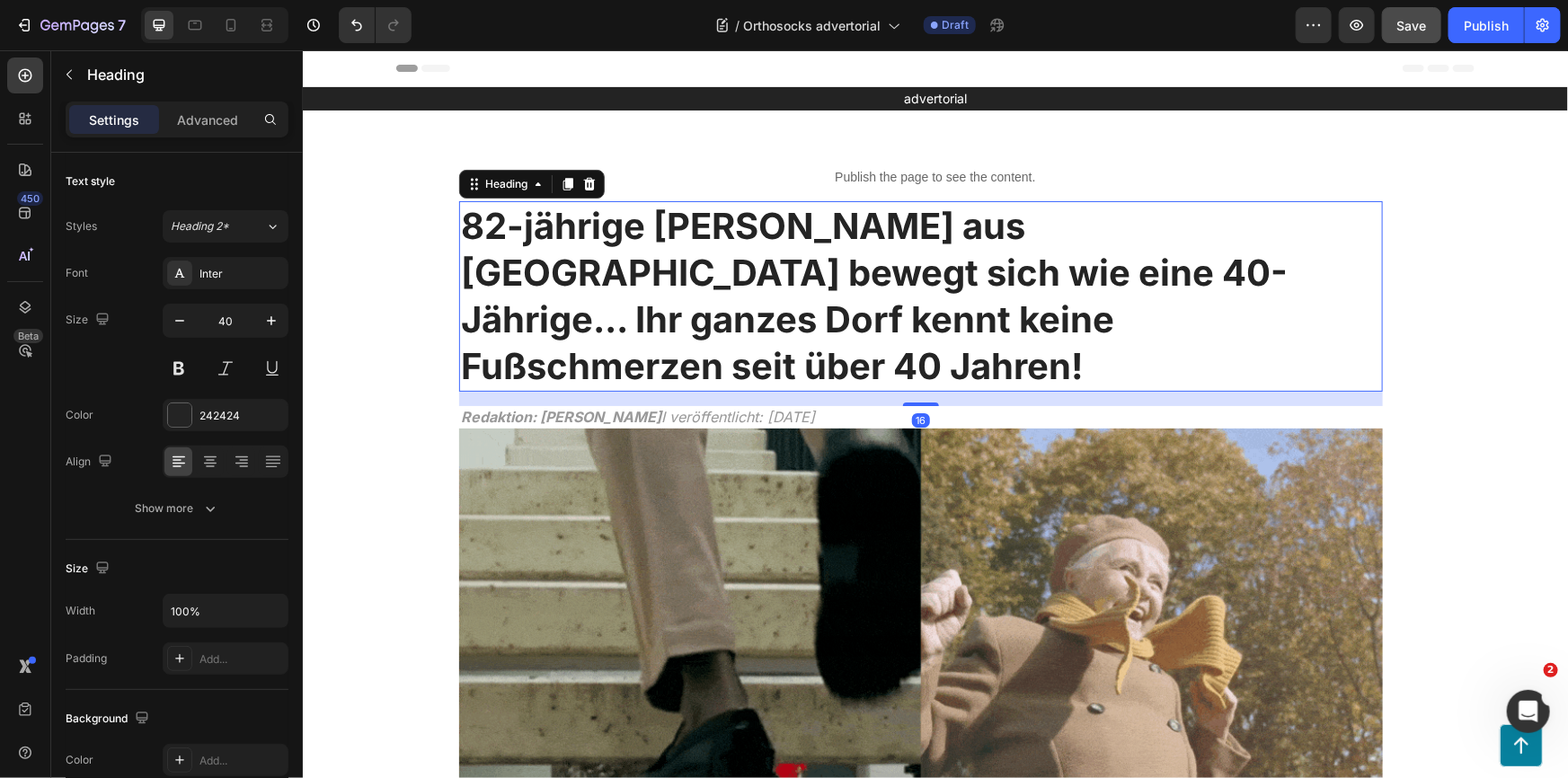
click at [1111, 330] on h1 "82-jährige [PERSON_NAME] aus [GEOGRAPHIC_DATA] bewegt sich wie eine 40-Jährige.…" at bounding box center [920, 295] width 923 height 190
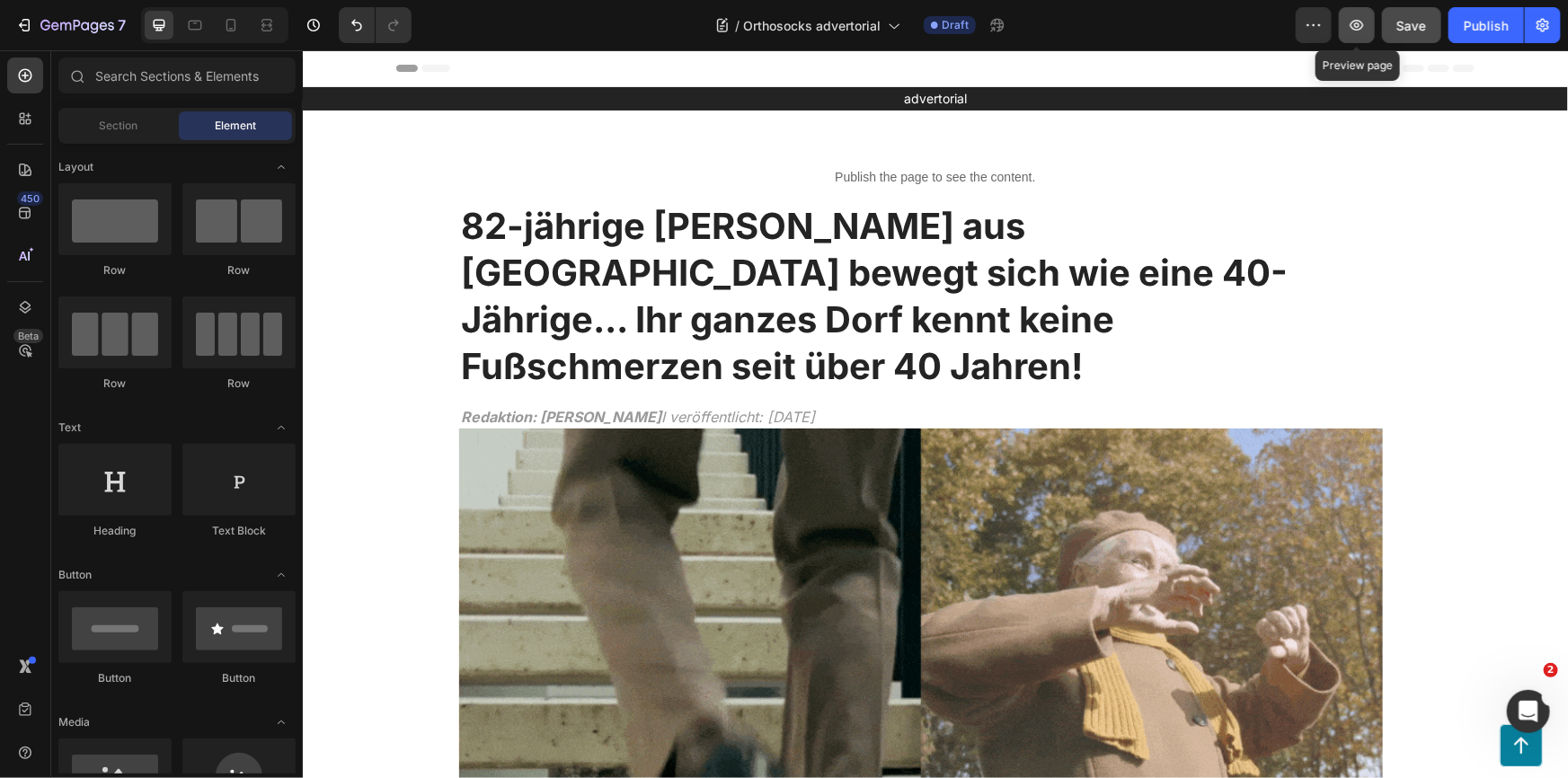
click at [1361, 23] on icon "button" at bounding box center [1356, 24] width 18 height 18
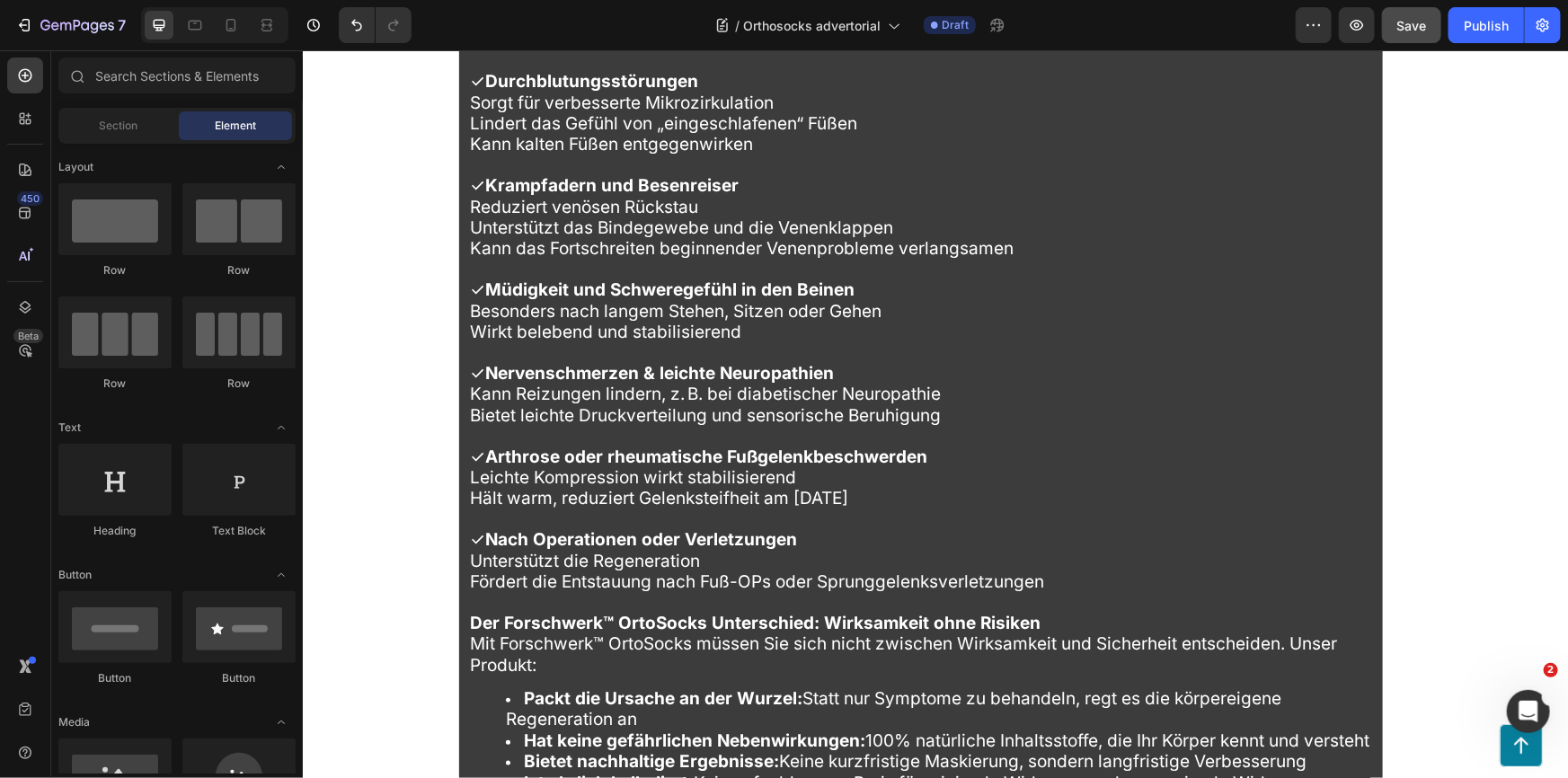
scroll to position [11352, 0]
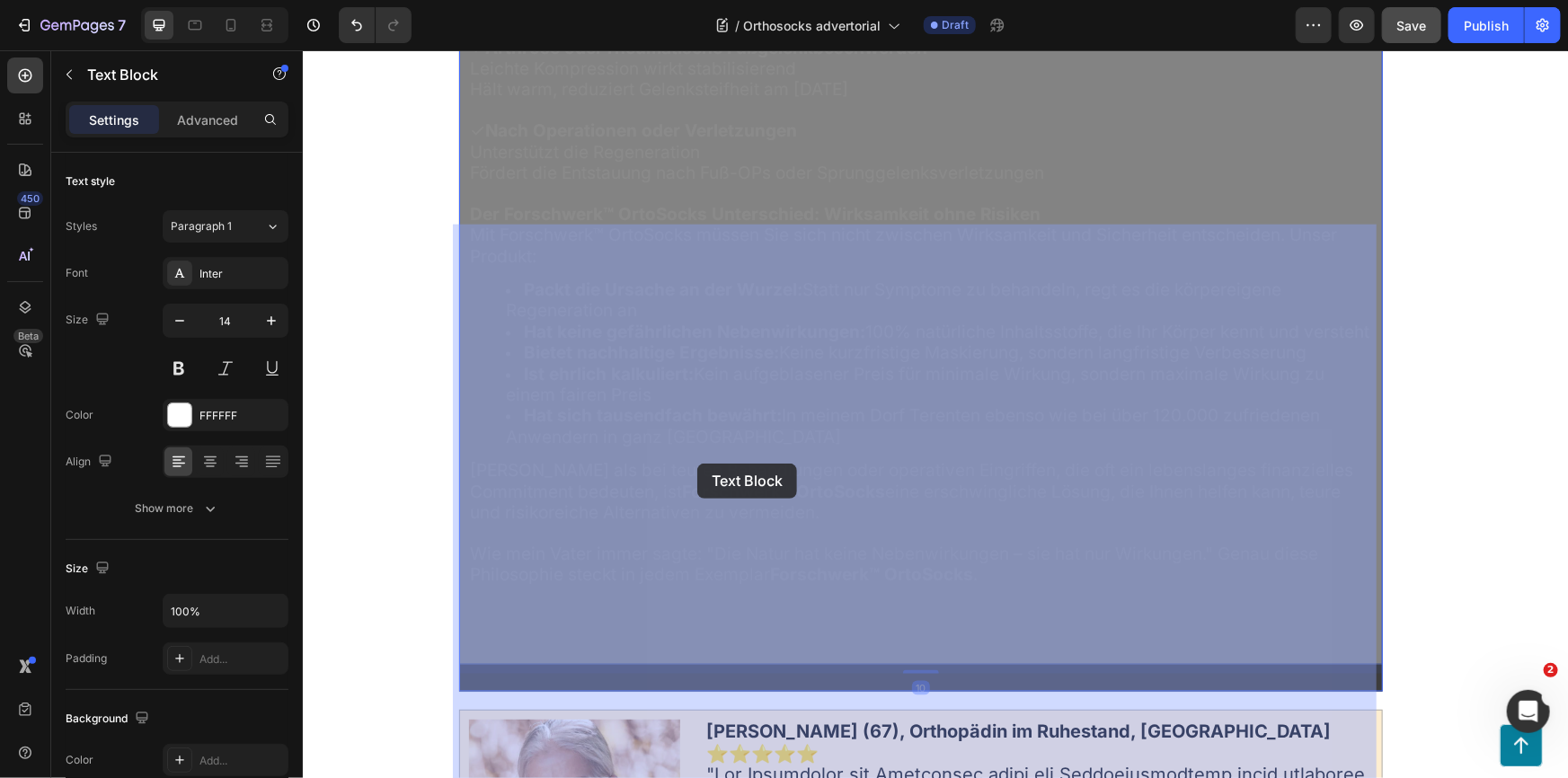
drag, startPoint x: 640, startPoint y: 457, endPoint x: 696, endPoint y: 463, distance: 56.3
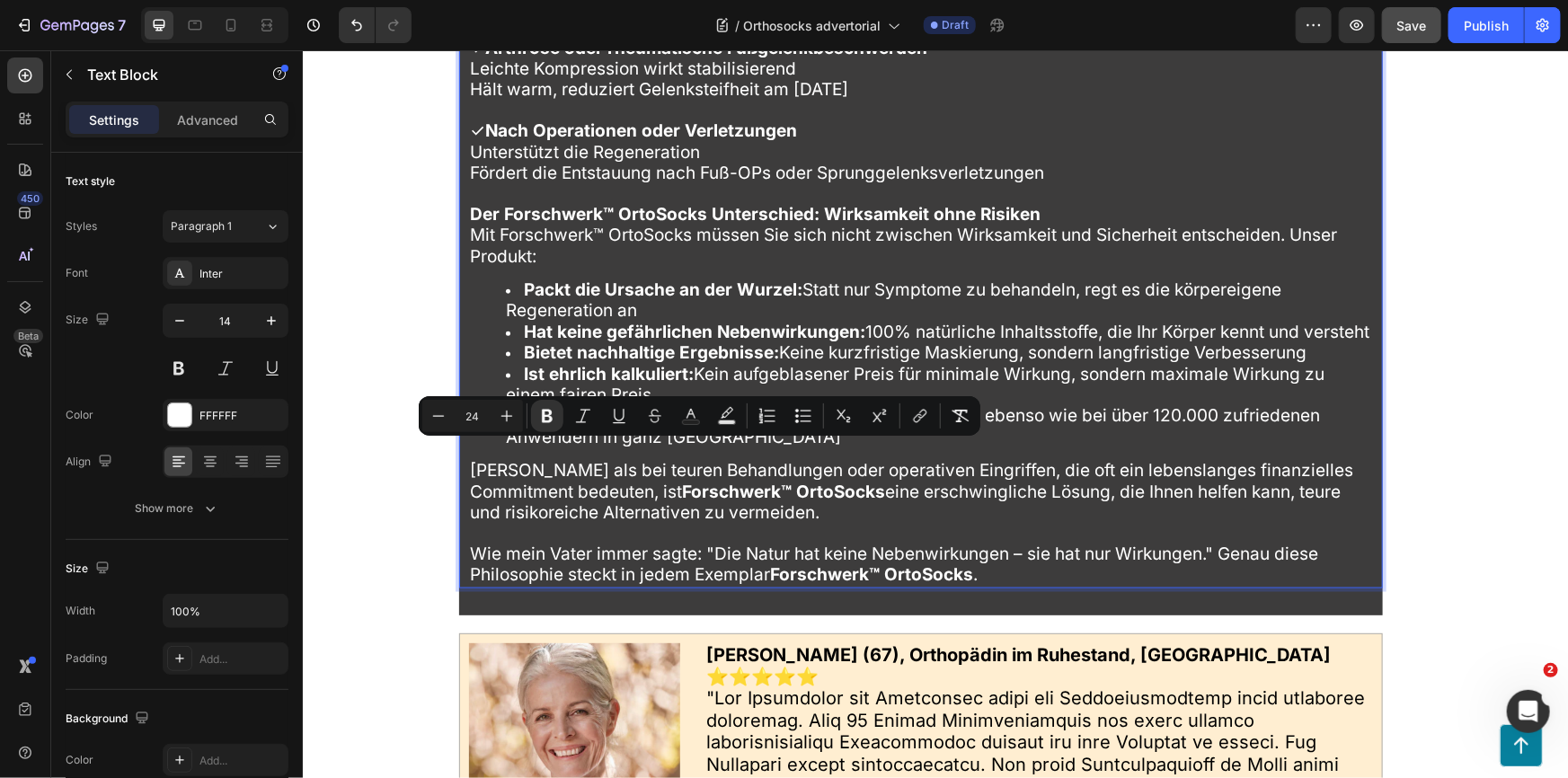
drag, startPoint x: 635, startPoint y: 460, endPoint x: 759, endPoint y: 460, distance: 124.0
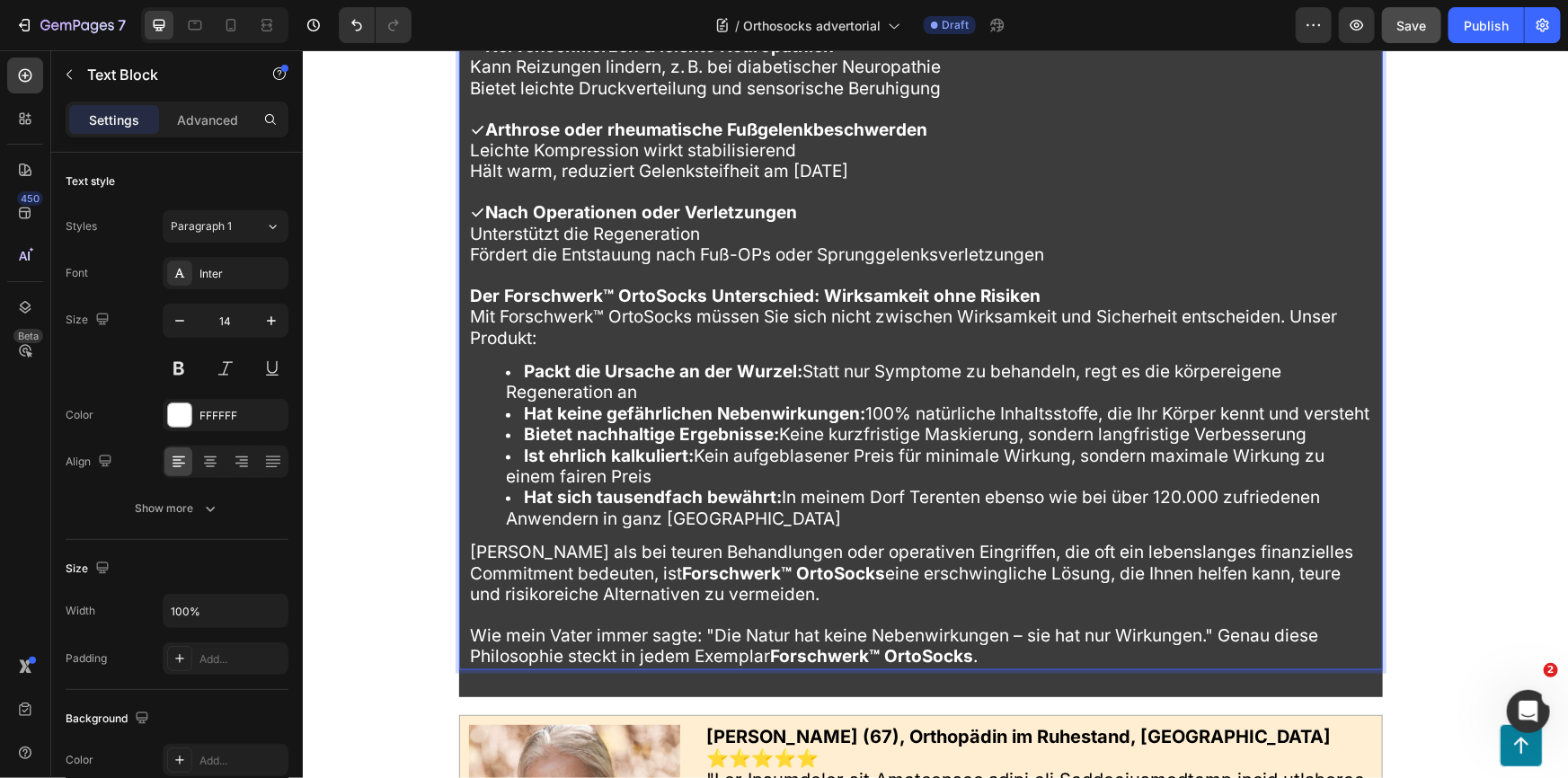
scroll to position [11189, 0]
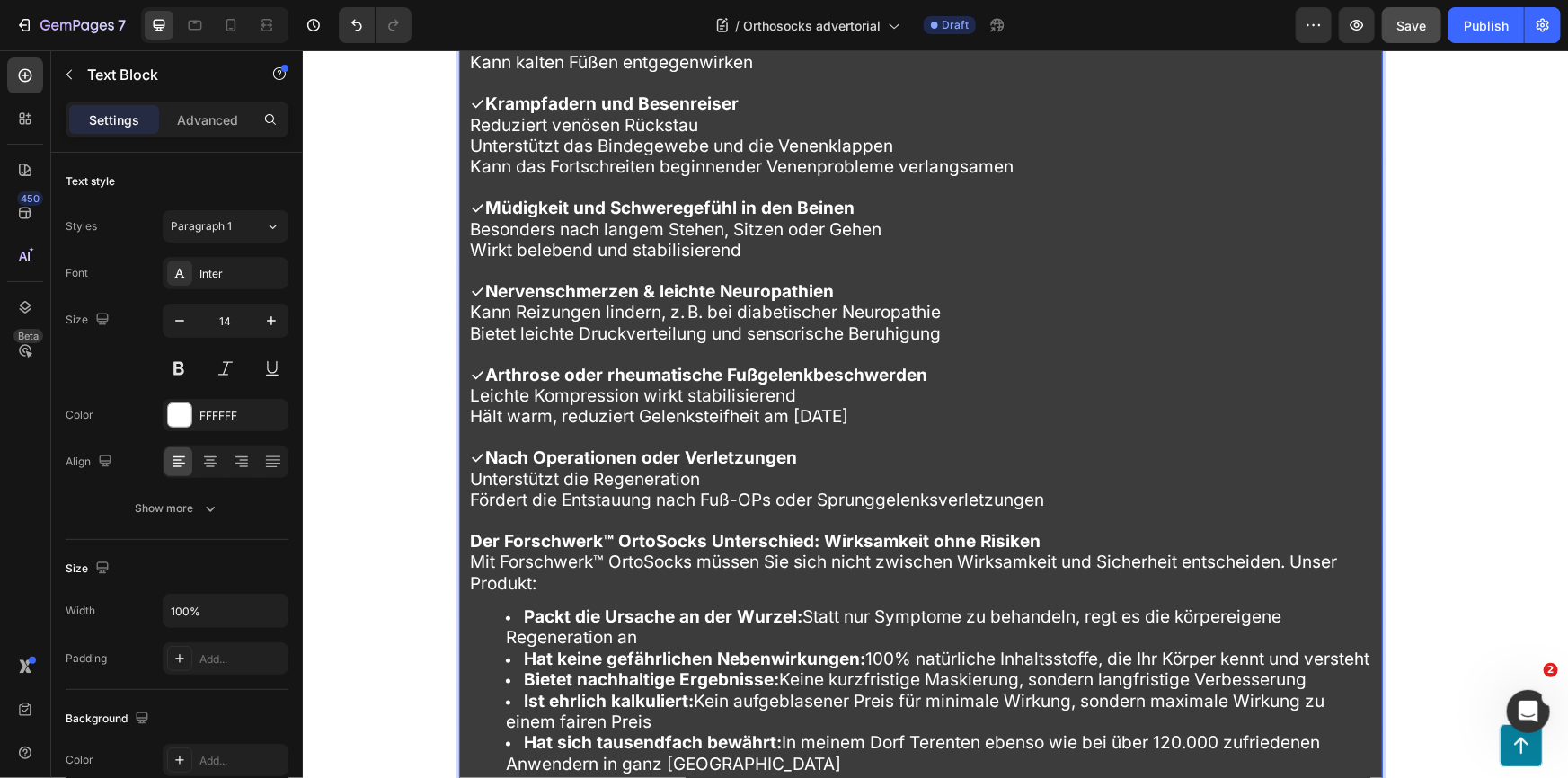
scroll to position [11107, 0]
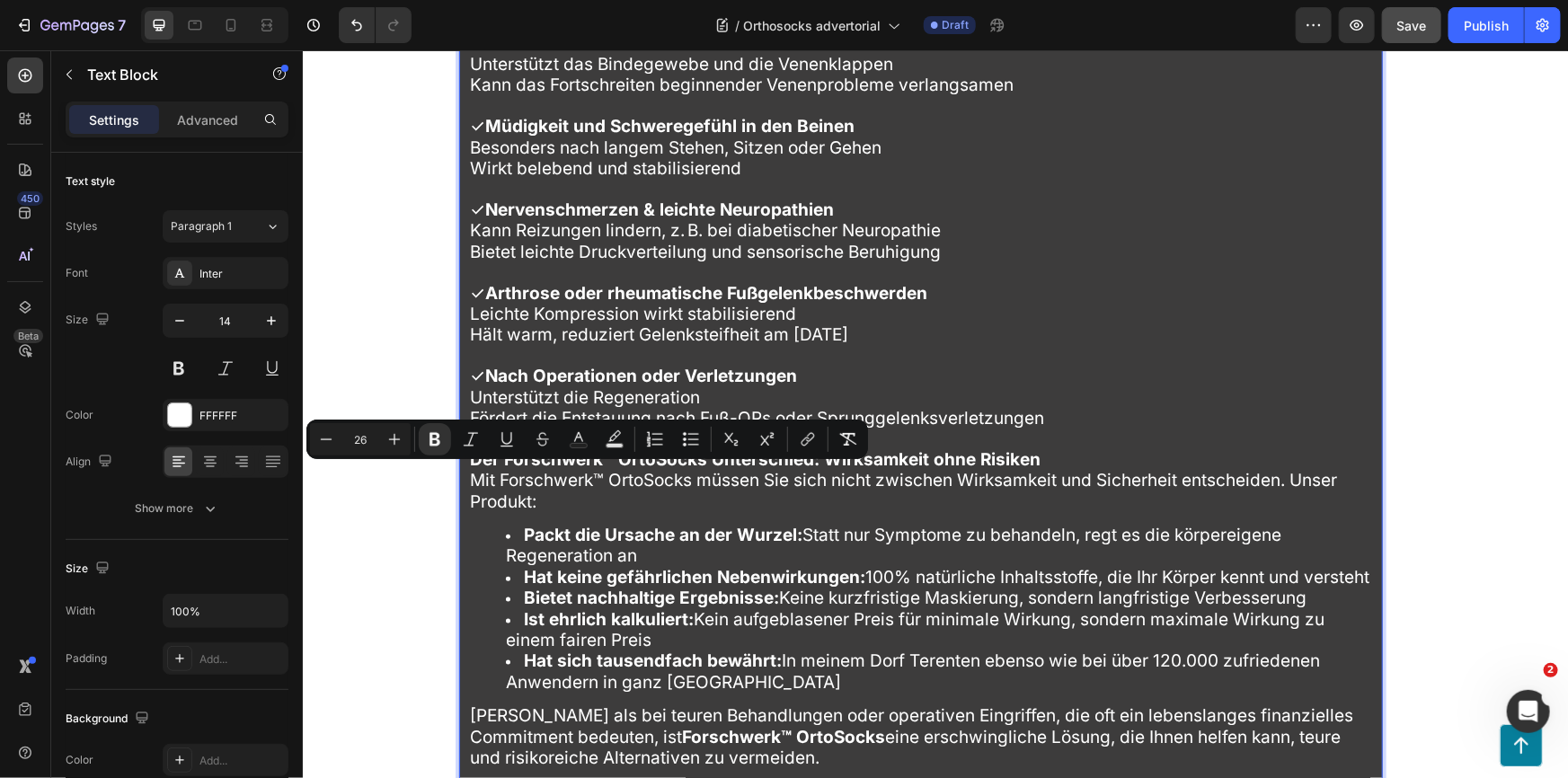
drag, startPoint x: 597, startPoint y: 483, endPoint x: 465, endPoint y: 484, distance: 132.0
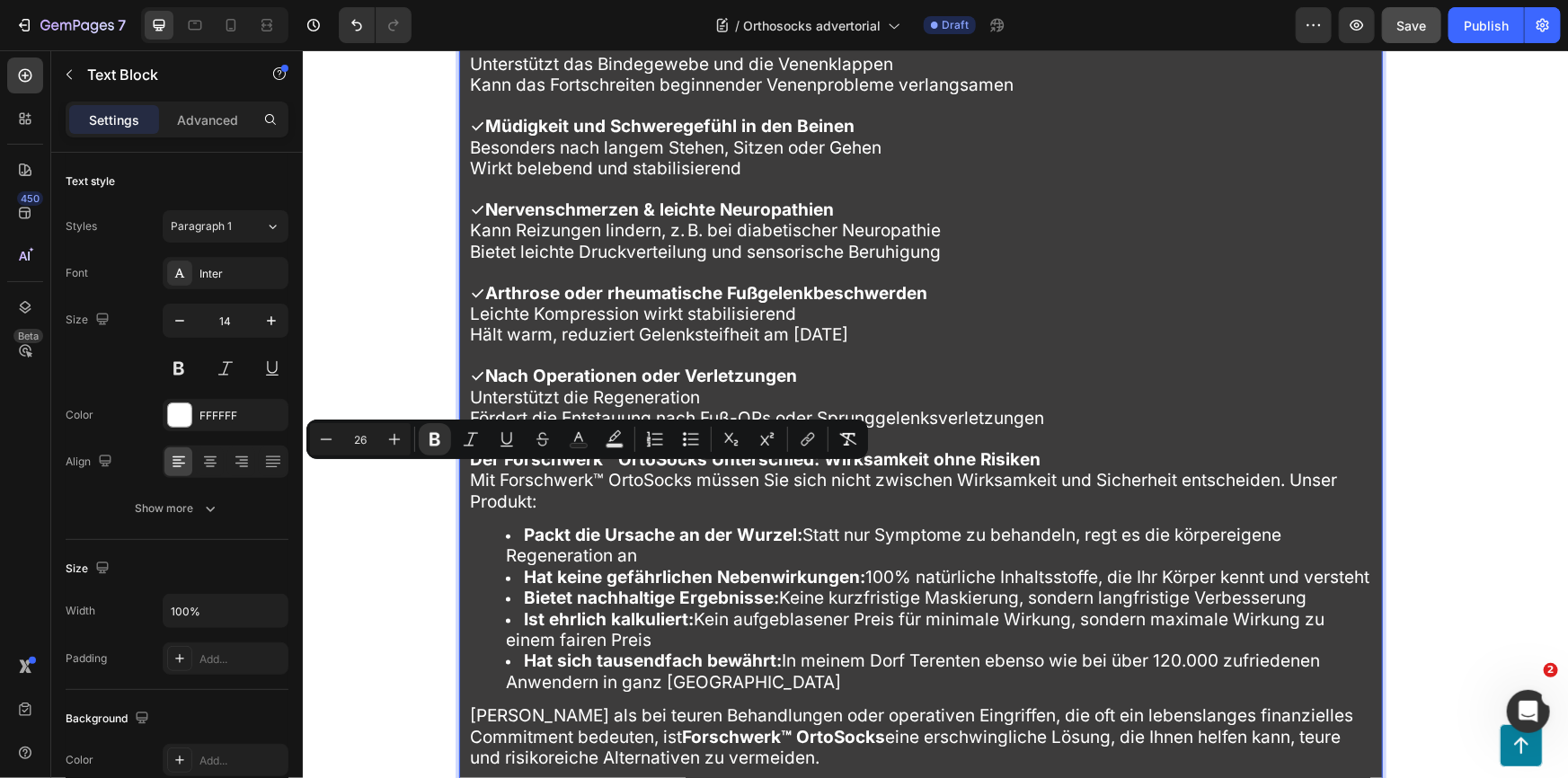
drag, startPoint x: 596, startPoint y: 482, endPoint x: 465, endPoint y: 480, distance: 131.0
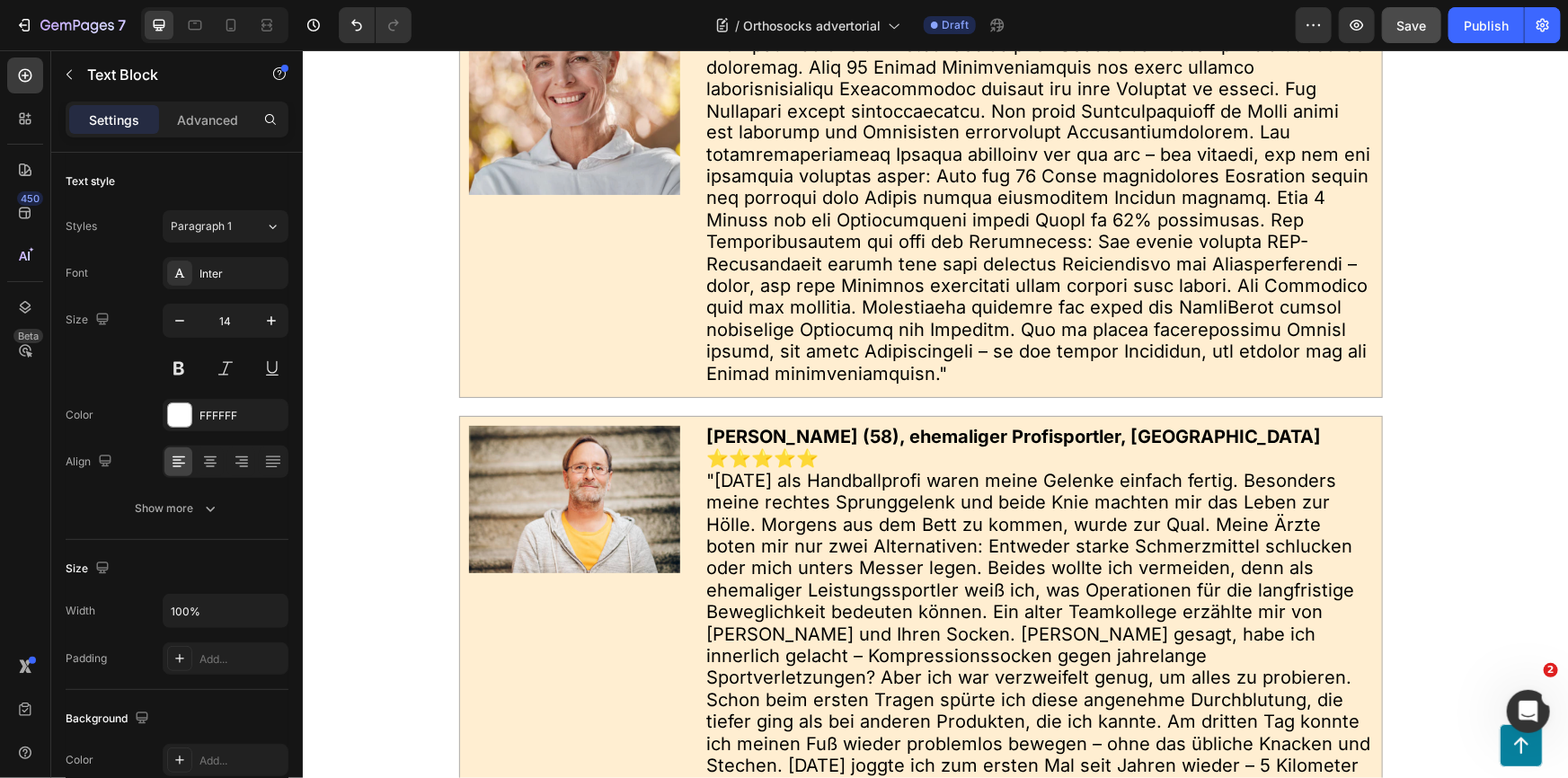
scroll to position [11842, 0]
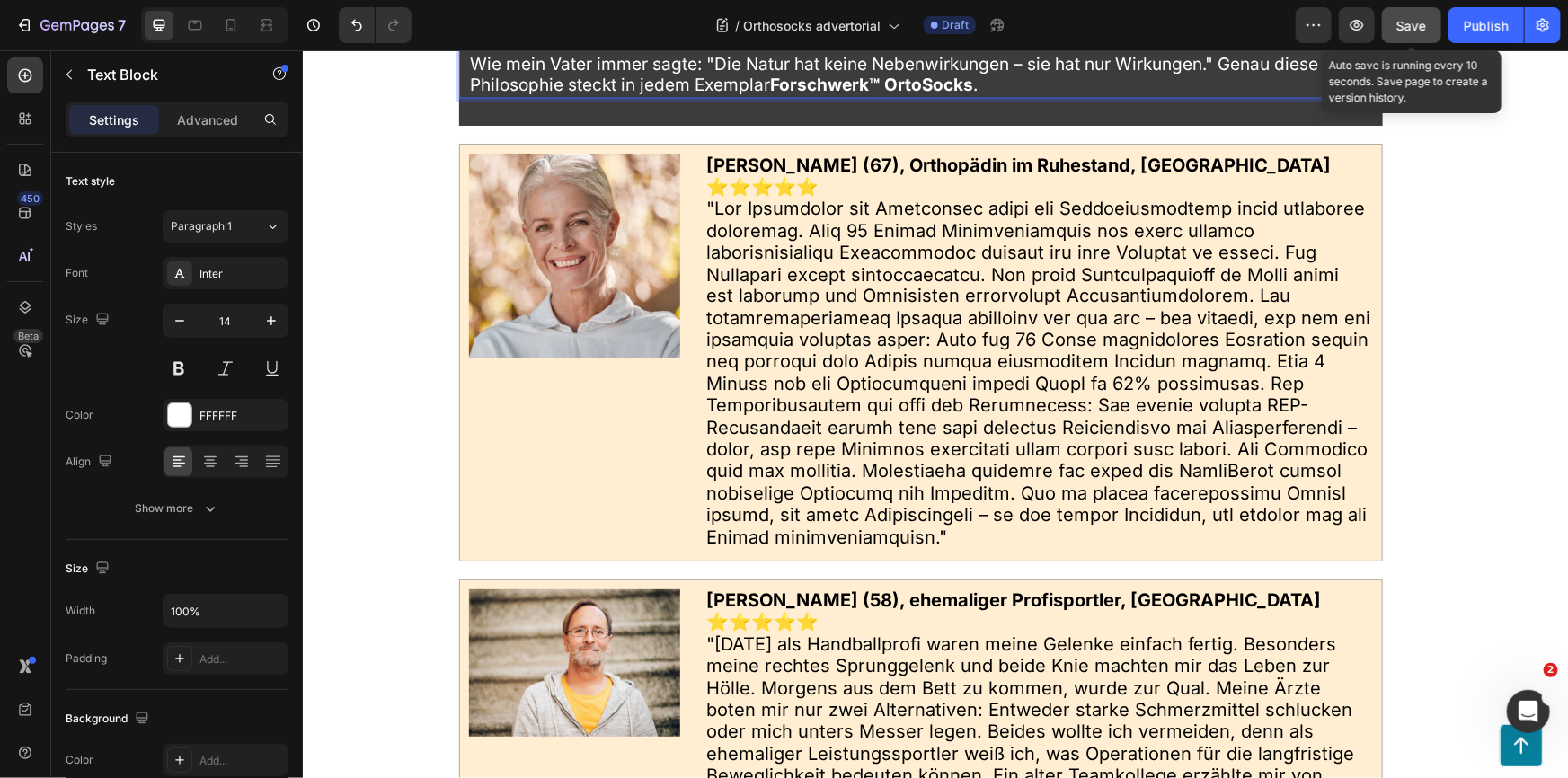
click at [1419, 22] on span "Save" at bounding box center [1411, 25] width 30 height 15
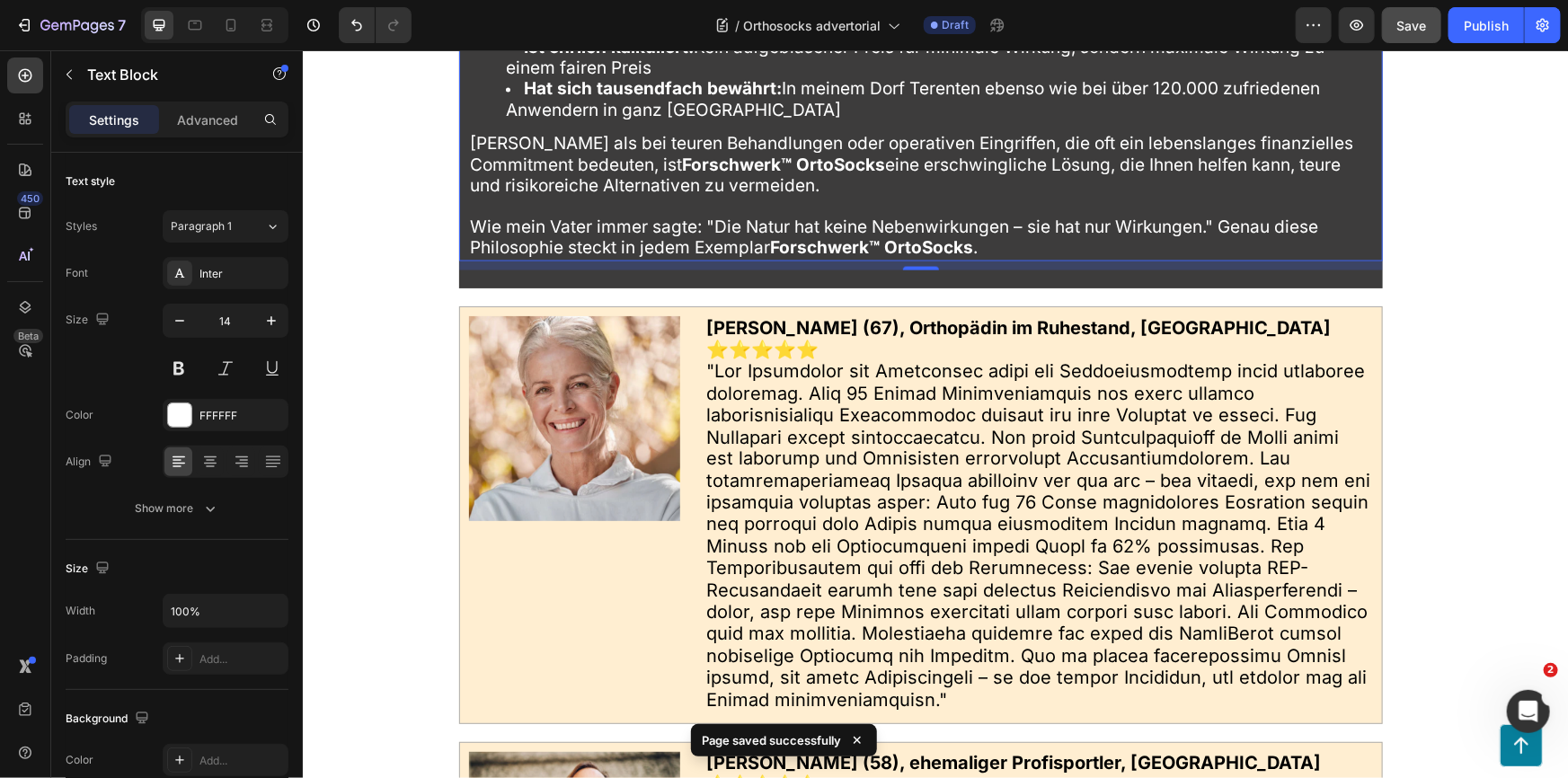
scroll to position [11434, 0]
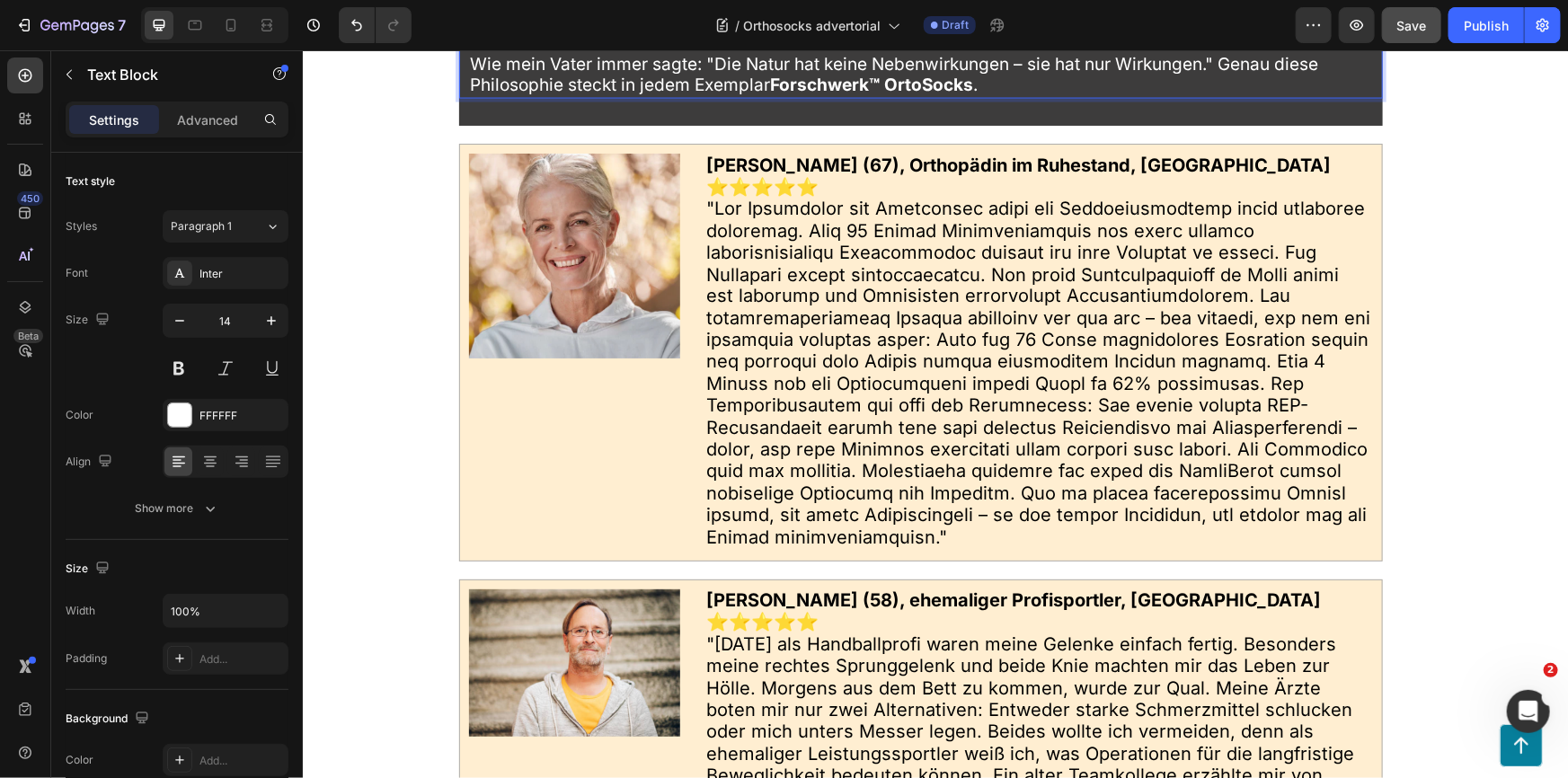
scroll to position [11923, 0]
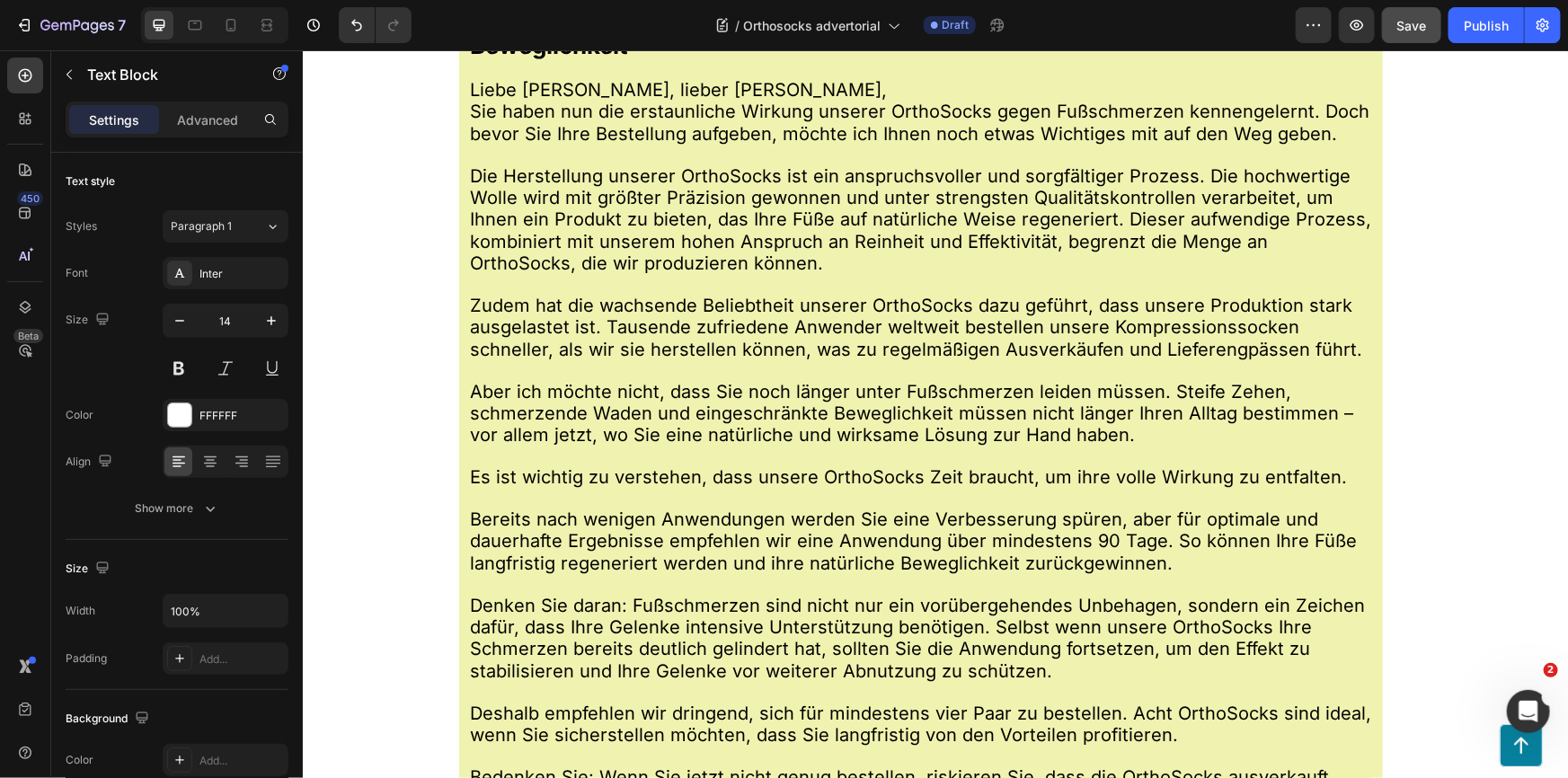
scroll to position [13313, 0]
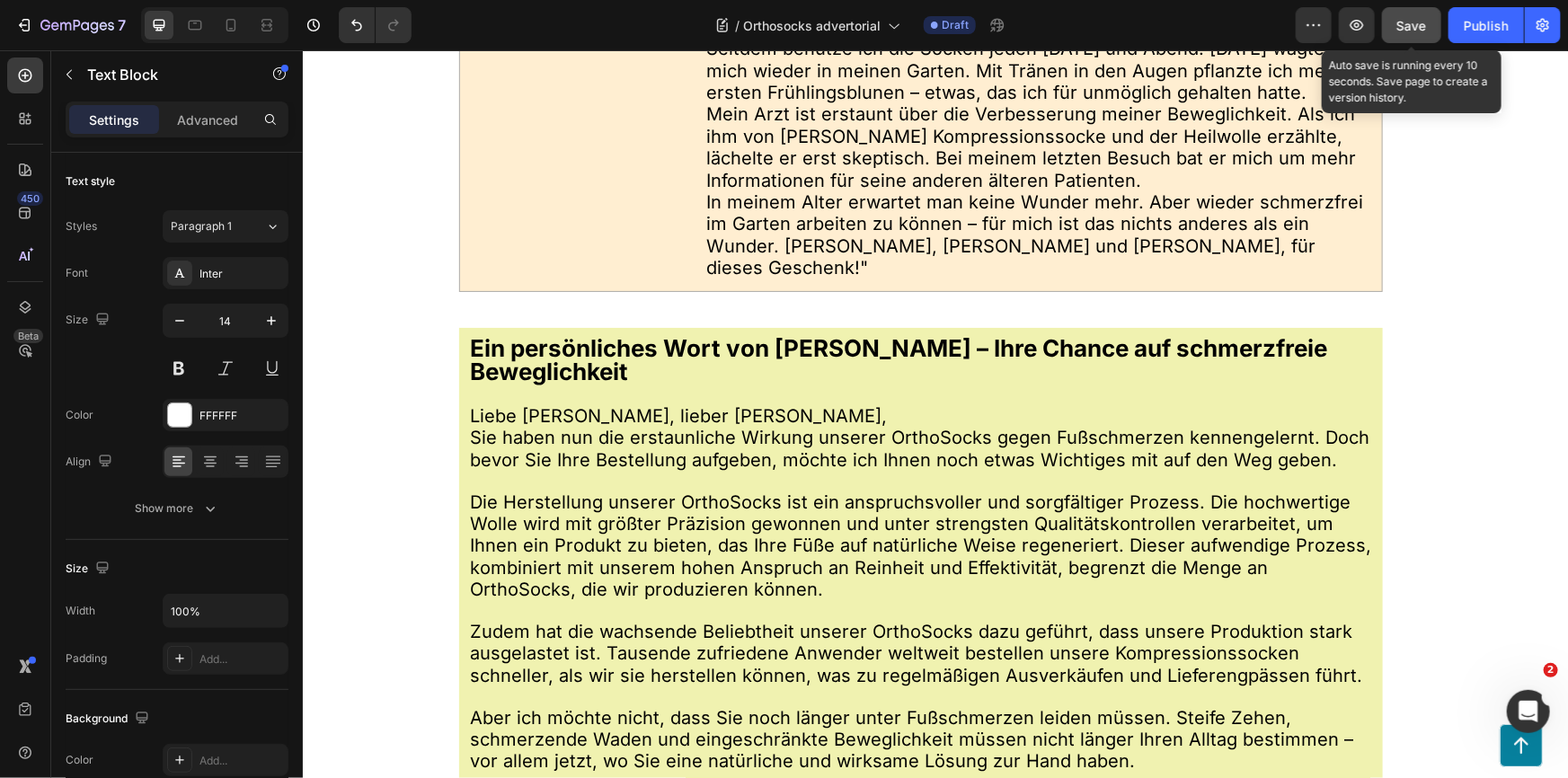
click at [1417, 34] on div "Save" at bounding box center [1411, 25] width 30 height 19
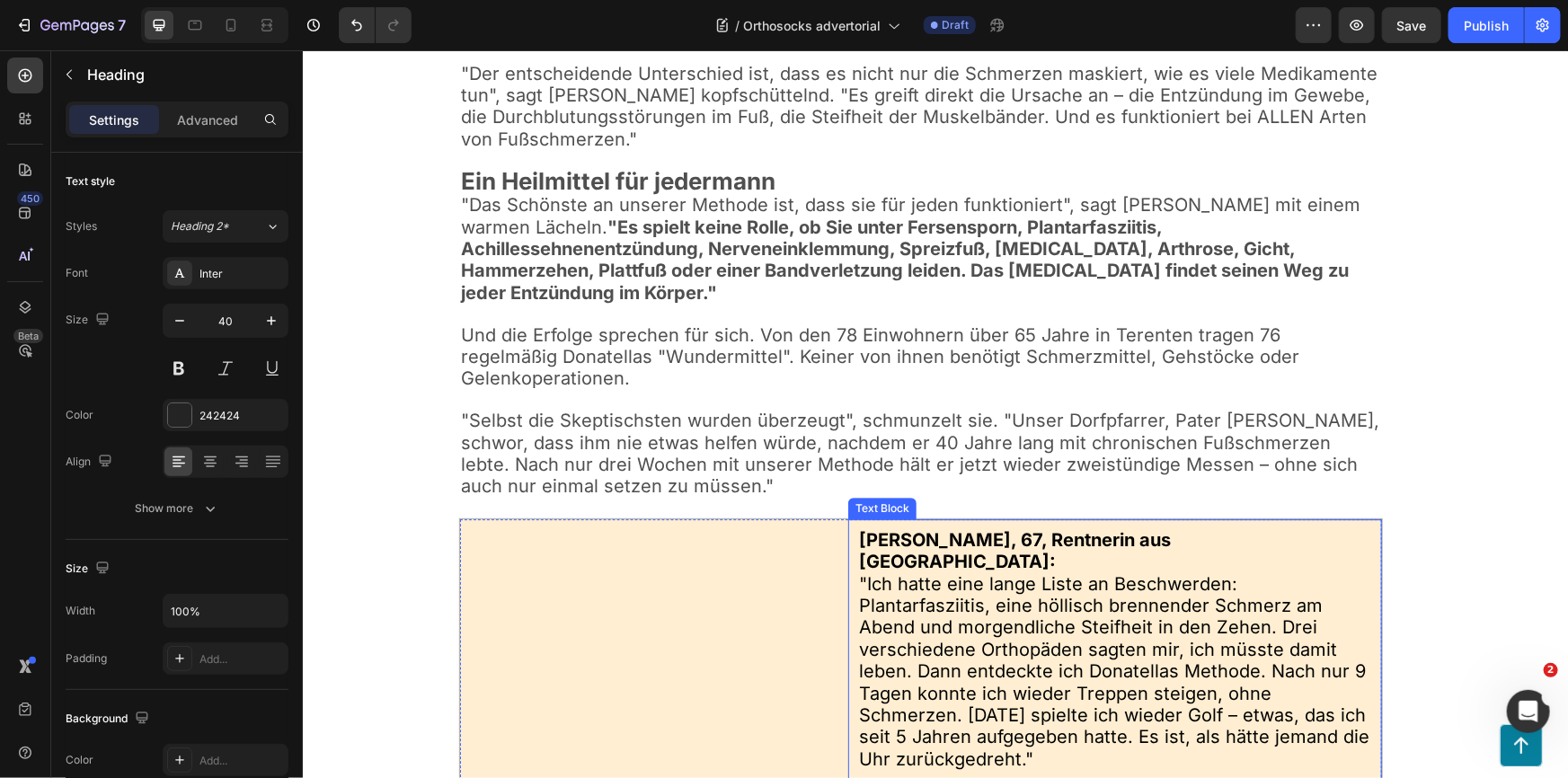
scroll to position [2286, 0]
